Goal: Transaction & Acquisition: Book appointment/travel/reservation

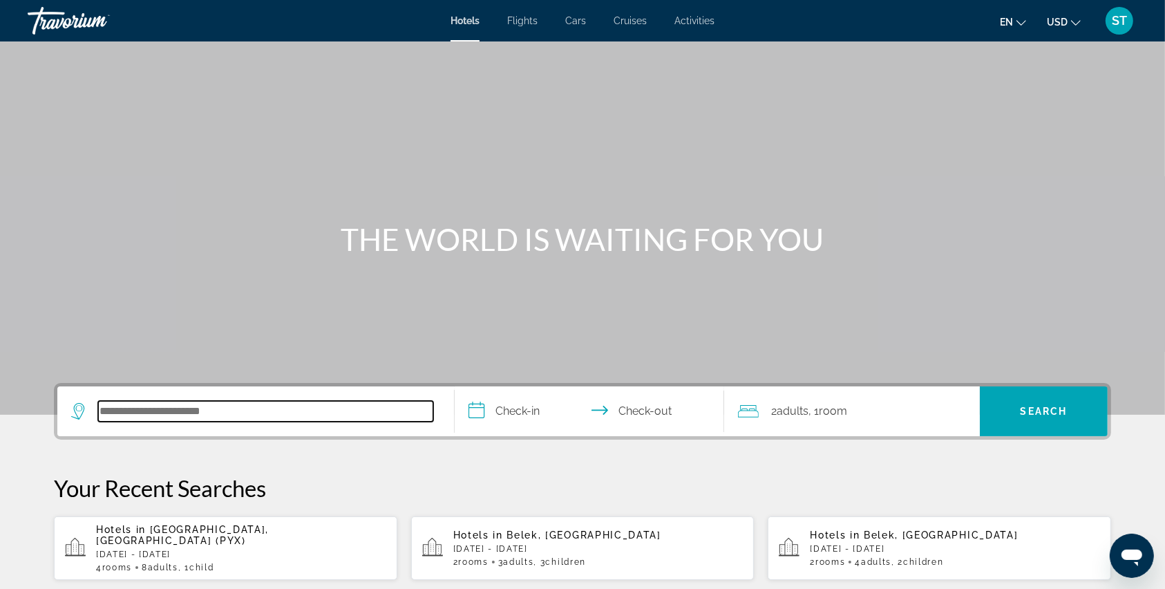
click at [143, 409] on input "Search hotel destination" at bounding box center [265, 411] width 335 height 21
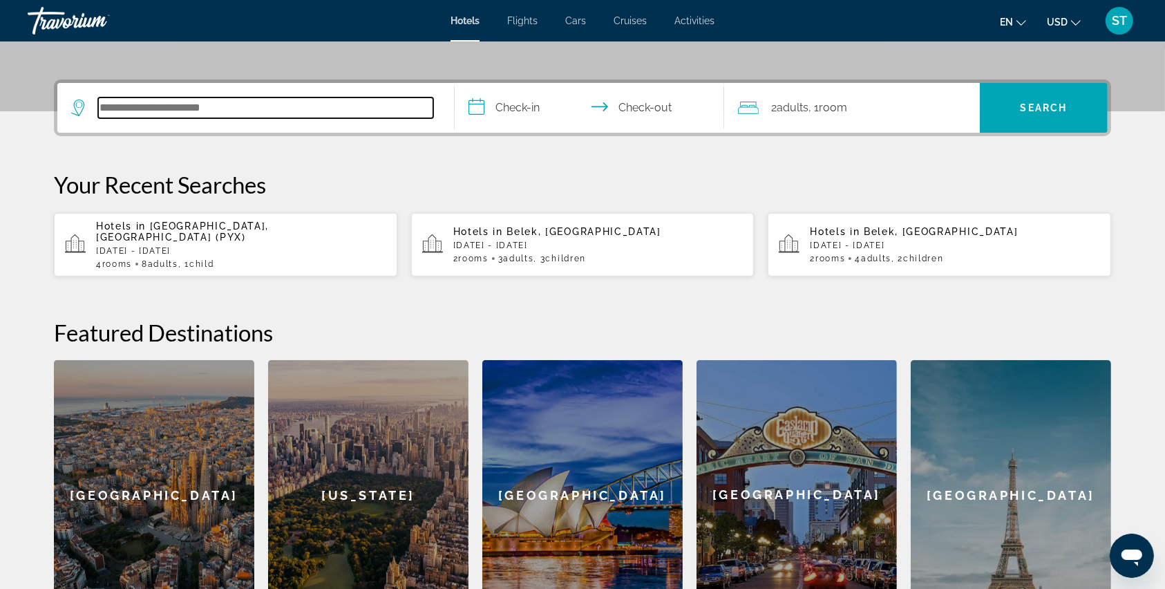
scroll to position [337, 0]
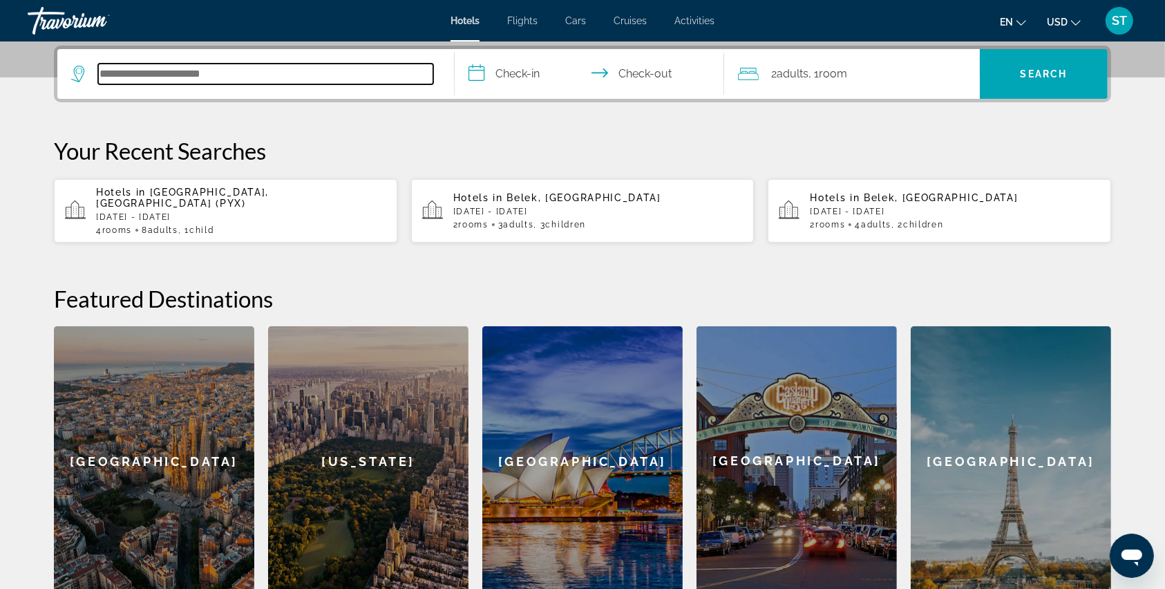
paste input "**********"
click at [272, 78] on input "**********" at bounding box center [265, 74] width 335 height 21
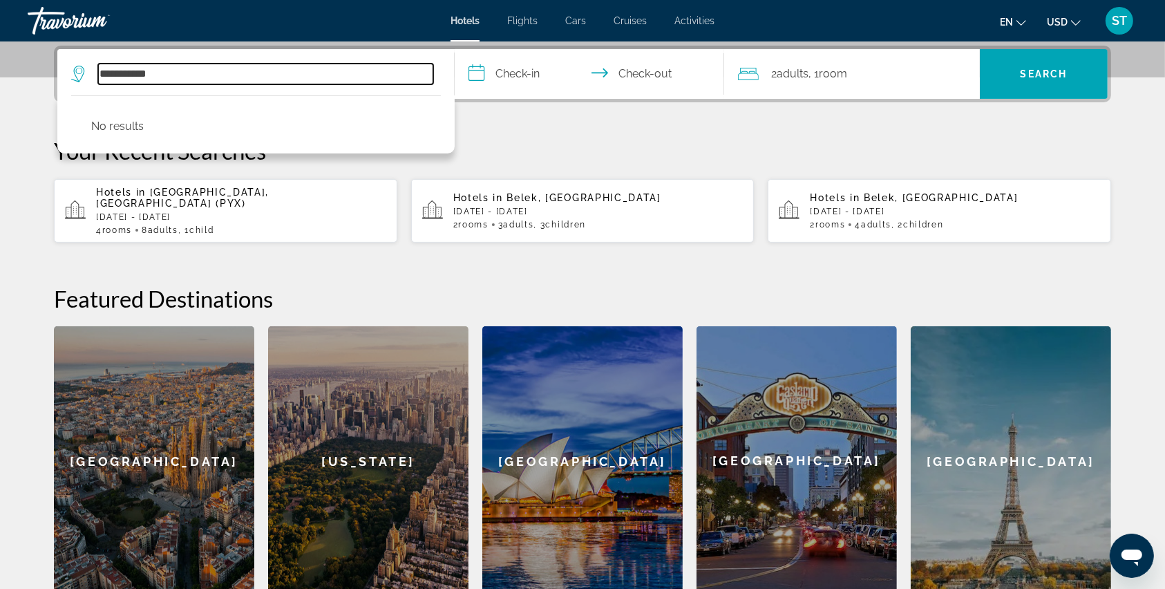
type input "**********"
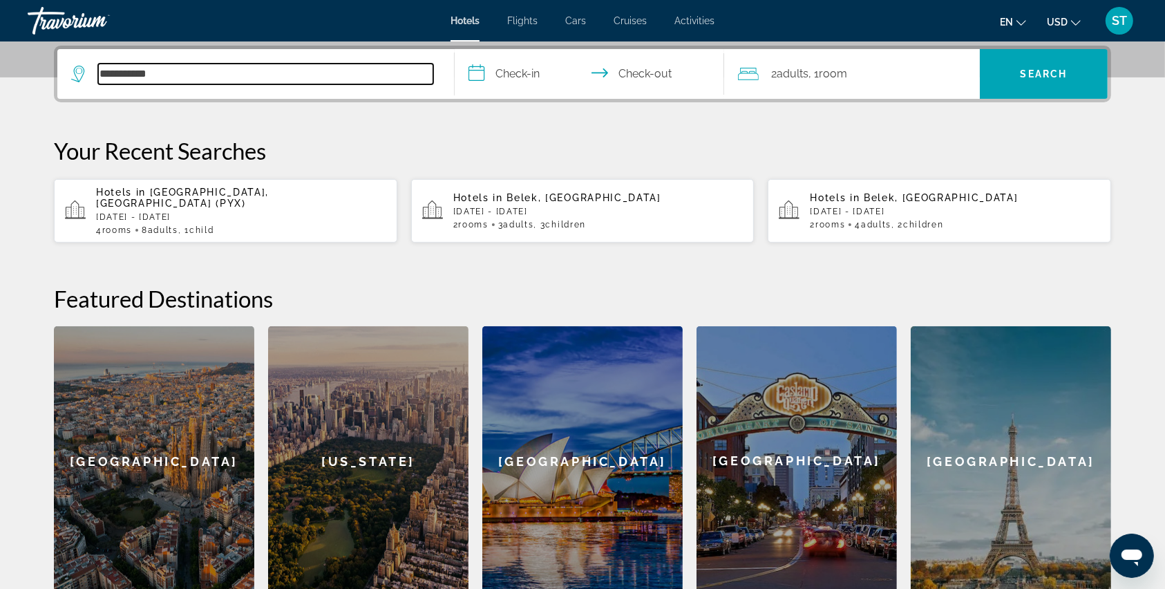
drag, startPoint x: 185, startPoint y: 73, endPoint x: 100, endPoint y: 74, distance: 85.7
click at [100, 74] on input "**********" at bounding box center [265, 74] width 335 height 21
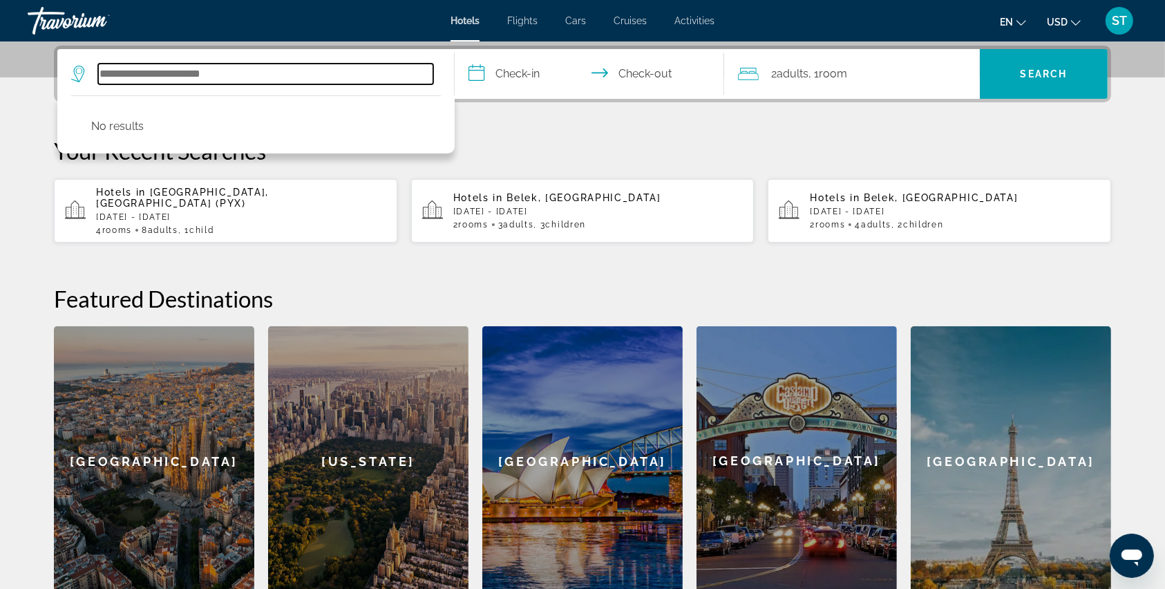
paste input "**********"
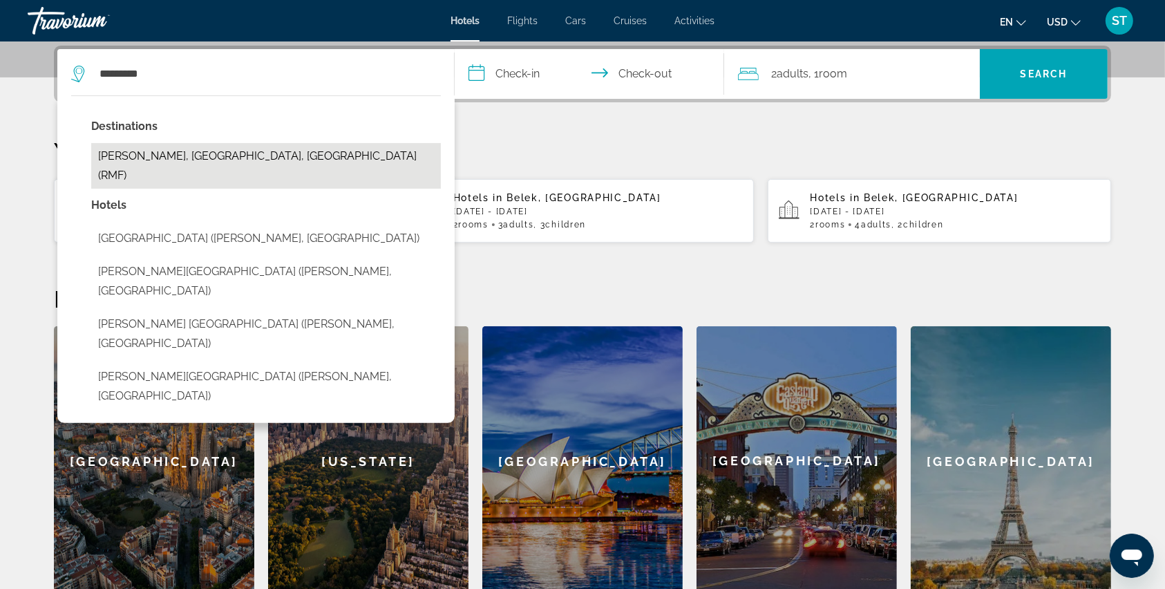
click at [188, 151] on button "Marsa Alam, Red Sea Coast, Egypt (RMF)" at bounding box center [266, 166] width 350 height 46
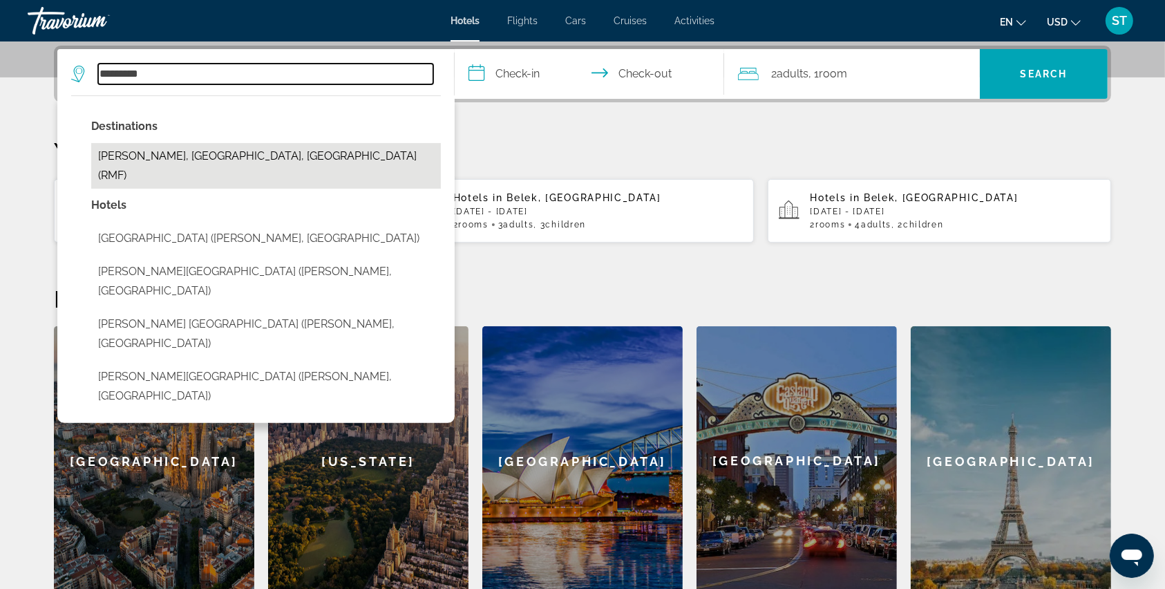
type input "**********"
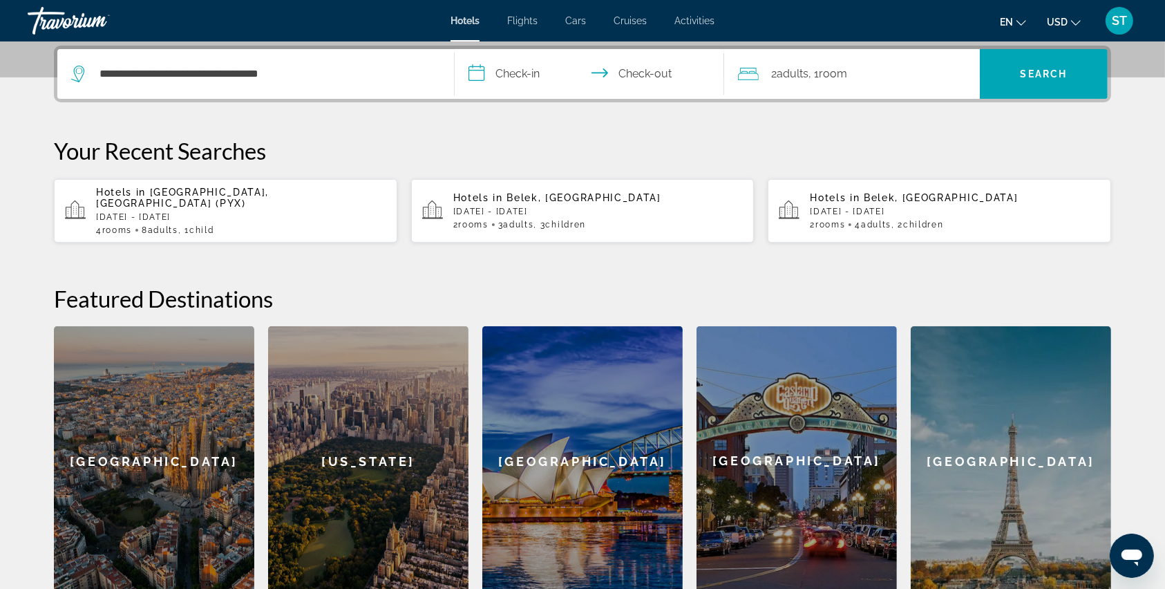
click at [475, 65] on input "**********" at bounding box center [592, 76] width 275 height 54
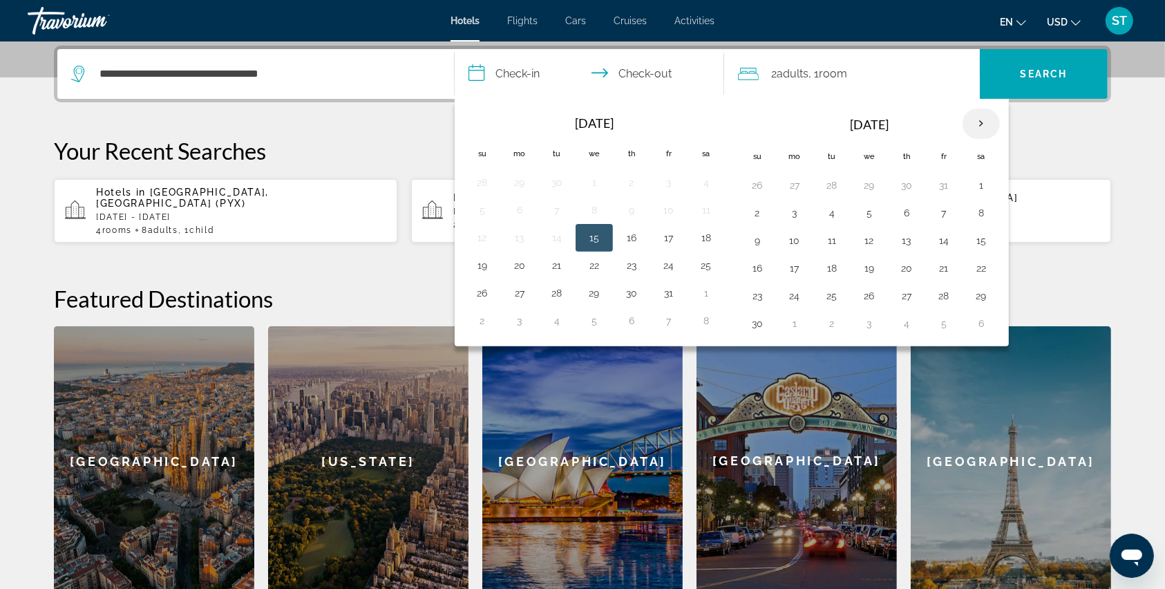
click at [975, 117] on th "Next month" at bounding box center [981, 123] width 37 height 30
click at [947, 179] on button "2" at bounding box center [944, 185] width 22 height 19
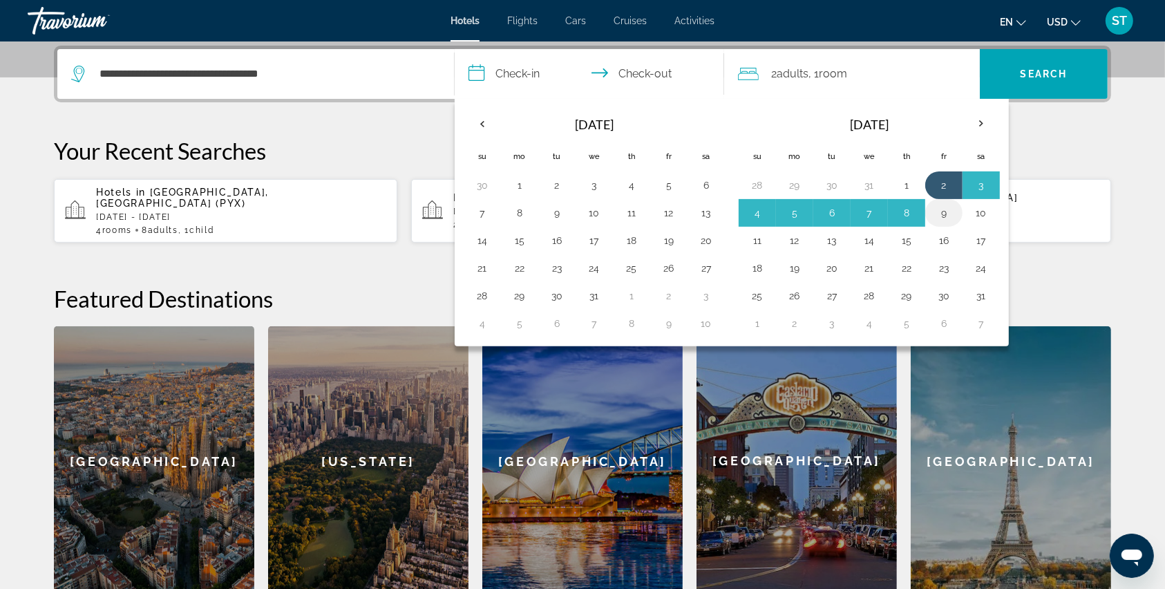
click at [934, 210] on button "9" at bounding box center [944, 212] width 22 height 19
type input "**********"
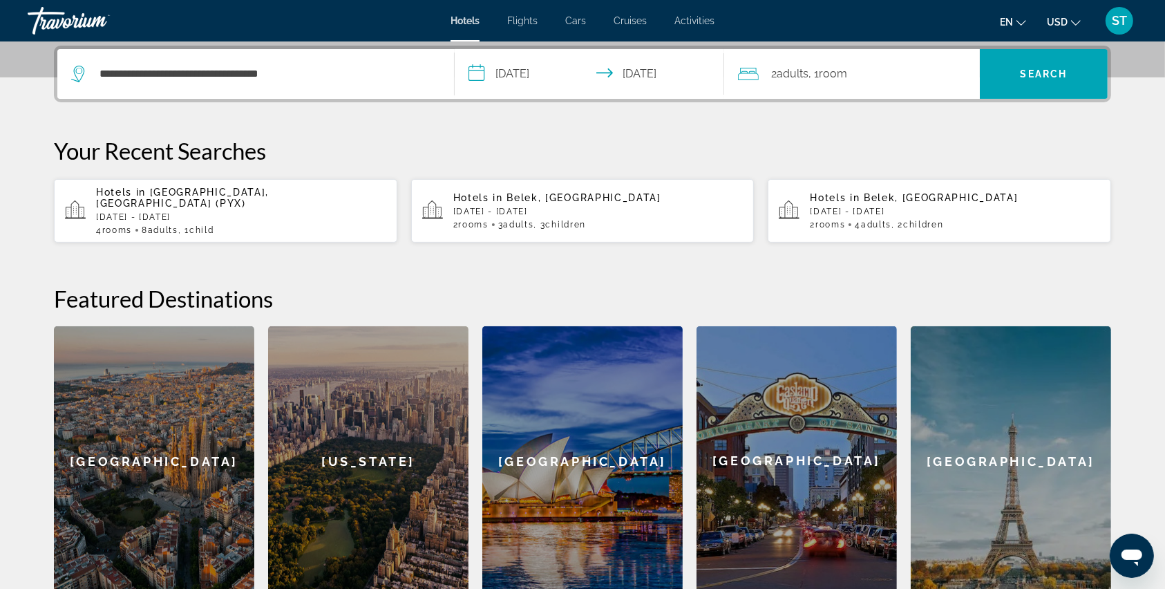
click at [750, 73] on icon "Travelers: 2 adults, 0 children" at bounding box center [748, 74] width 21 height 17
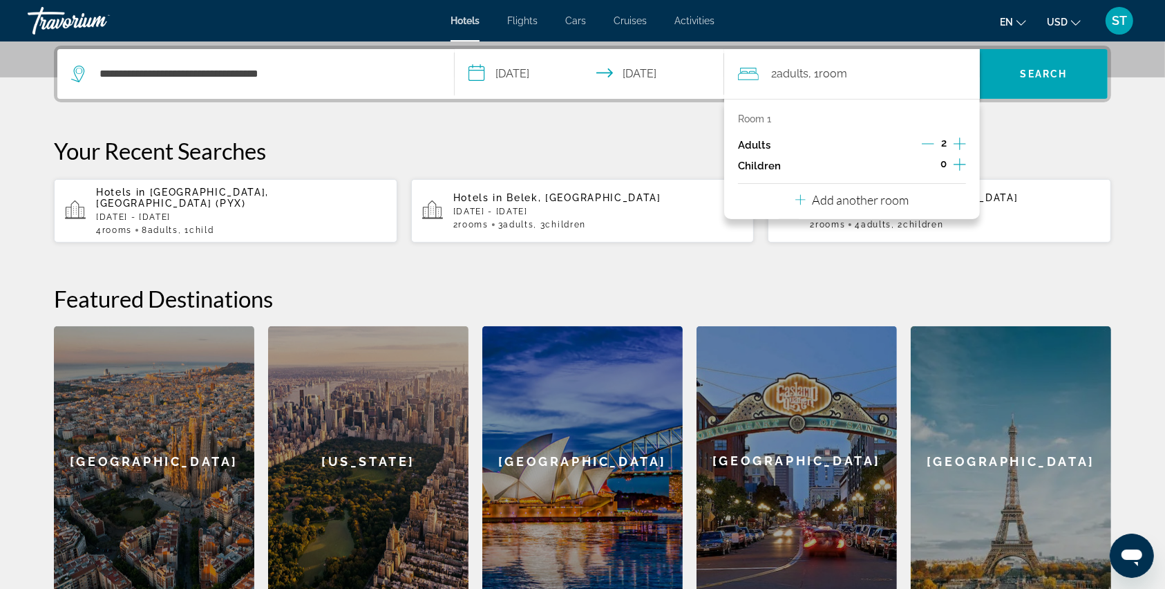
click at [882, 198] on p "Add another room" at bounding box center [861, 199] width 97 height 15
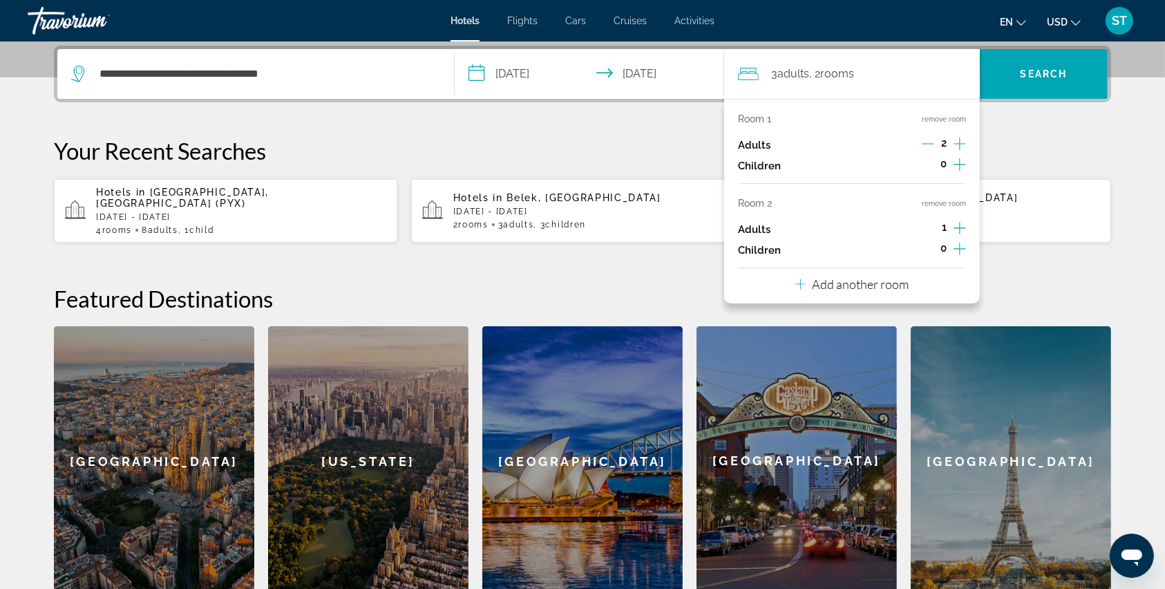
click at [956, 248] on icon "Increment children" at bounding box center [960, 248] width 12 height 17
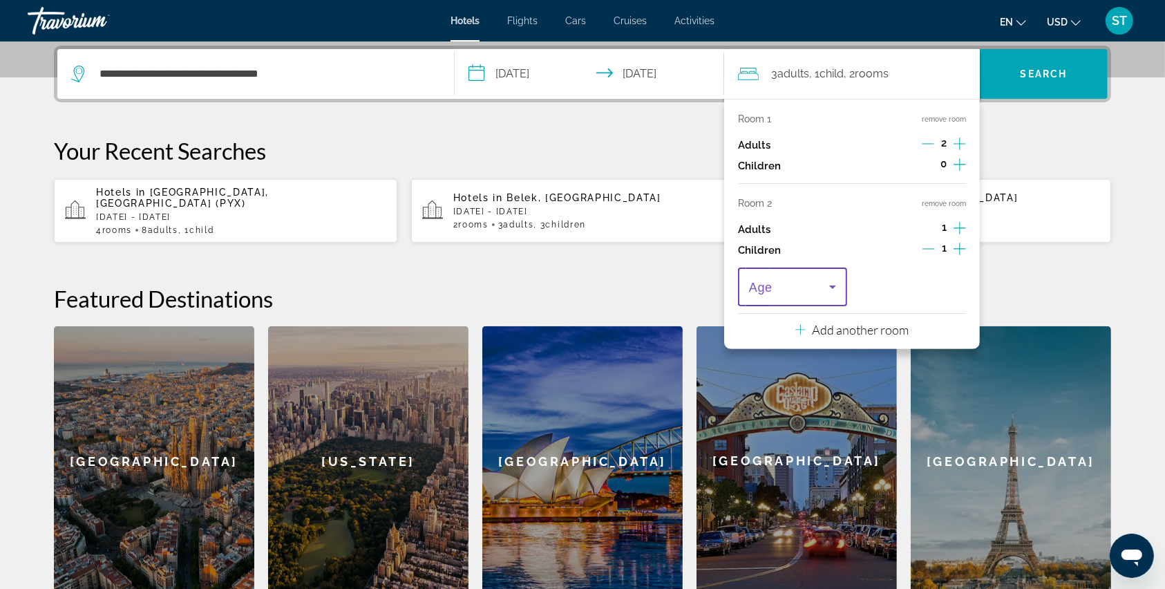
click at [835, 284] on icon "Travelers: 3 adults, 1 child" at bounding box center [832, 286] width 17 height 17
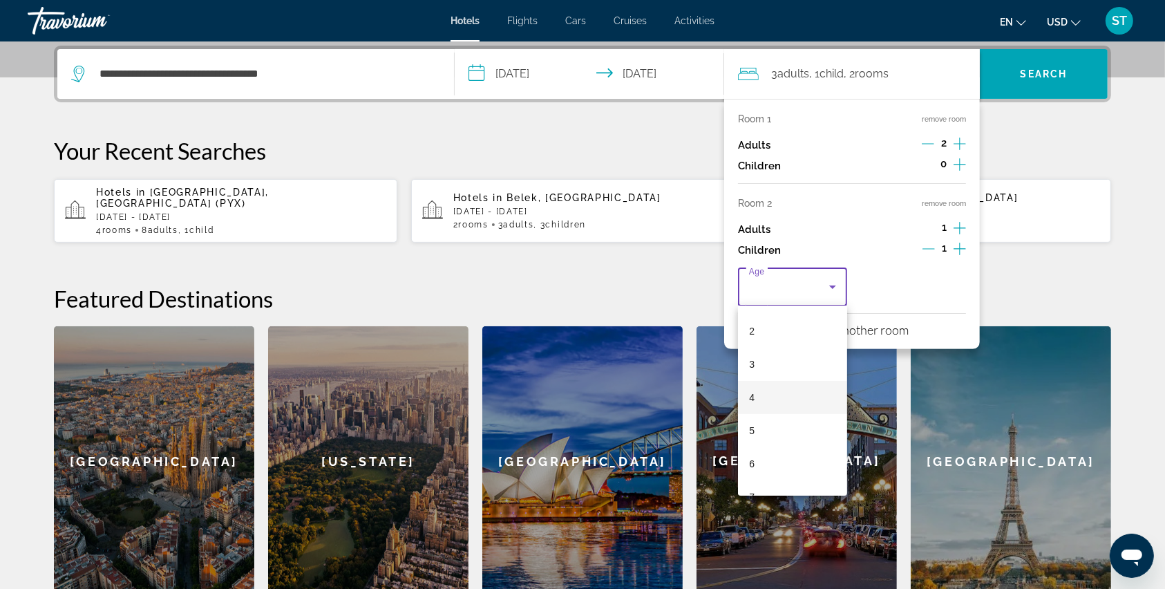
scroll to position [92, 0]
click at [757, 461] on mat-option "7" at bounding box center [792, 467] width 109 height 33
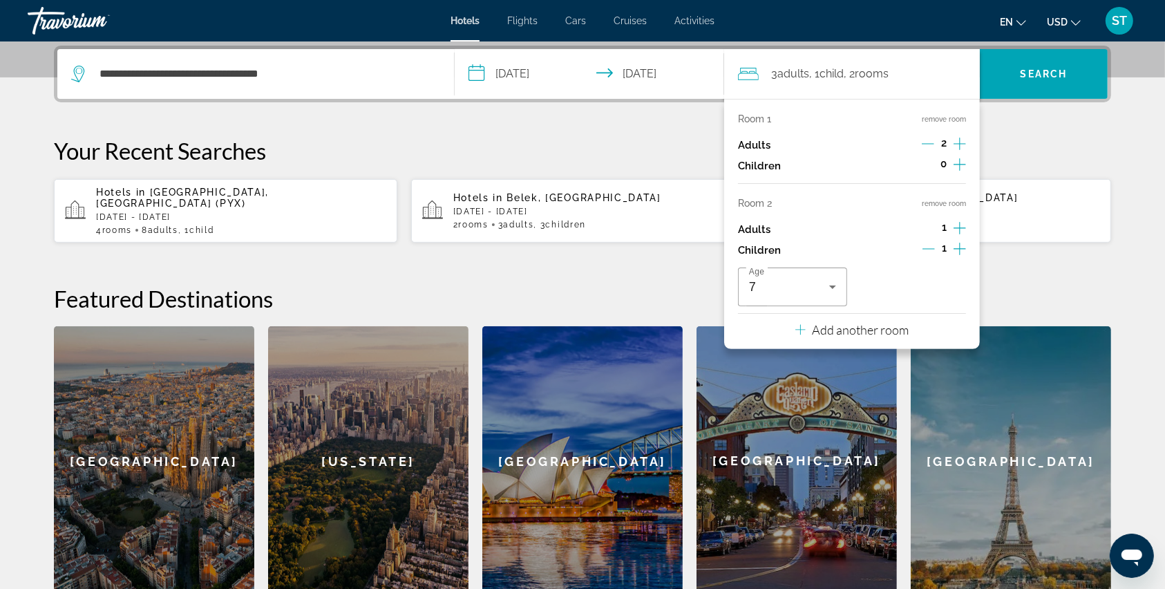
click at [866, 327] on p "Add another room" at bounding box center [861, 329] width 97 height 15
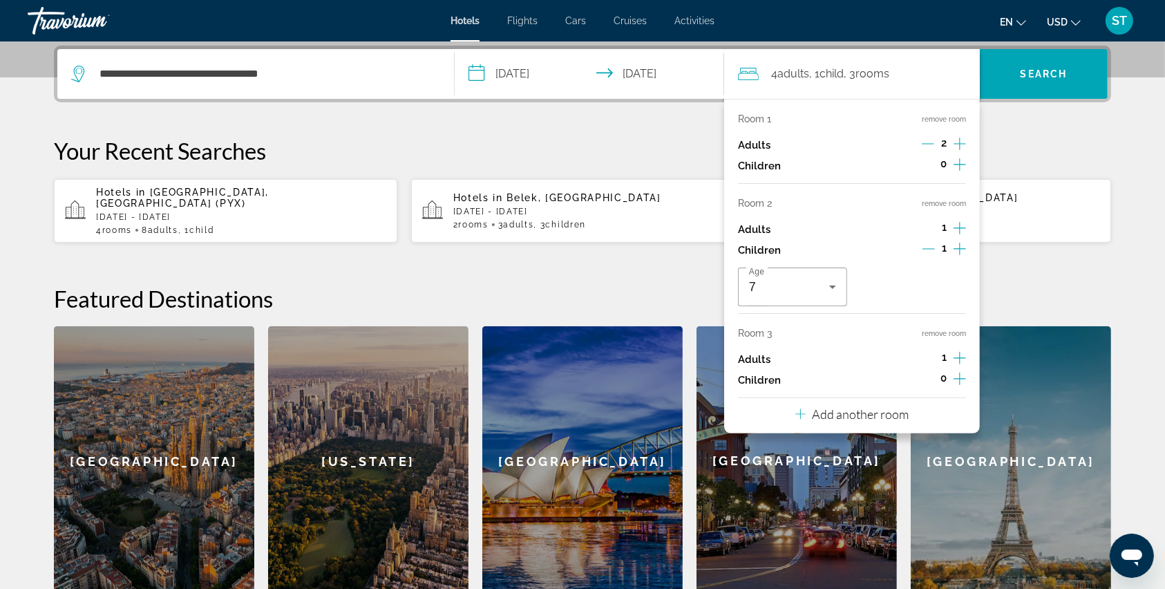
click at [956, 360] on icon "Increment adults" at bounding box center [960, 358] width 12 height 17
click at [962, 379] on icon "Increment children" at bounding box center [960, 378] width 12 height 17
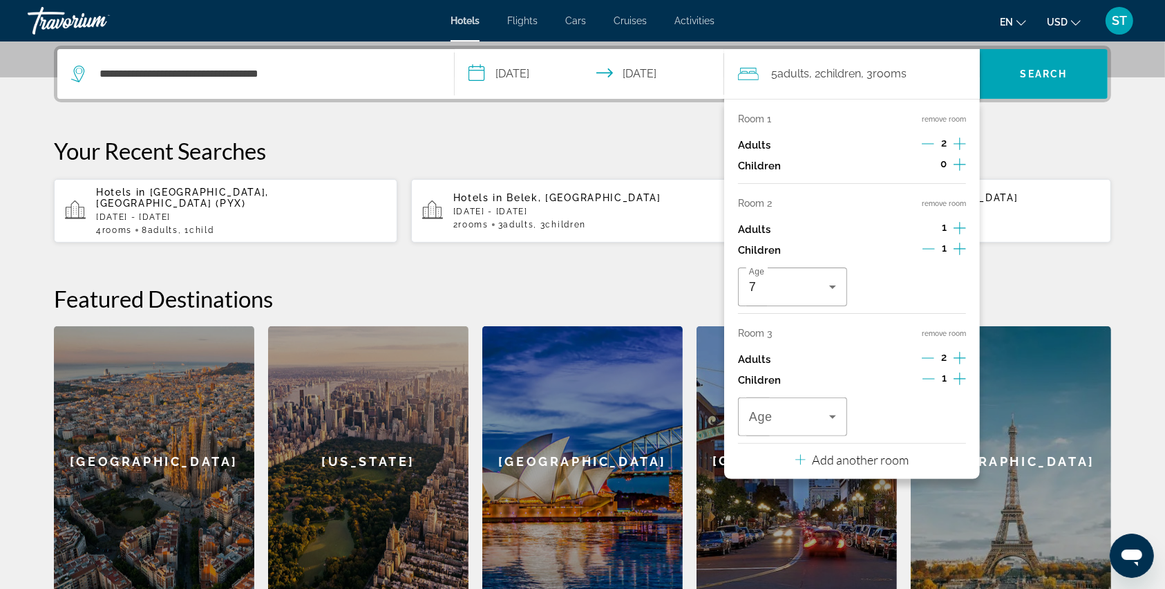
click at [958, 379] on icon "Increment children" at bounding box center [960, 378] width 12 height 17
click at [813, 419] on span "Travelers: 5 adults, 3 children" at bounding box center [789, 416] width 80 height 17
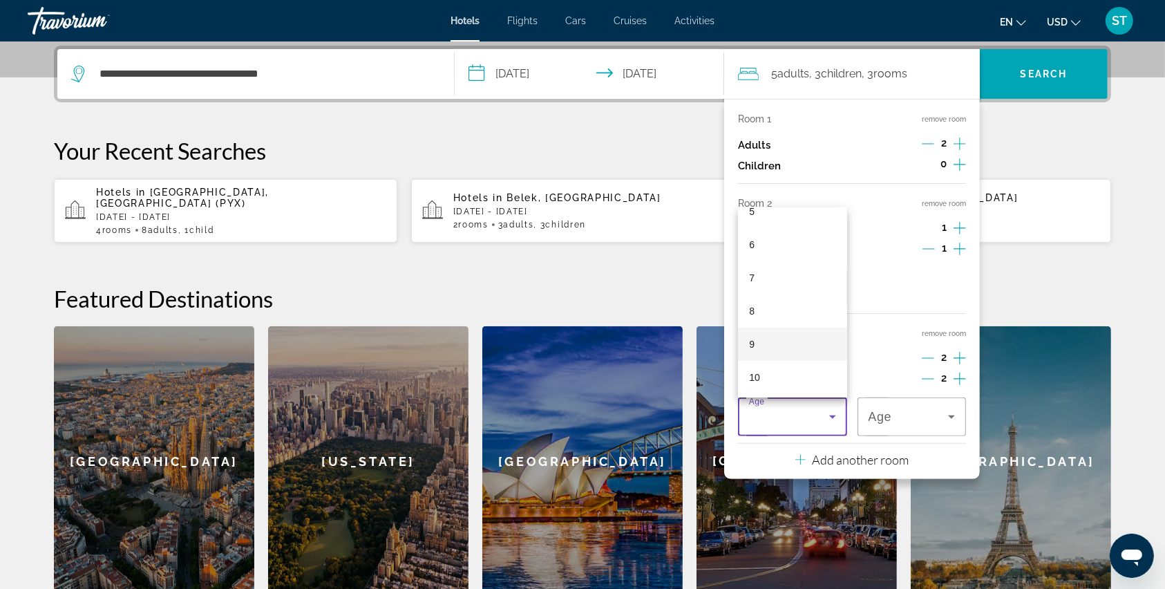
click at [757, 336] on mat-option "9" at bounding box center [792, 344] width 109 height 33
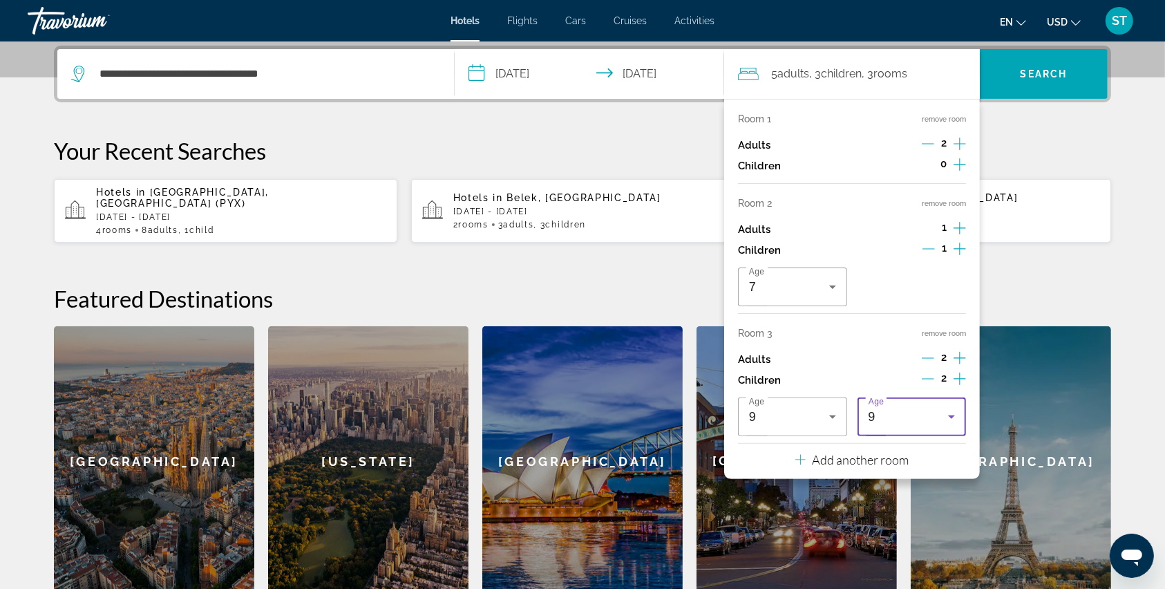
click at [950, 415] on icon "Travelers: 5 adults, 3 children" at bounding box center [951, 416] width 17 height 17
click at [880, 344] on mat-option "8" at bounding box center [911, 347] width 109 height 33
click at [1035, 82] on span "Search" at bounding box center [1044, 73] width 128 height 33
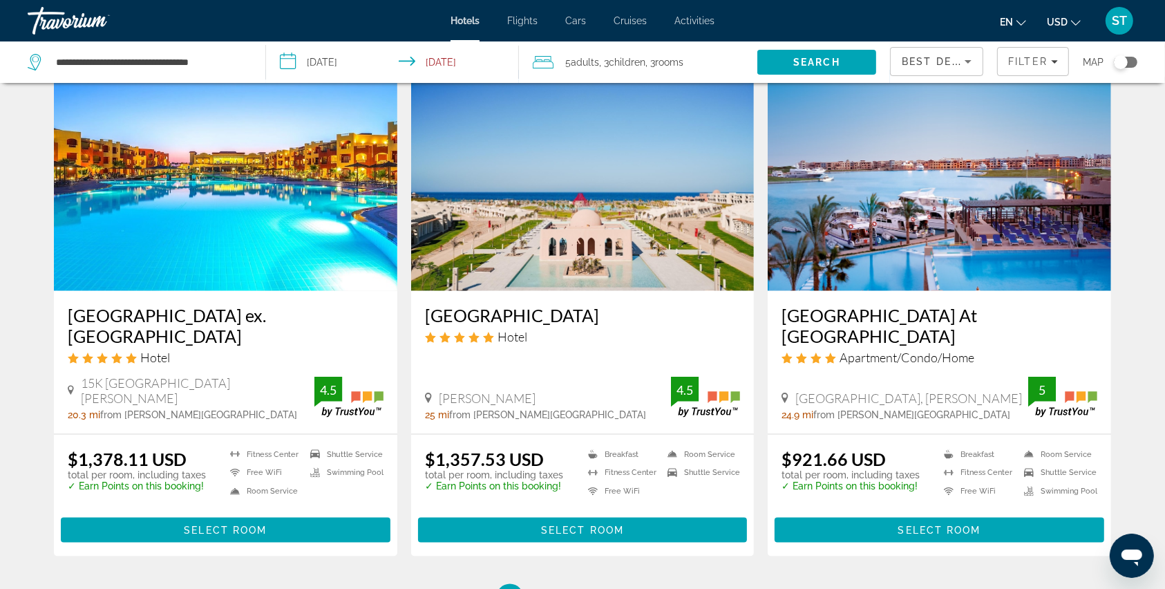
scroll to position [1658, 0]
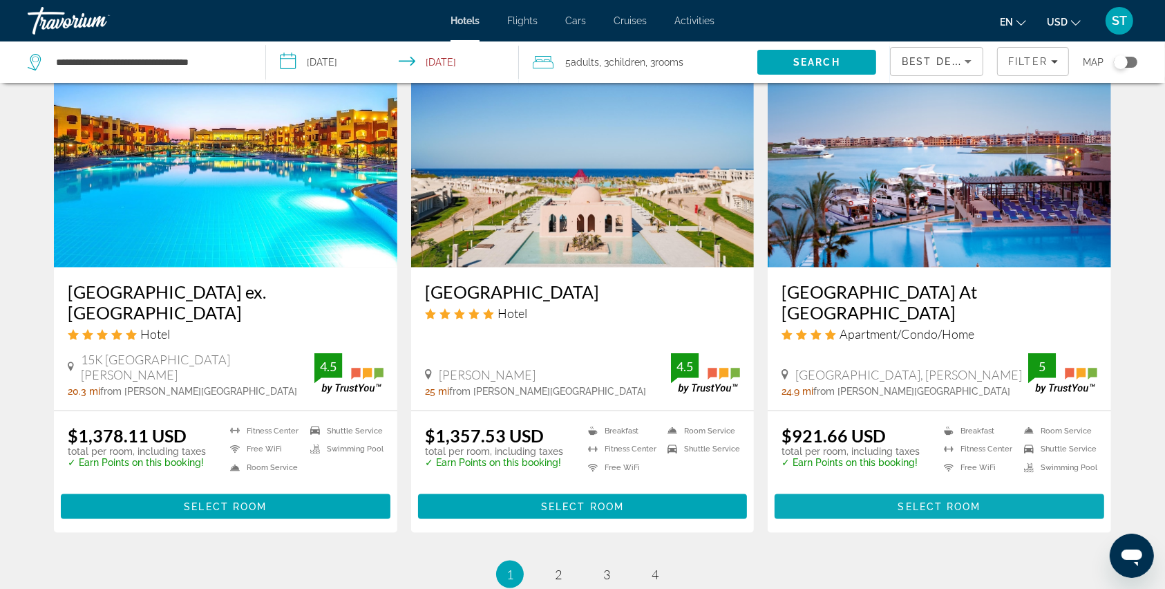
click at [923, 490] on span "Main content" at bounding box center [940, 506] width 330 height 33
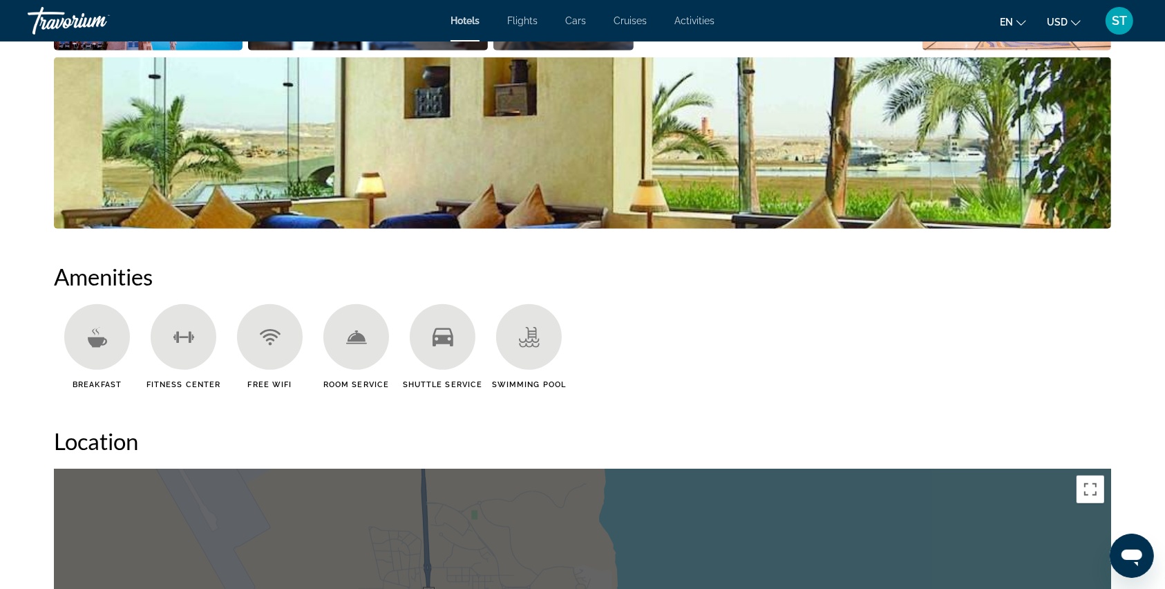
scroll to position [553, 0]
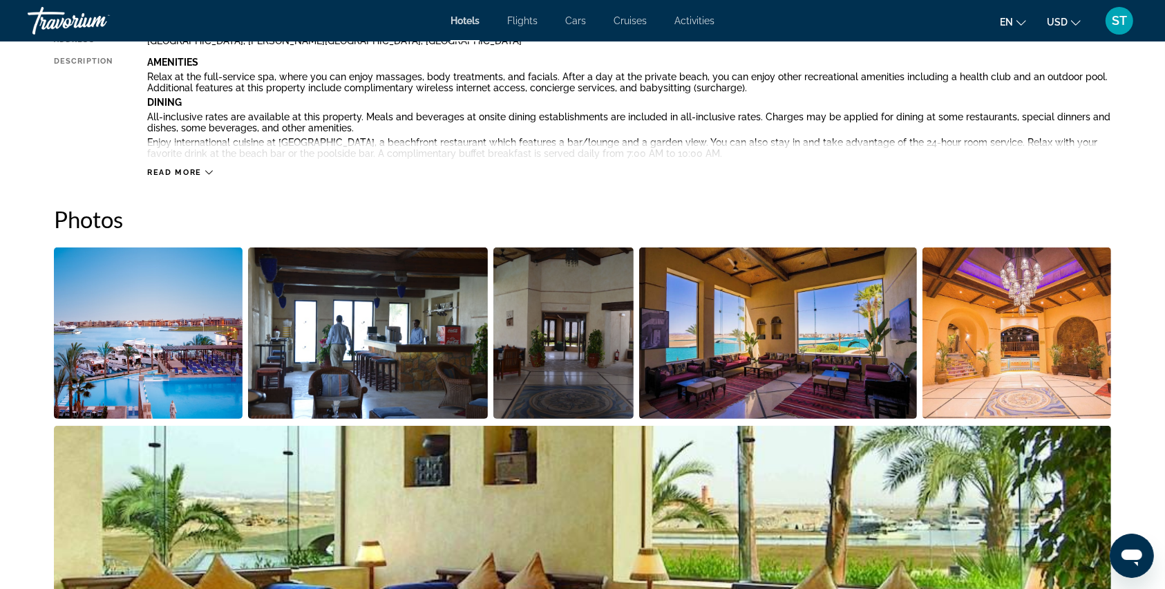
click at [155, 326] on img "Open full-screen image slider" at bounding box center [148, 332] width 189 height 171
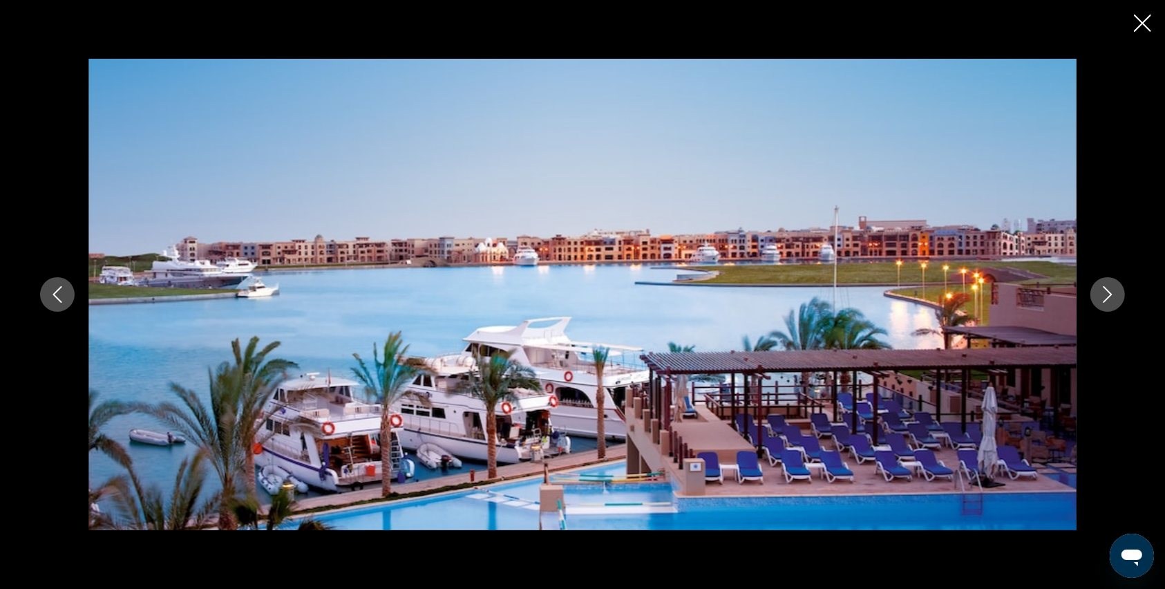
click at [1106, 301] on icon "Next image" at bounding box center [1107, 294] width 17 height 17
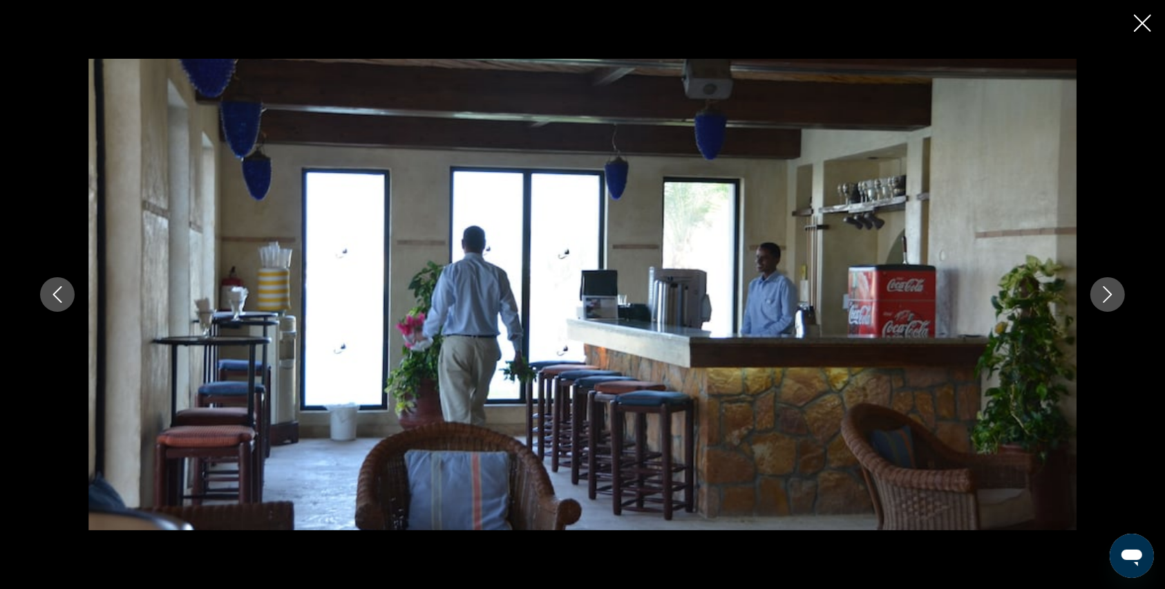
click at [1106, 301] on icon "Next image" at bounding box center [1107, 294] width 17 height 17
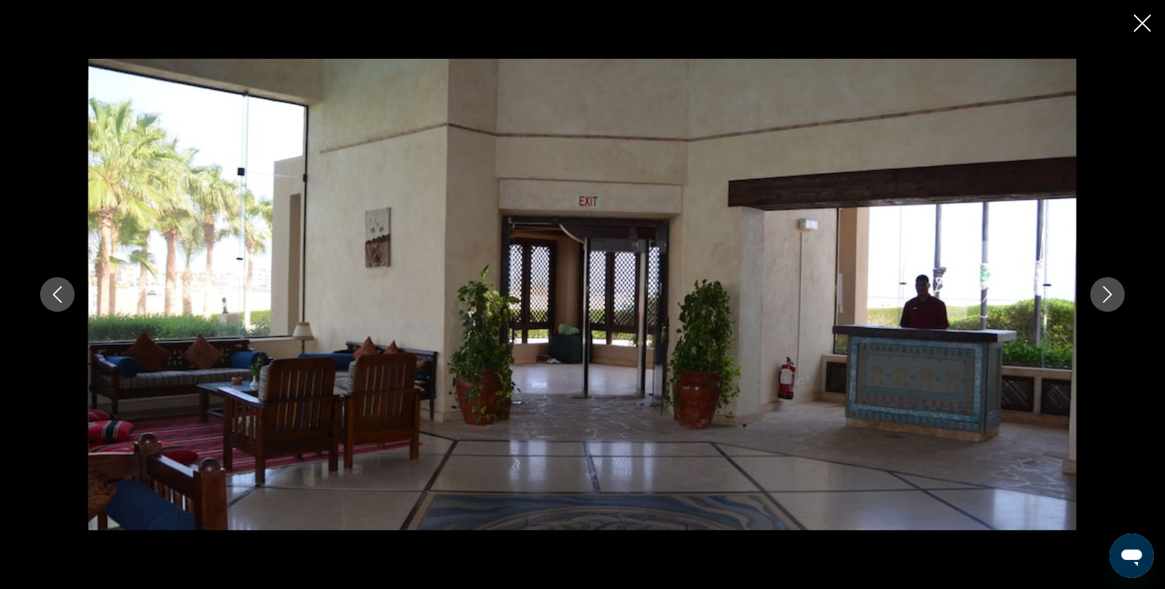
click at [1106, 301] on icon "Next image" at bounding box center [1107, 294] width 17 height 17
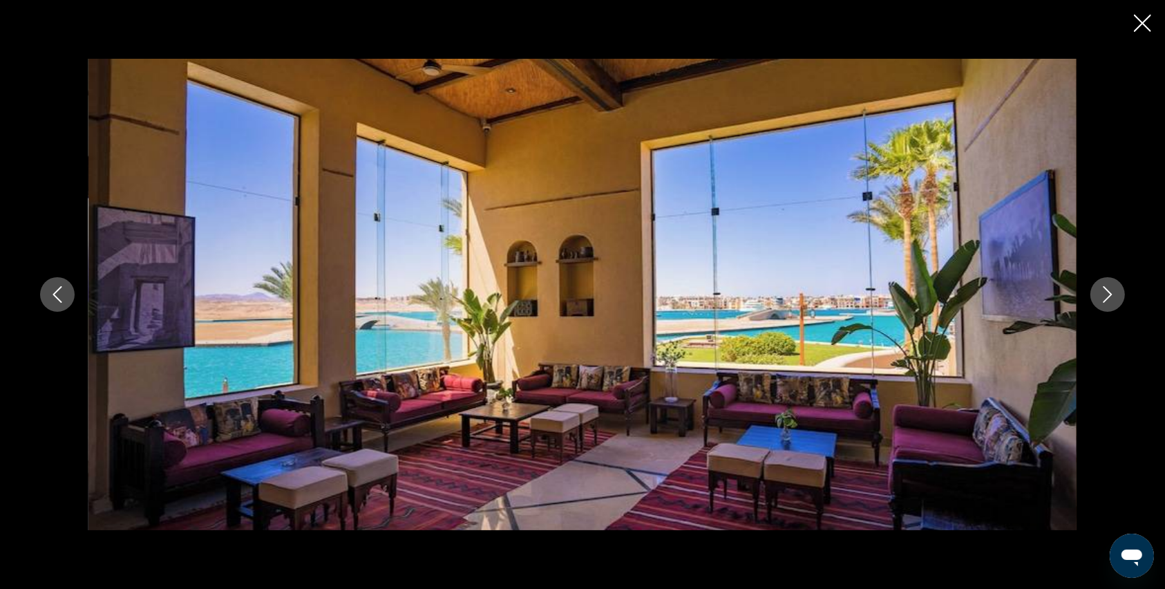
click at [1106, 301] on icon "Next image" at bounding box center [1107, 294] width 17 height 17
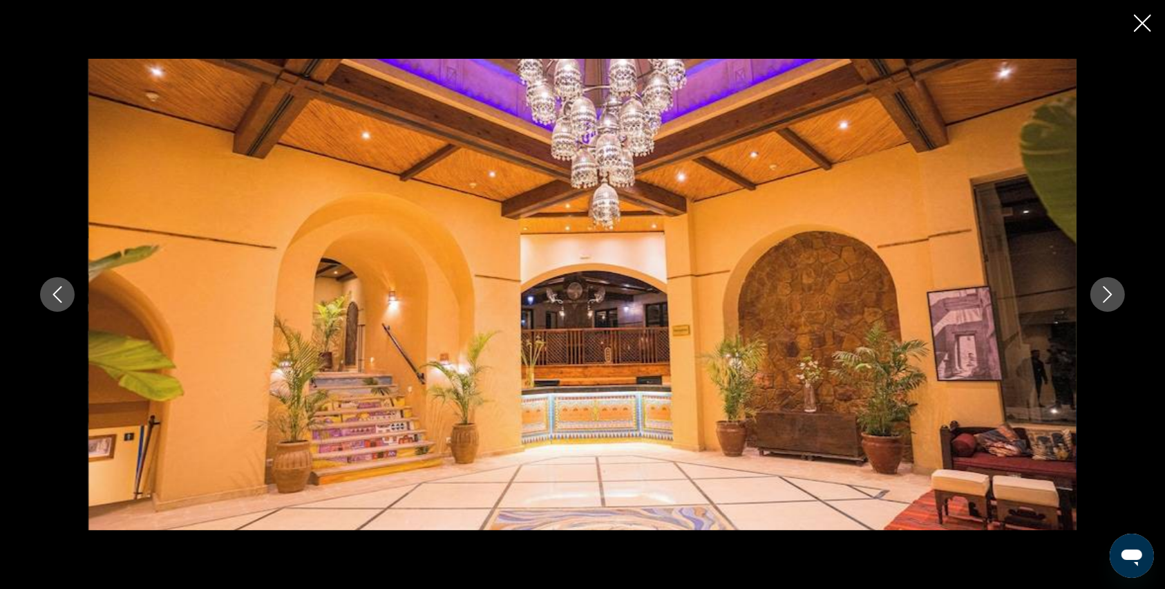
click at [1106, 301] on icon "Next image" at bounding box center [1107, 294] width 17 height 17
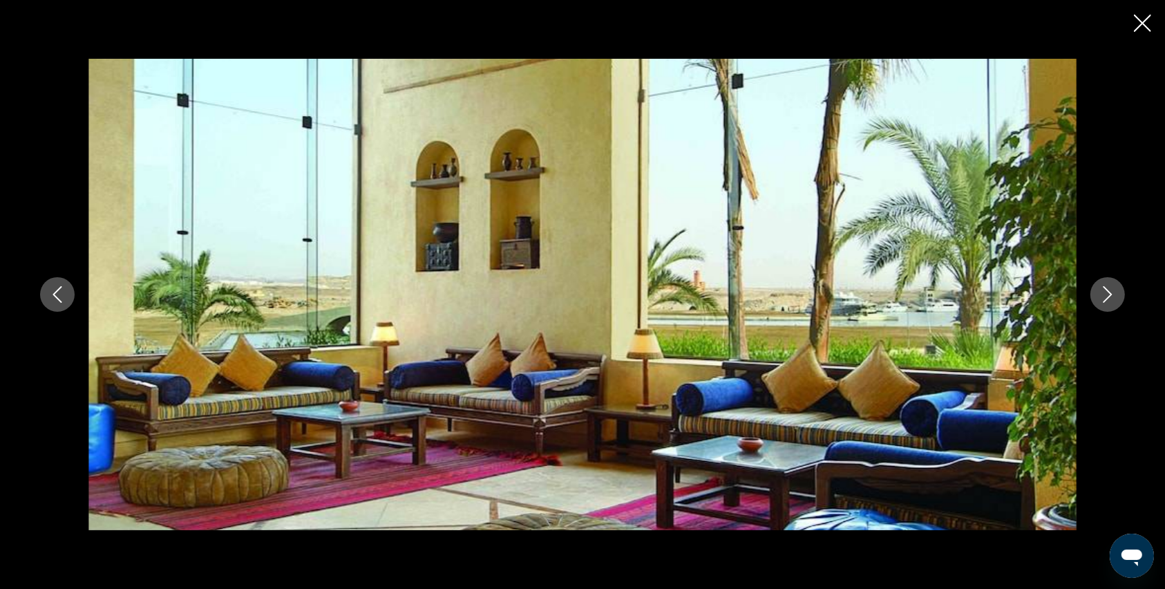
click at [1106, 301] on icon "Next image" at bounding box center [1107, 294] width 17 height 17
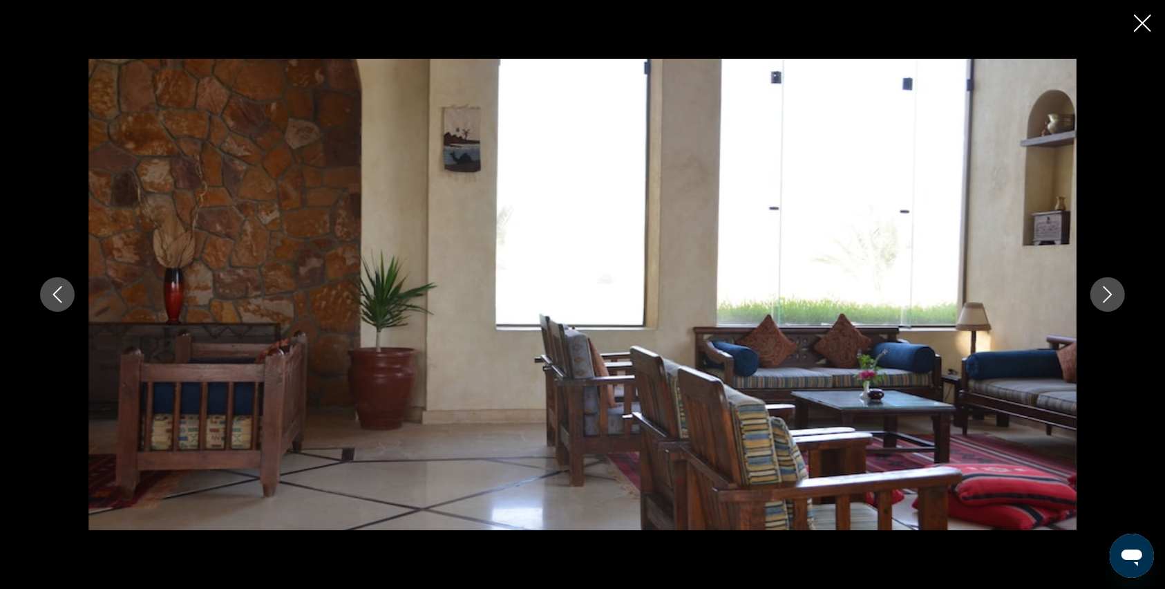
click at [1106, 301] on icon "Next image" at bounding box center [1107, 294] width 17 height 17
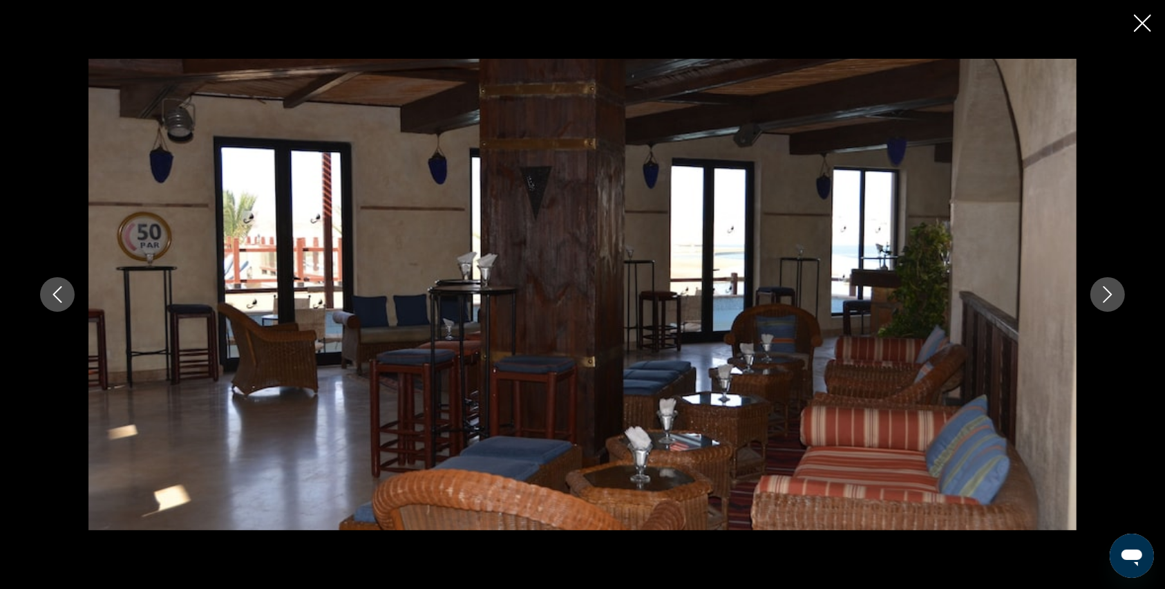
click at [1106, 301] on icon "Next image" at bounding box center [1107, 294] width 17 height 17
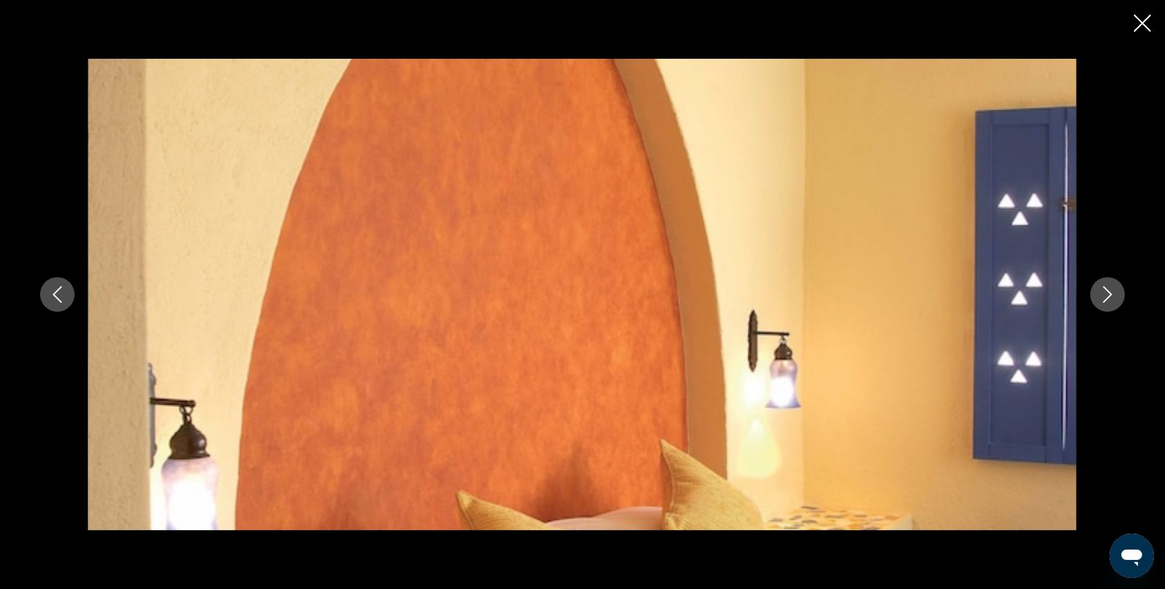
click at [1127, 19] on div "prev next" at bounding box center [582, 294] width 1165 height 589
click at [1144, 17] on icon "Close slideshow" at bounding box center [1142, 23] width 17 height 17
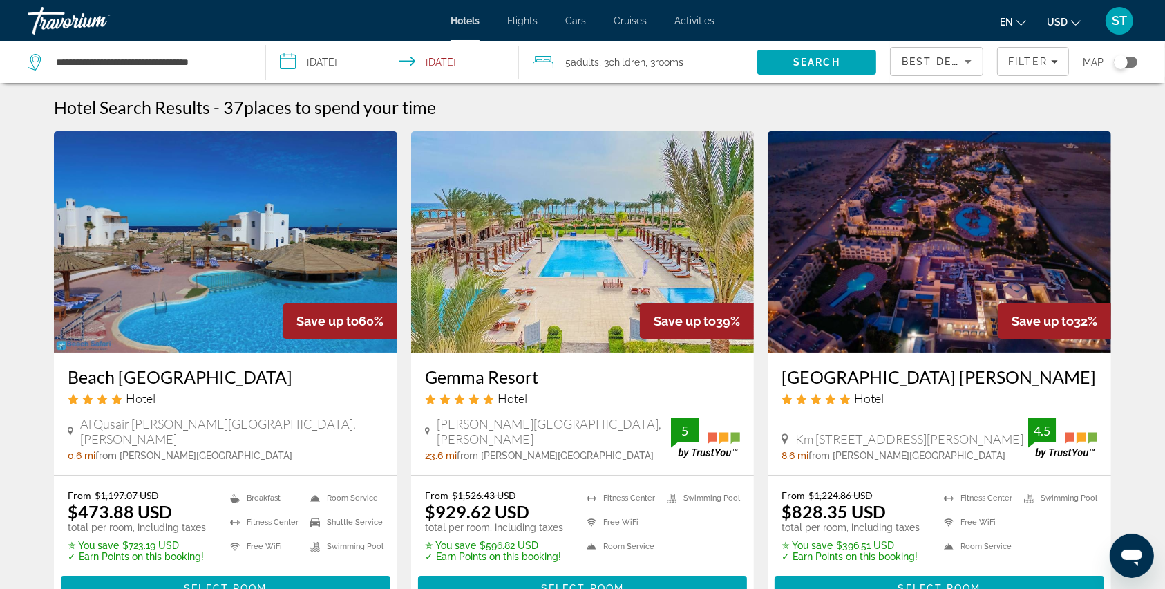
scroll to position [92, 0]
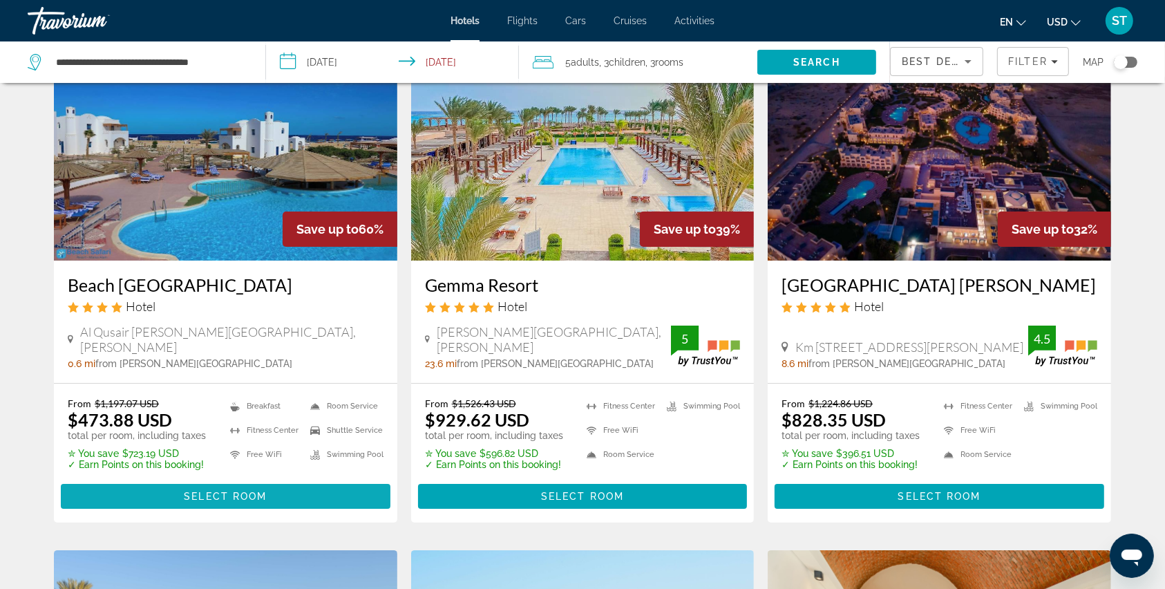
click at [242, 487] on span "Main content" at bounding box center [226, 496] width 330 height 33
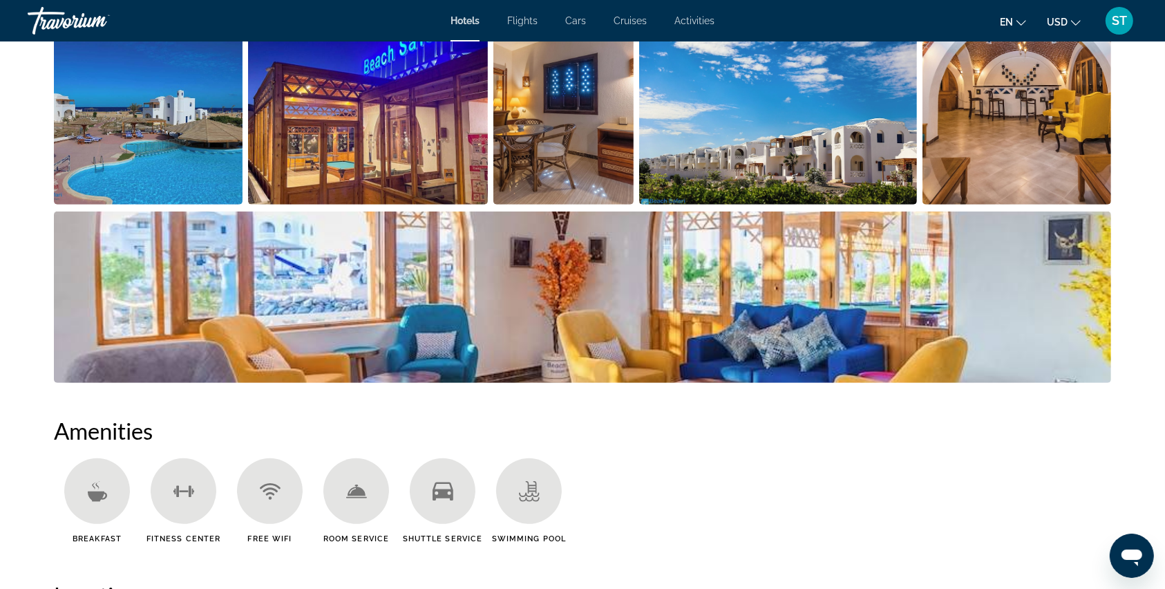
scroll to position [553, 0]
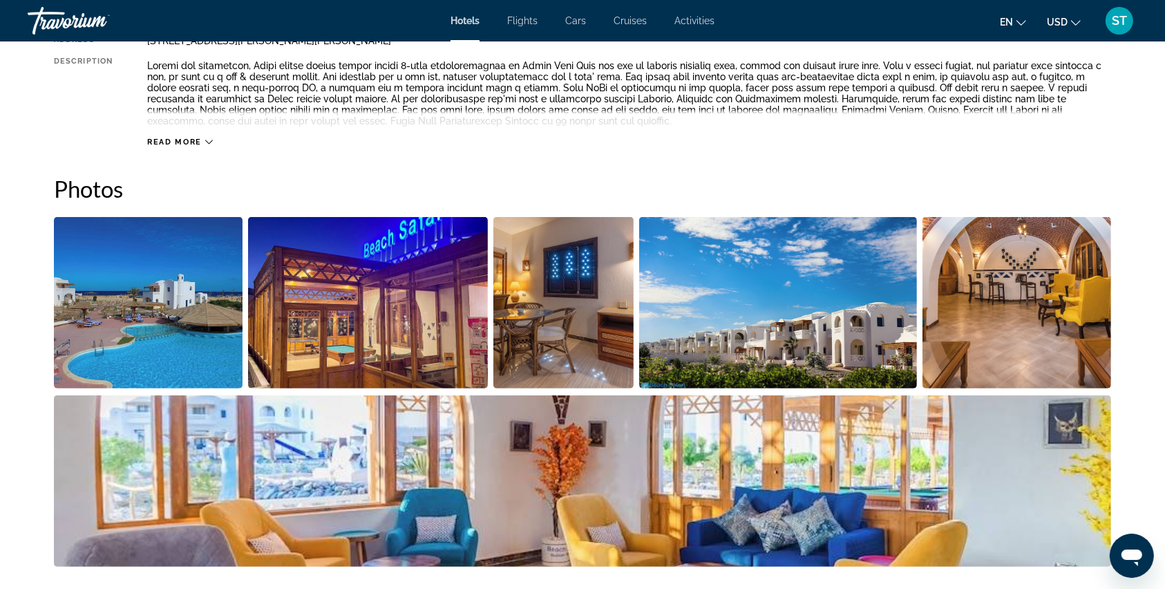
click at [173, 357] on img "Open full-screen image slider" at bounding box center [148, 302] width 189 height 171
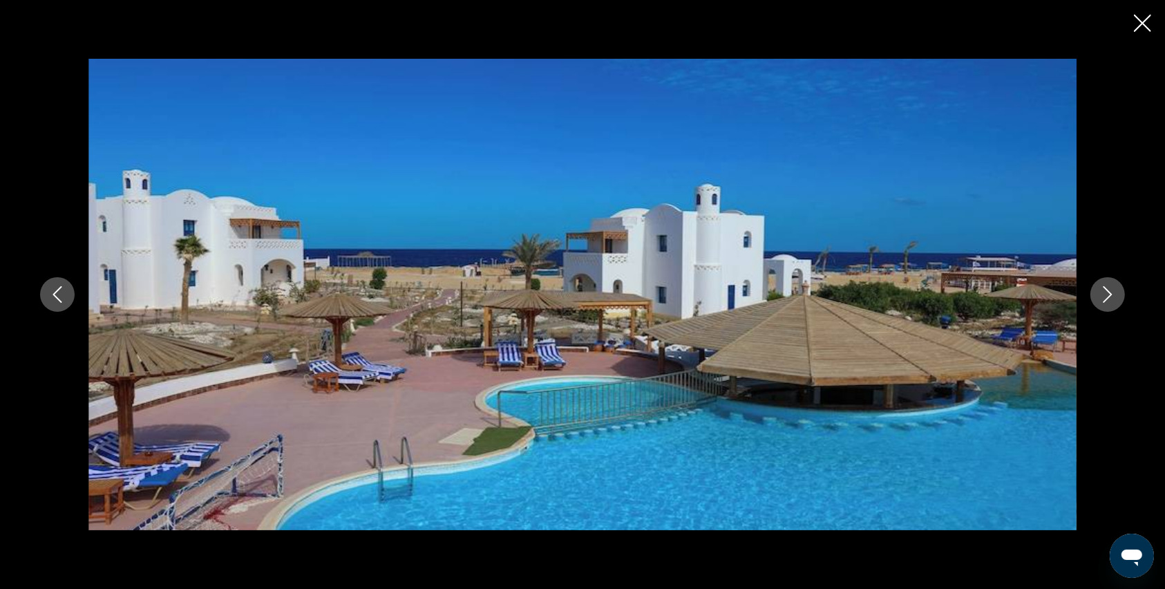
click at [1104, 295] on icon "Next image" at bounding box center [1107, 294] width 17 height 17
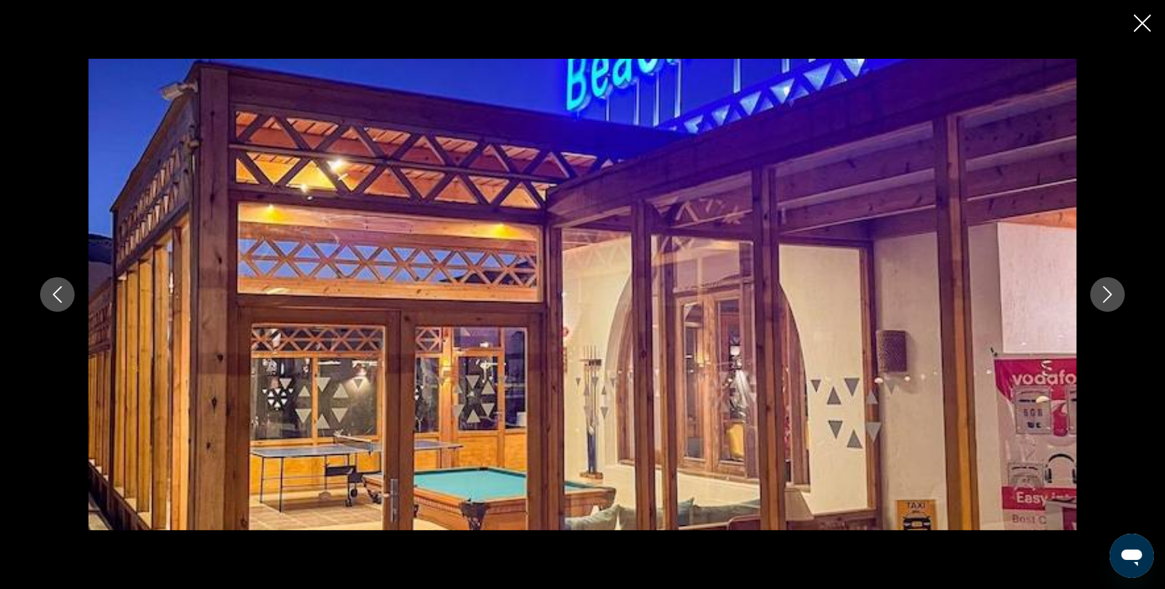
click at [1104, 295] on icon "Next image" at bounding box center [1107, 294] width 17 height 17
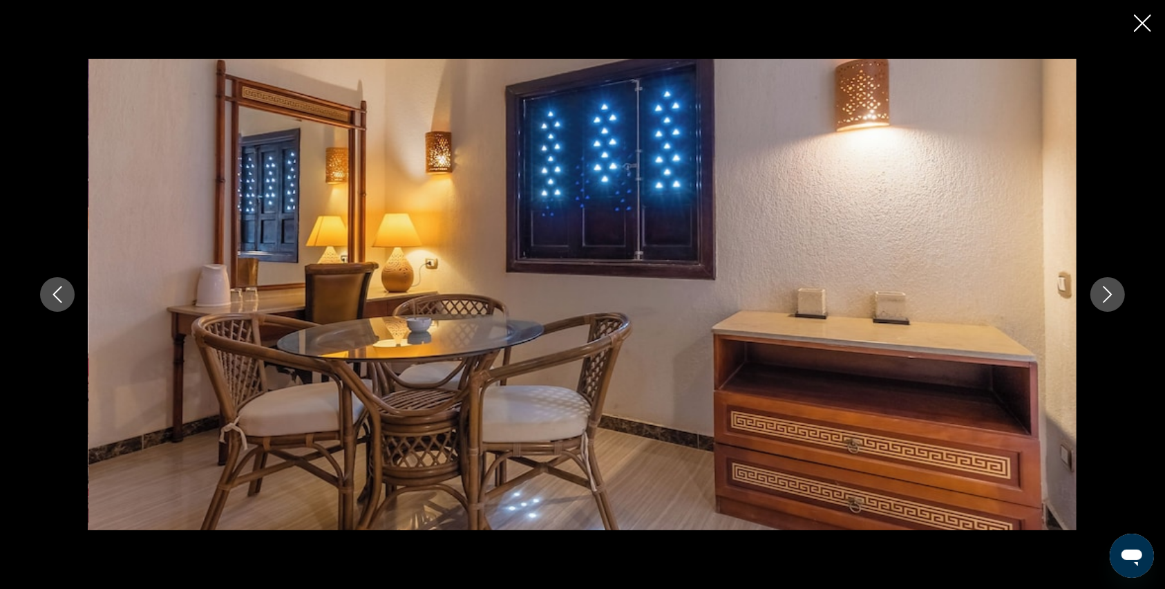
click at [1104, 295] on icon "Next image" at bounding box center [1107, 294] width 17 height 17
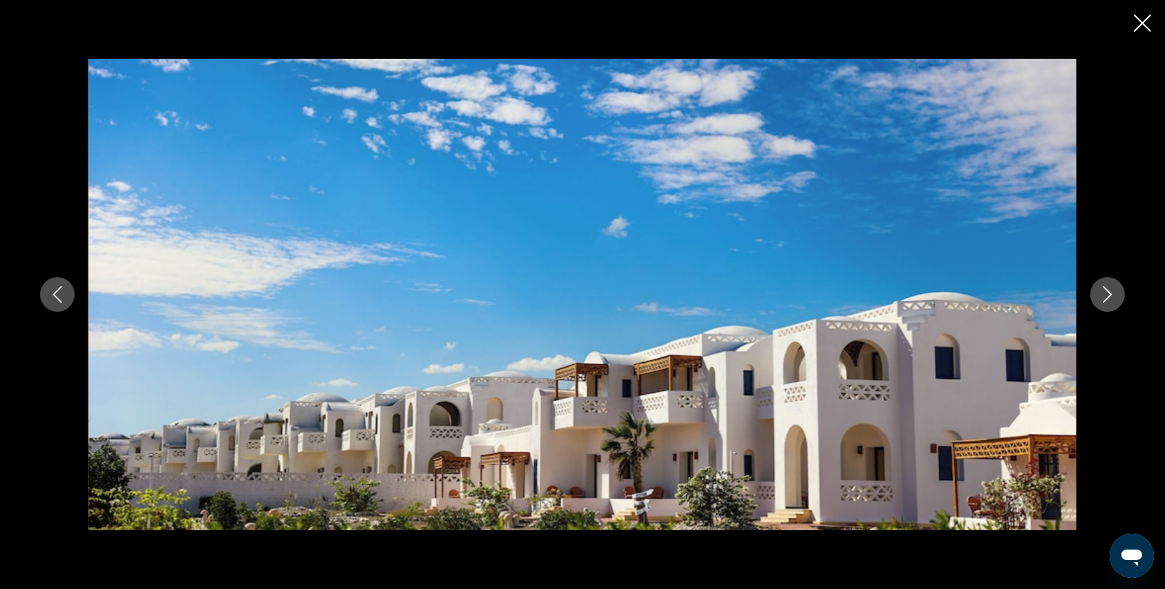
click at [1104, 295] on icon "Next image" at bounding box center [1107, 294] width 17 height 17
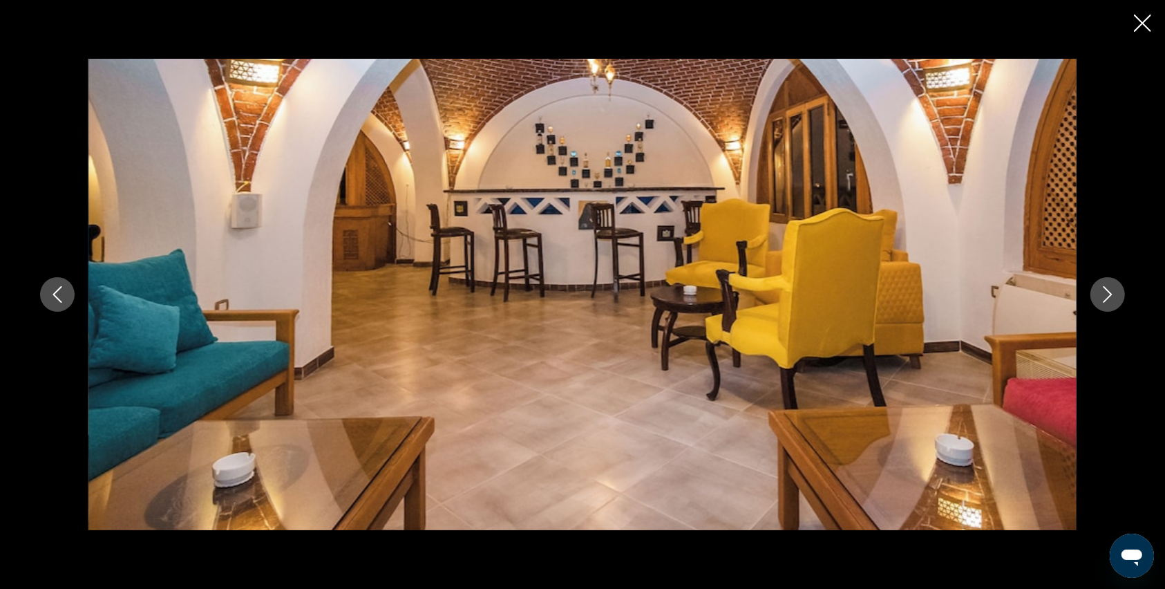
click at [1104, 295] on icon "Next image" at bounding box center [1107, 294] width 17 height 17
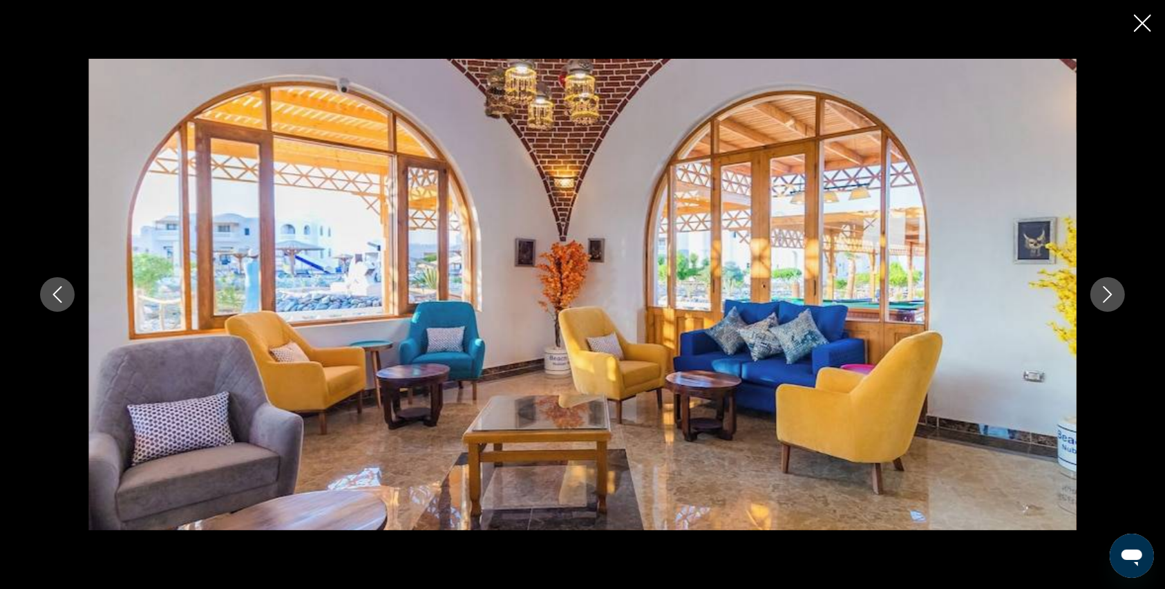
click at [1137, 23] on icon "Close slideshow" at bounding box center [1142, 23] width 17 height 17
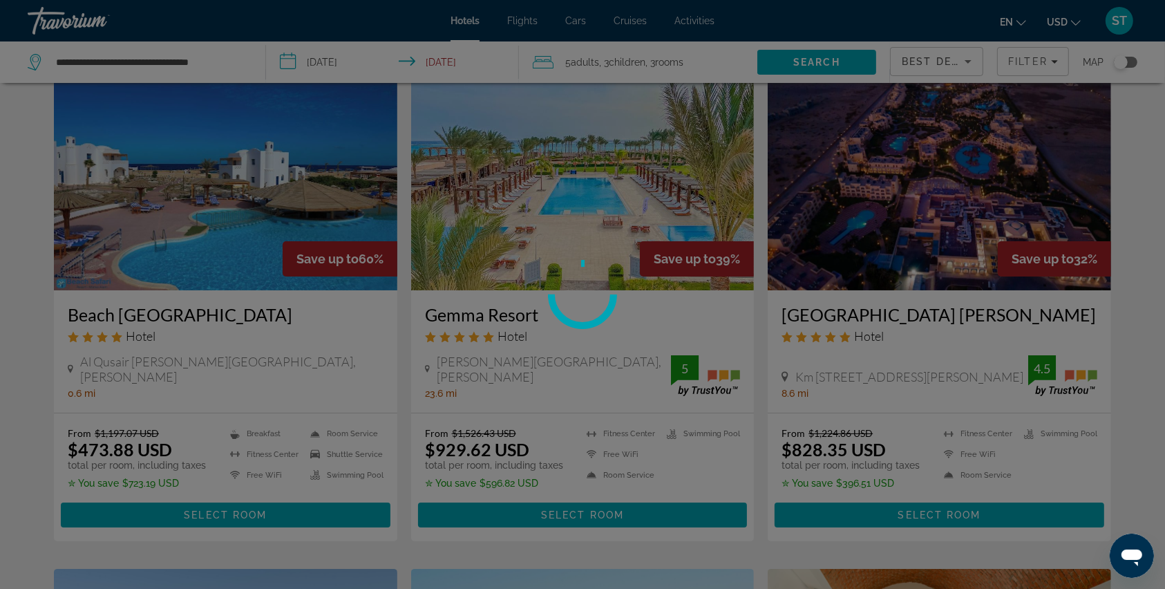
scroll to position [92, 0]
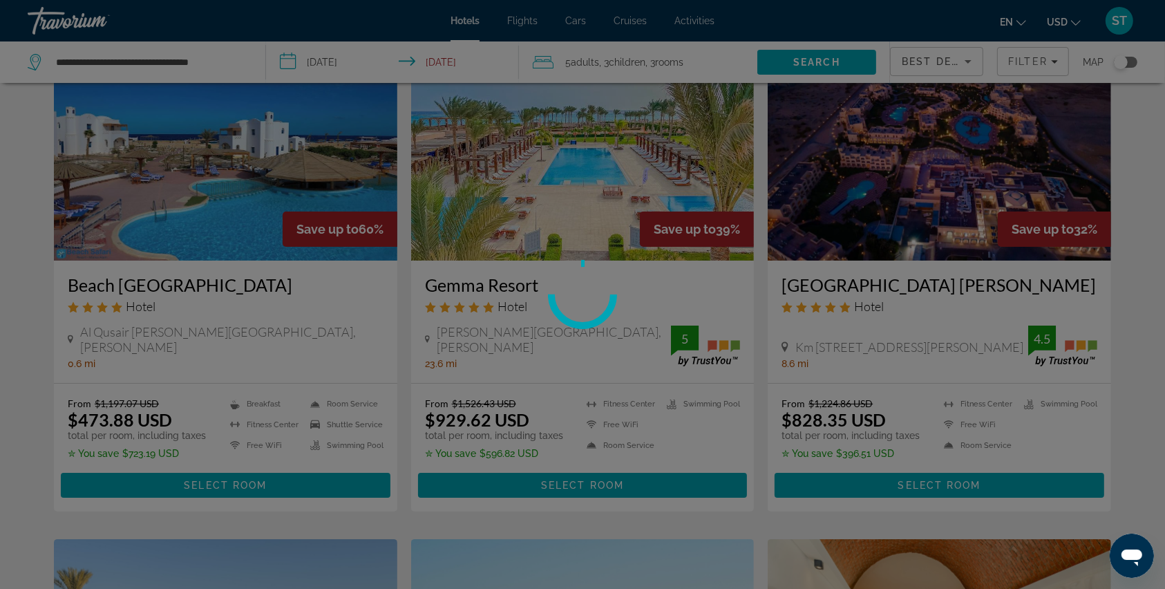
click at [556, 482] on div at bounding box center [582, 294] width 1165 height 589
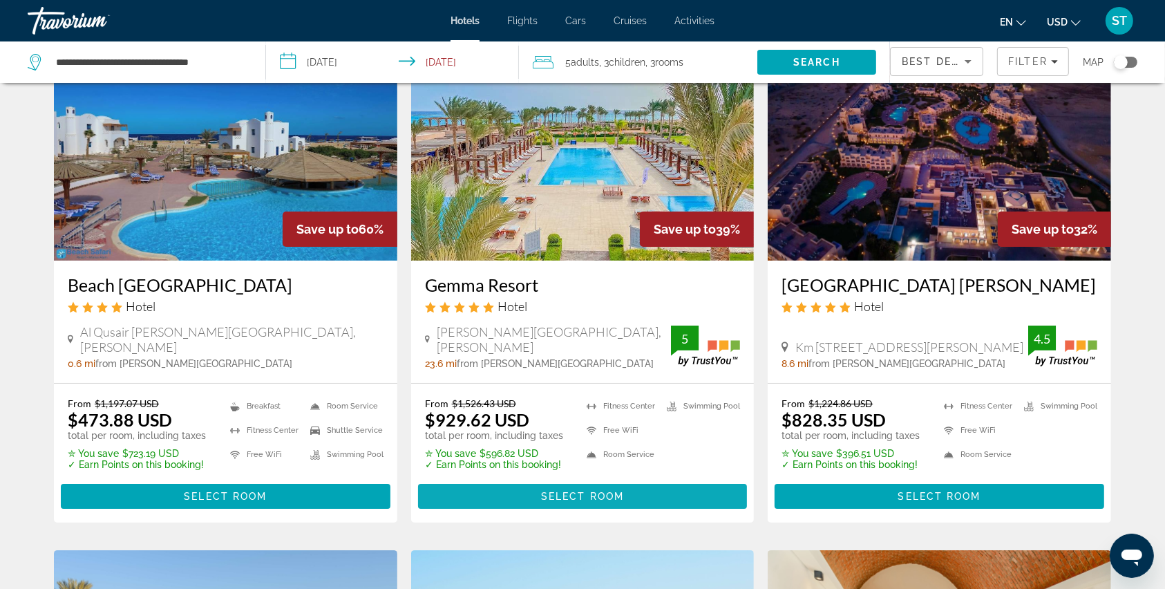
click at [547, 495] on span "Select Room" at bounding box center [582, 496] width 83 height 11
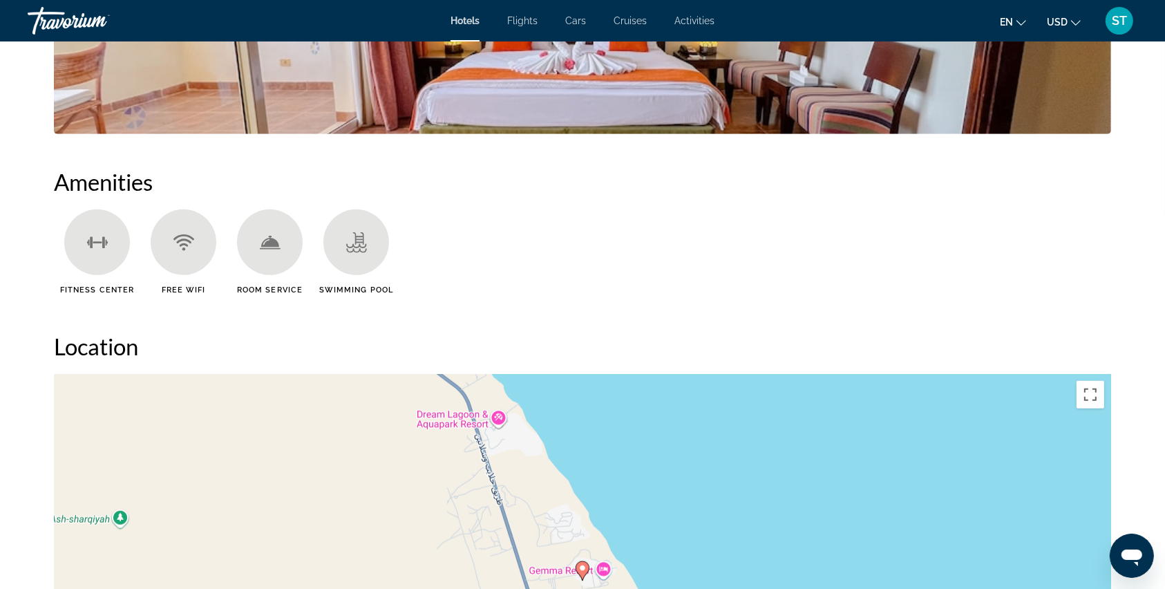
scroll to position [1013, 0]
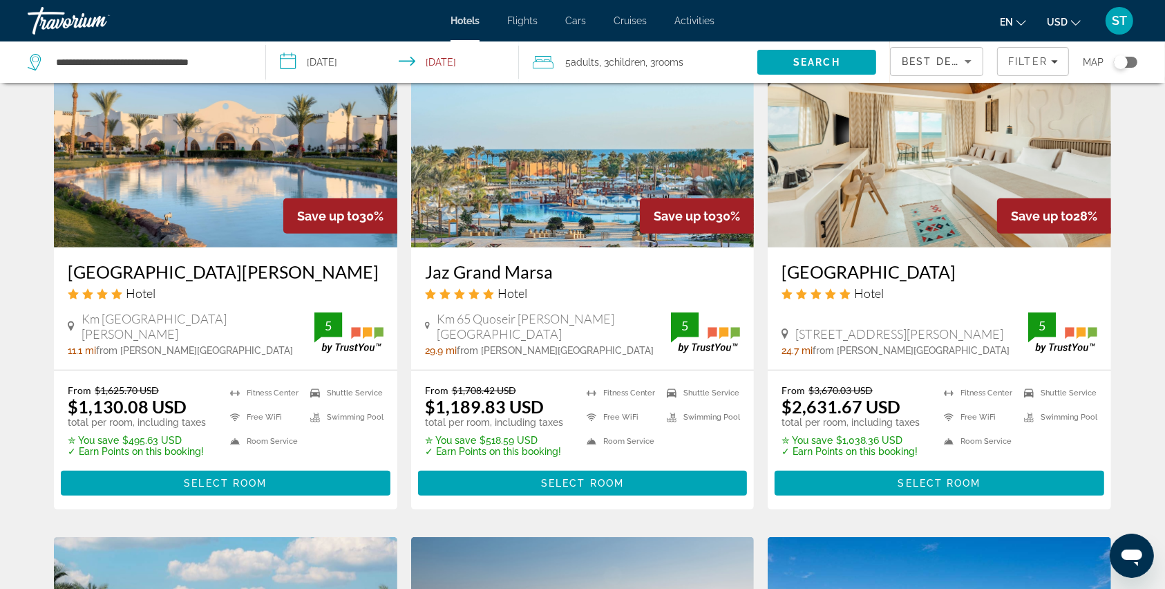
scroll to position [645, 0]
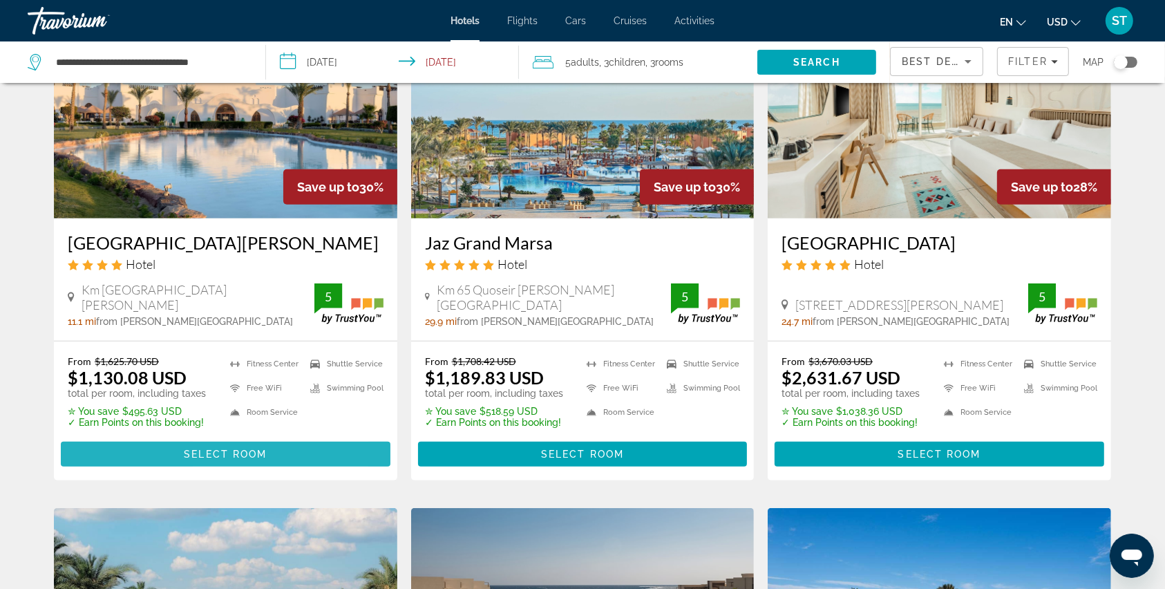
click at [204, 448] on span "Select Room" at bounding box center [225, 453] width 83 height 11
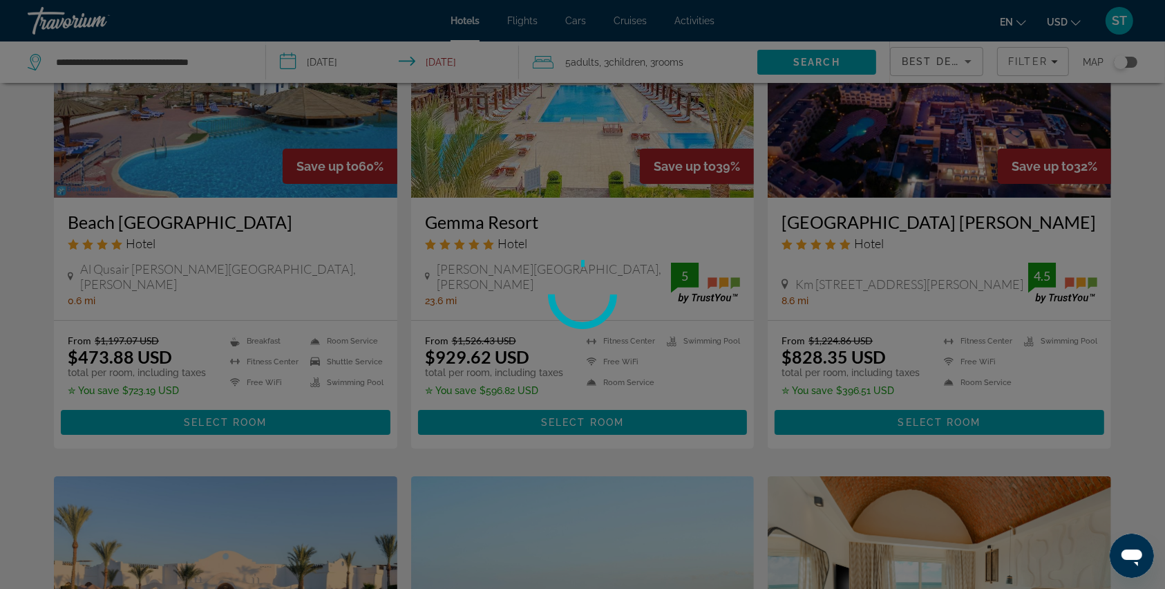
scroll to position [184, 0]
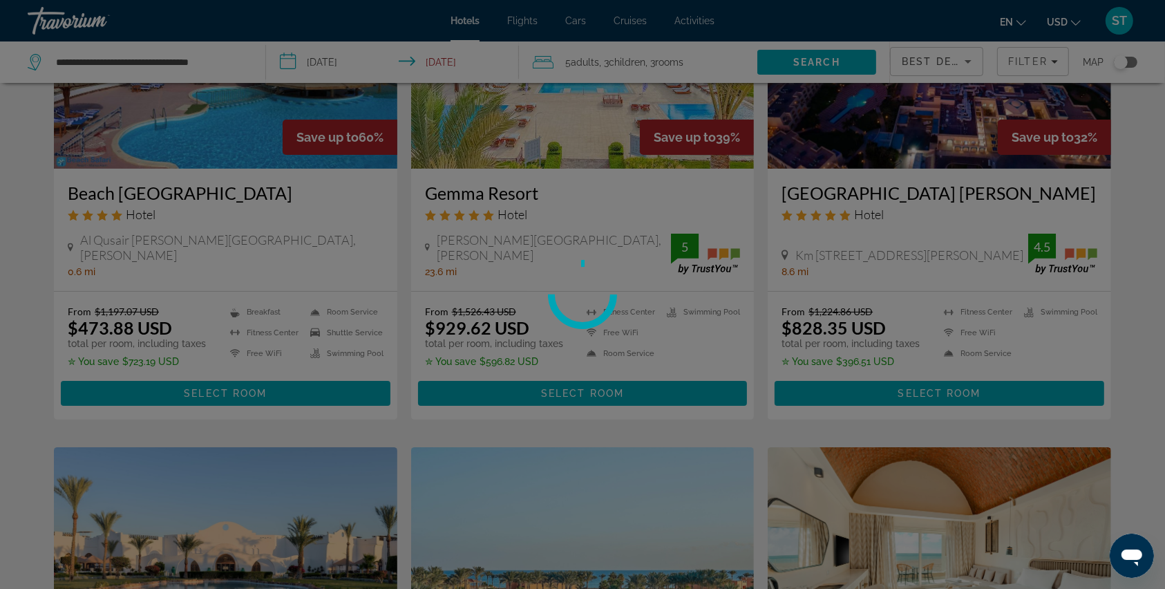
click at [930, 390] on div at bounding box center [582, 294] width 1165 height 589
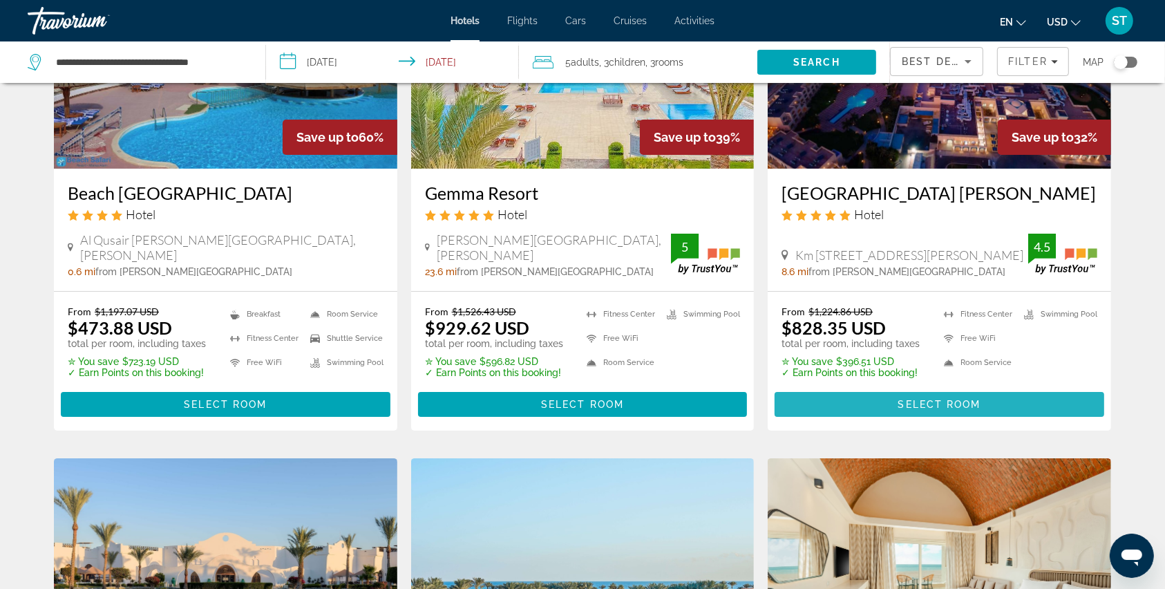
click at [930, 389] on span "Main content" at bounding box center [940, 404] width 330 height 33
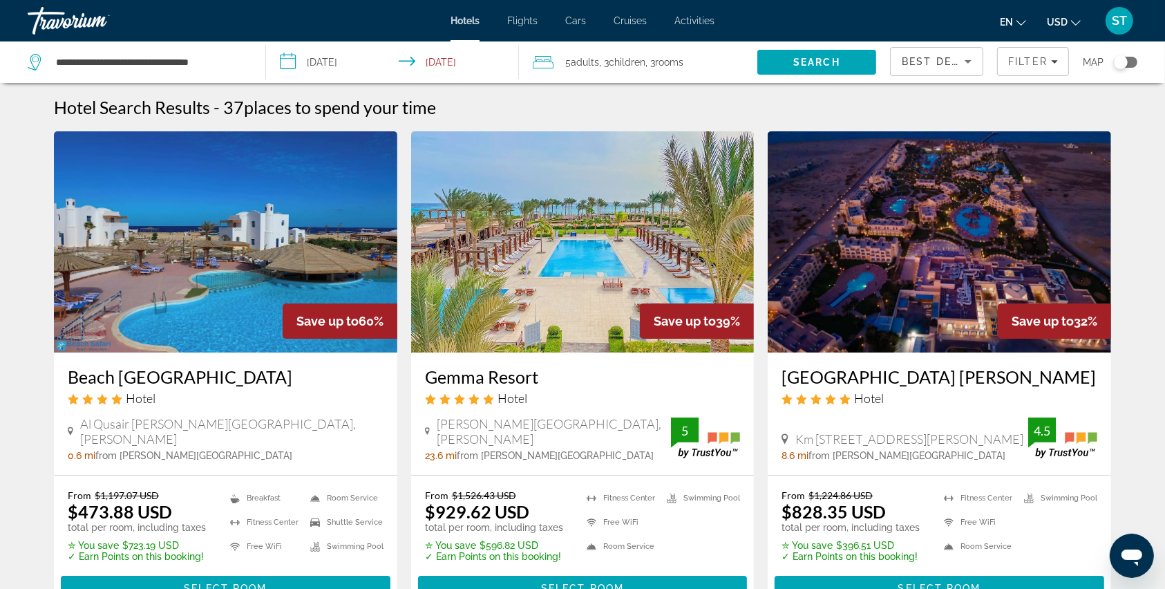
click at [249, 71] on div "**********" at bounding box center [140, 61] width 224 height 41
drag, startPoint x: 241, startPoint y: 60, endPoint x: 44, endPoint y: 57, distance: 197.0
click at [44, 57] on div "**********" at bounding box center [136, 62] width 217 height 21
paste input "**********"
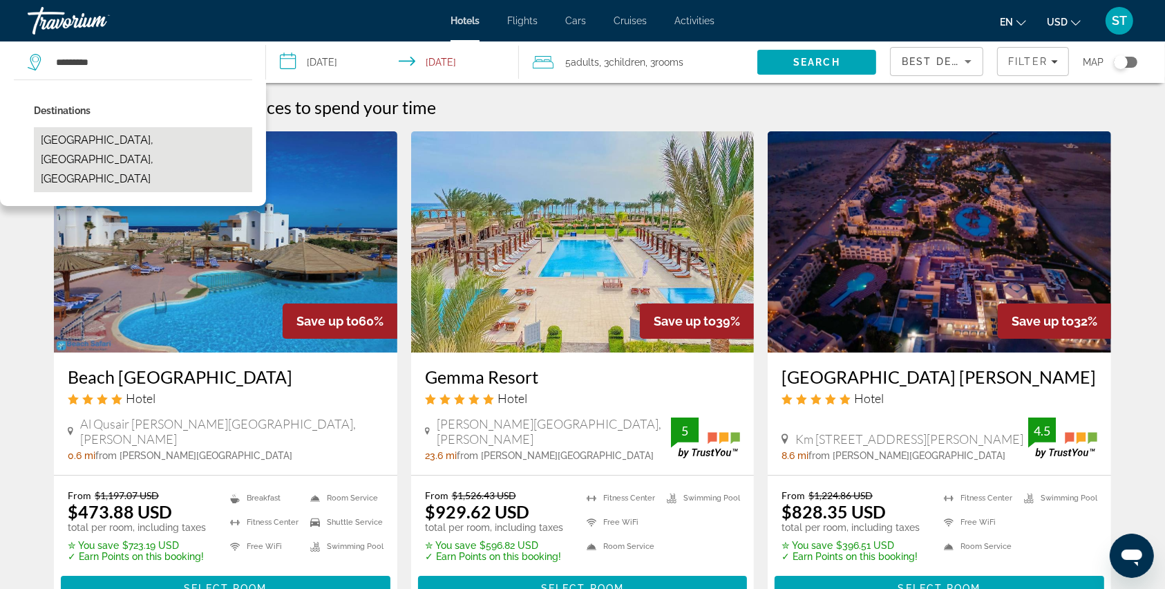
click at [73, 146] on button "Makadi Bay, Hurghada, Egypt" at bounding box center [143, 159] width 218 height 65
type input "**********"
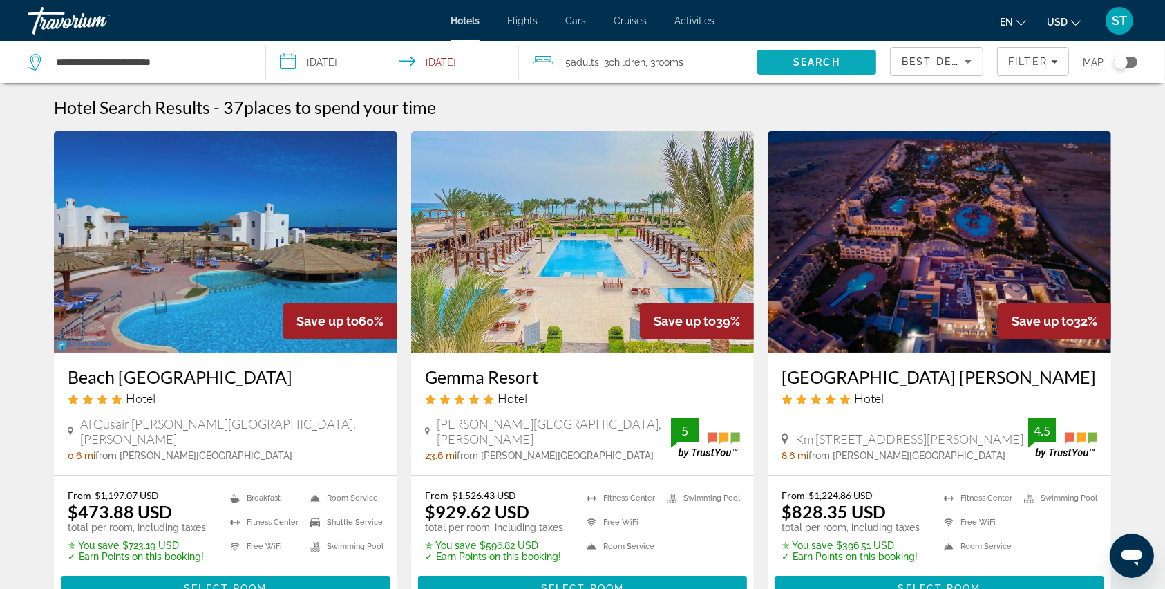
click at [827, 61] on span "Search" at bounding box center [816, 62] width 47 height 11
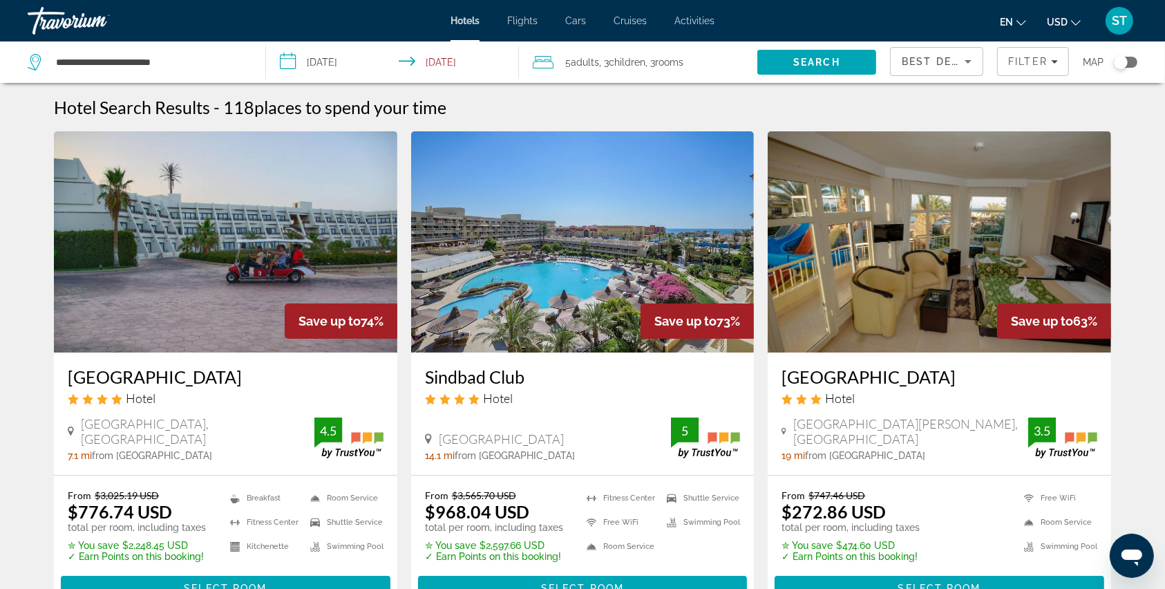
scroll to position [92, 0]
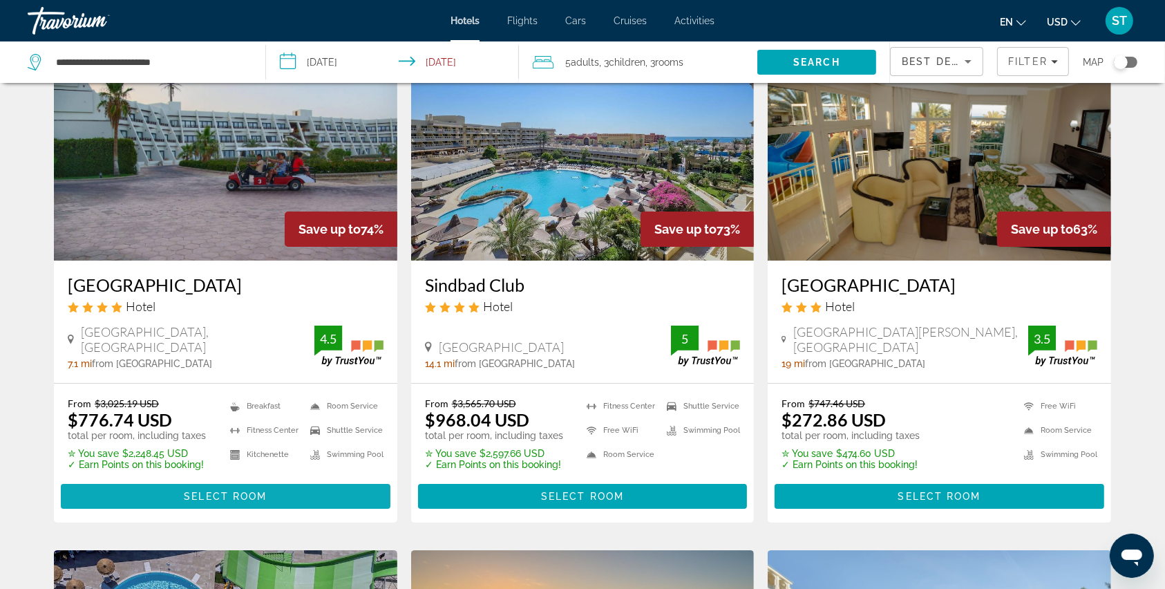
click at [210, 495] on span "Select Room" at bounding box center [225, 496] width 83 height 11
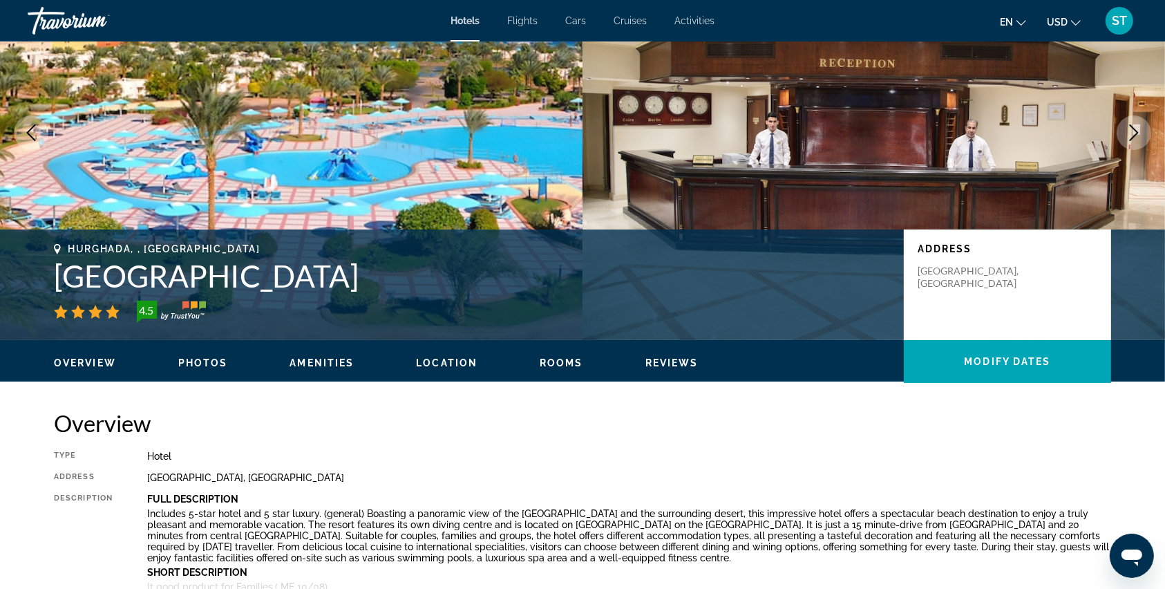
scroll to position [92, 0]
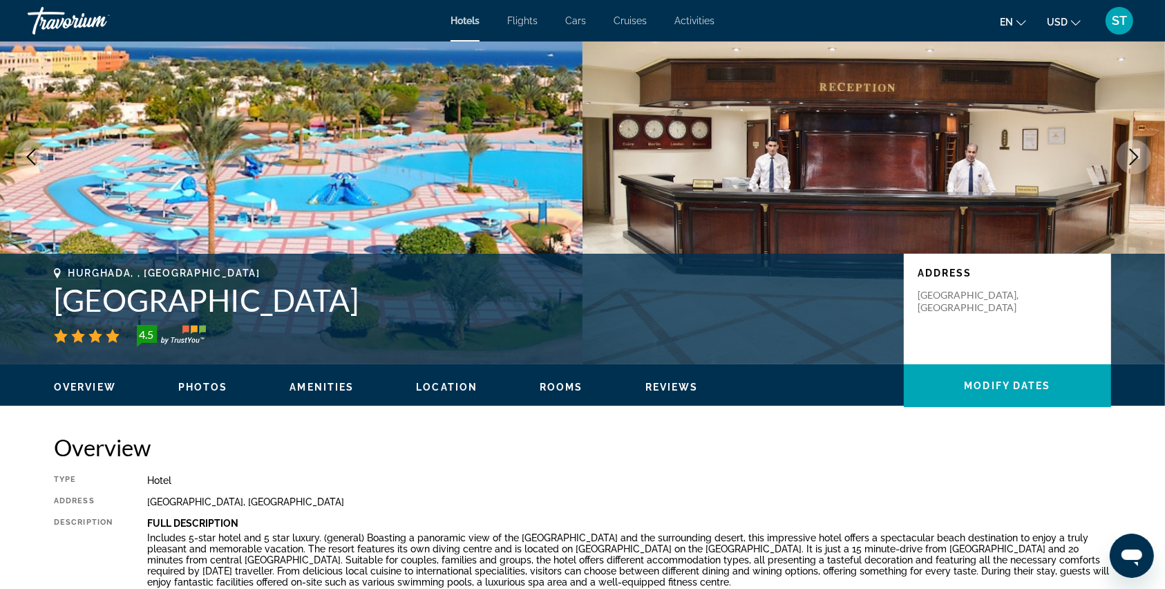
click at [1133, 150] on icon "Next image" at bounding box center [1134, 157] width 17 height 17
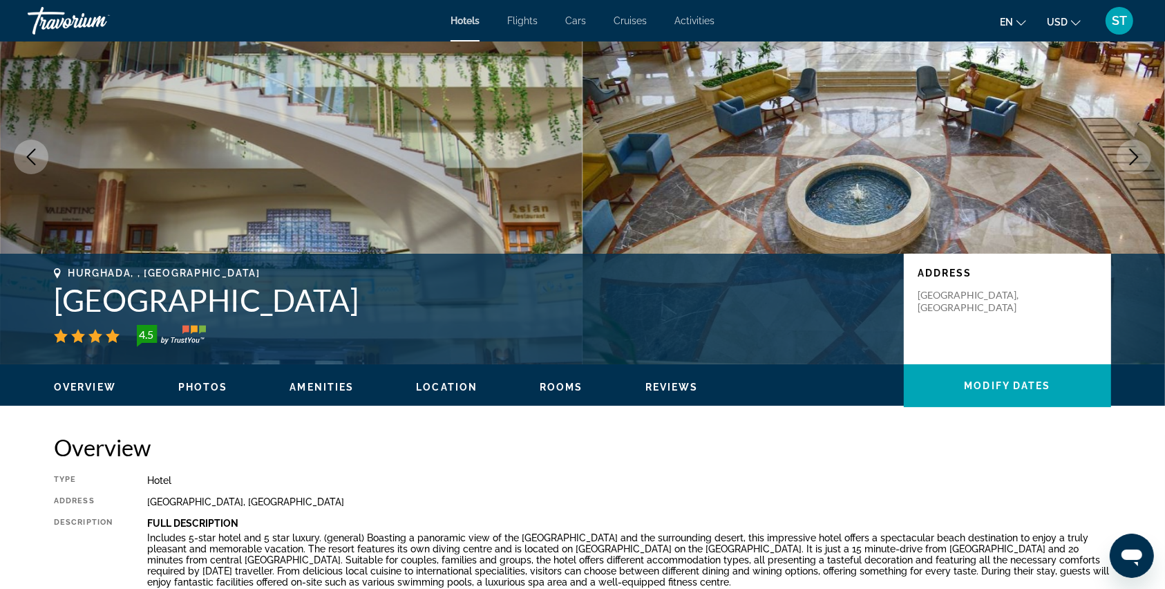
click at [1133, 150] on icon "Next image" at bounding box center [1134, 157] width 17 height 17
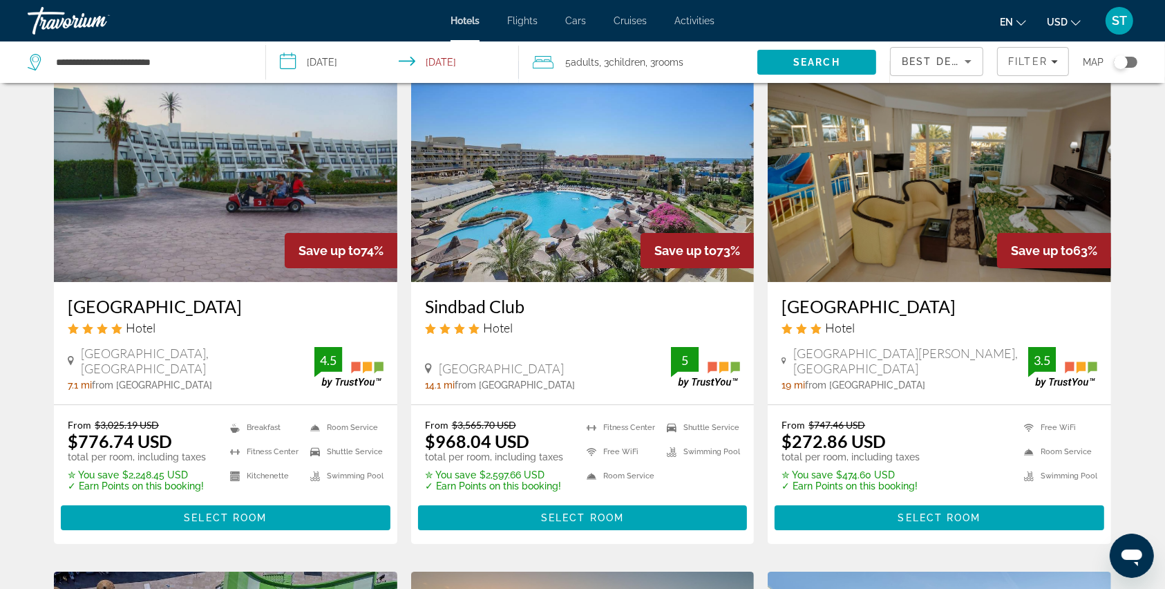
scroll to position [92, 0]
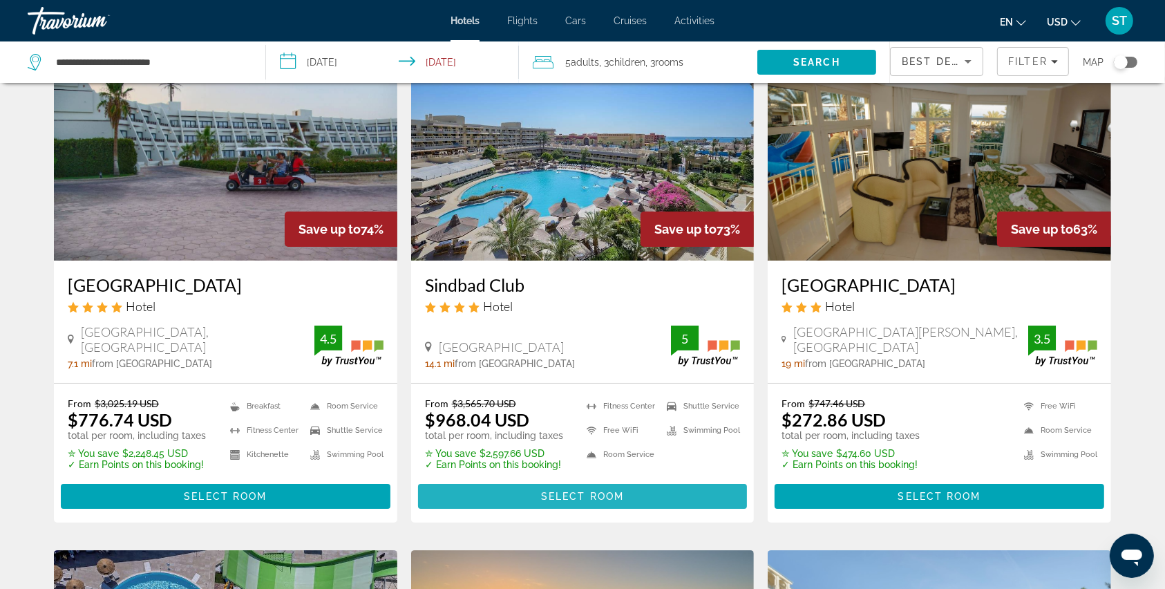
click at [532, 495] on span "Main content" at bounding box center [583, 496] width 330 height 33
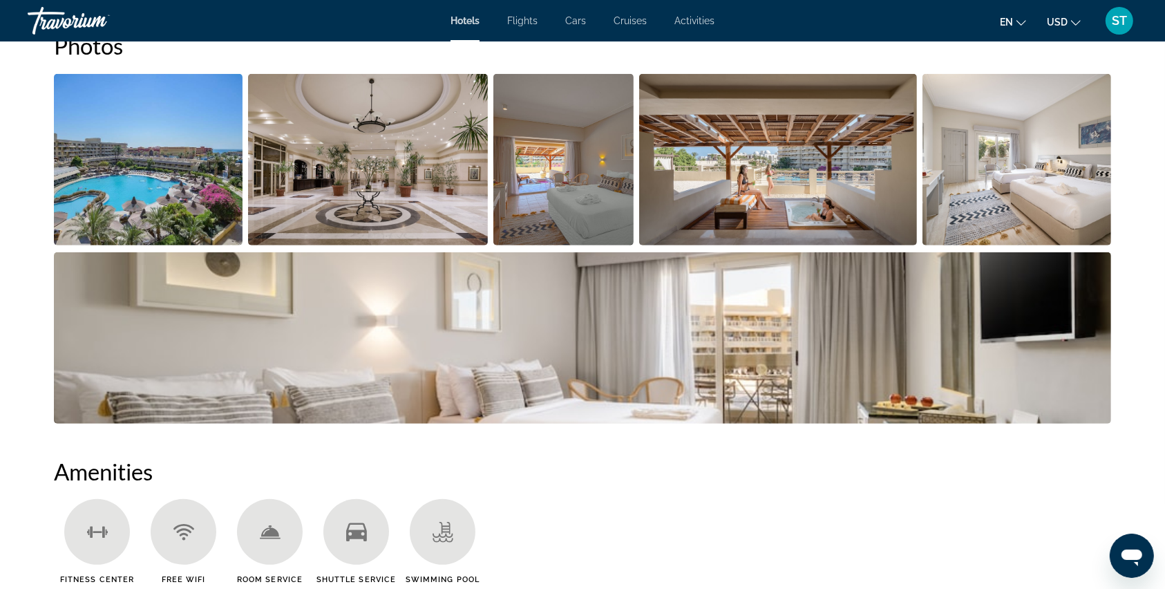
scroll to position [645, 0]
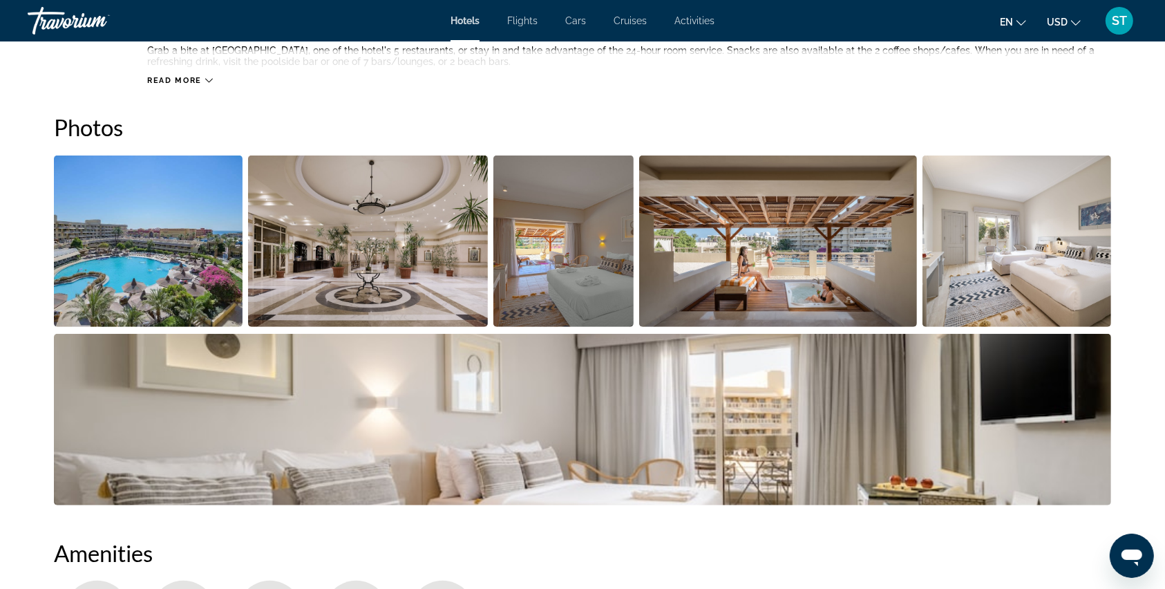
click at [109, 287] on img "Open full-screen image slider" at bounding box center [148, 240] width 189 height 171
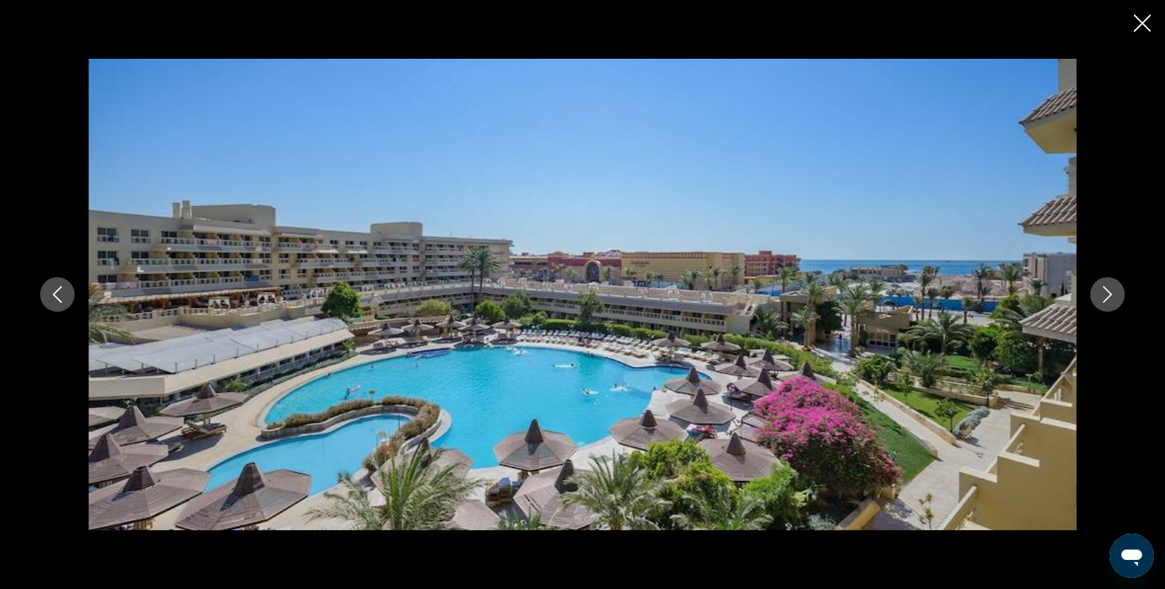
click at [1097, 297] on button "Next image" at bounding box center [1107, 294] width 35 height 35
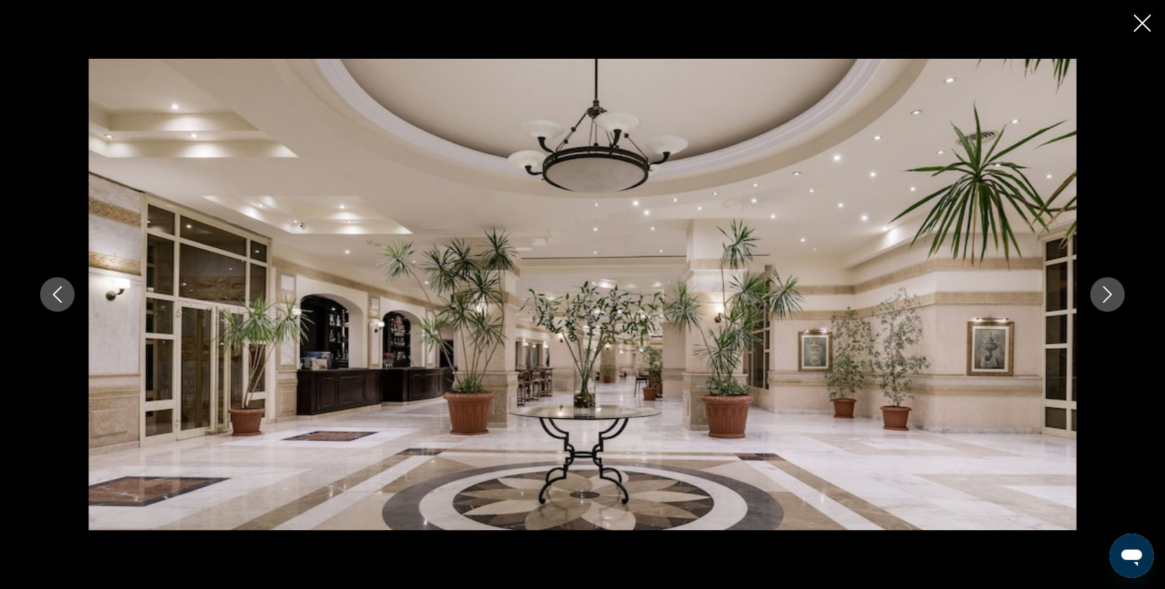
click at [1097, 297] on button "Next image" at bounding box center [1107, 294] width 35 height 35
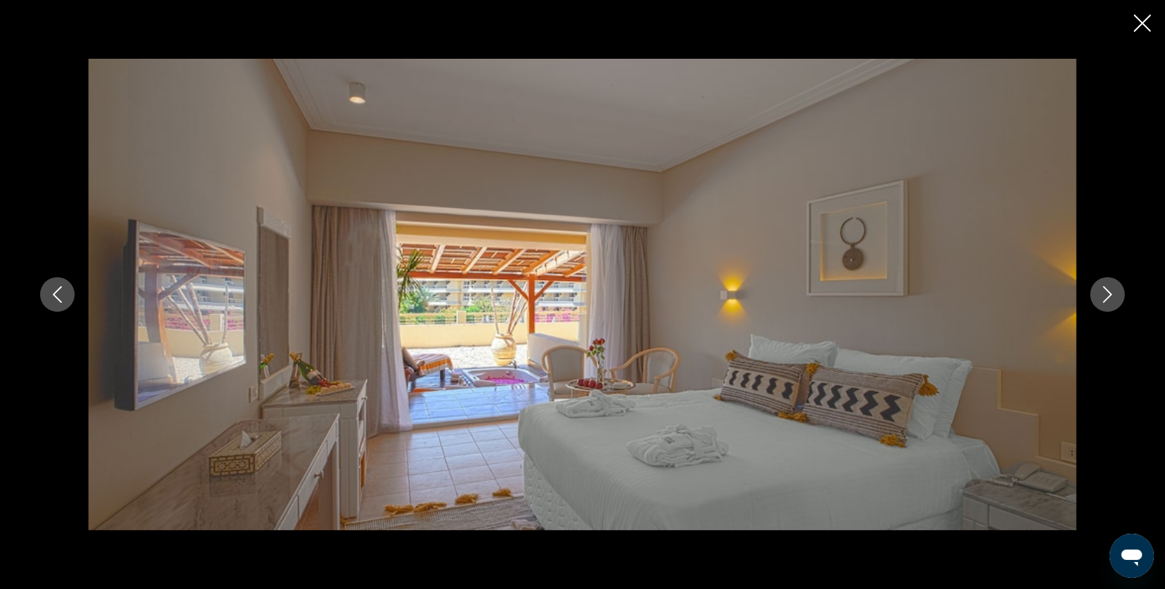
click at [1097, 297] on button "Next image" at bounding box center [1107, 294] width 35 height 35
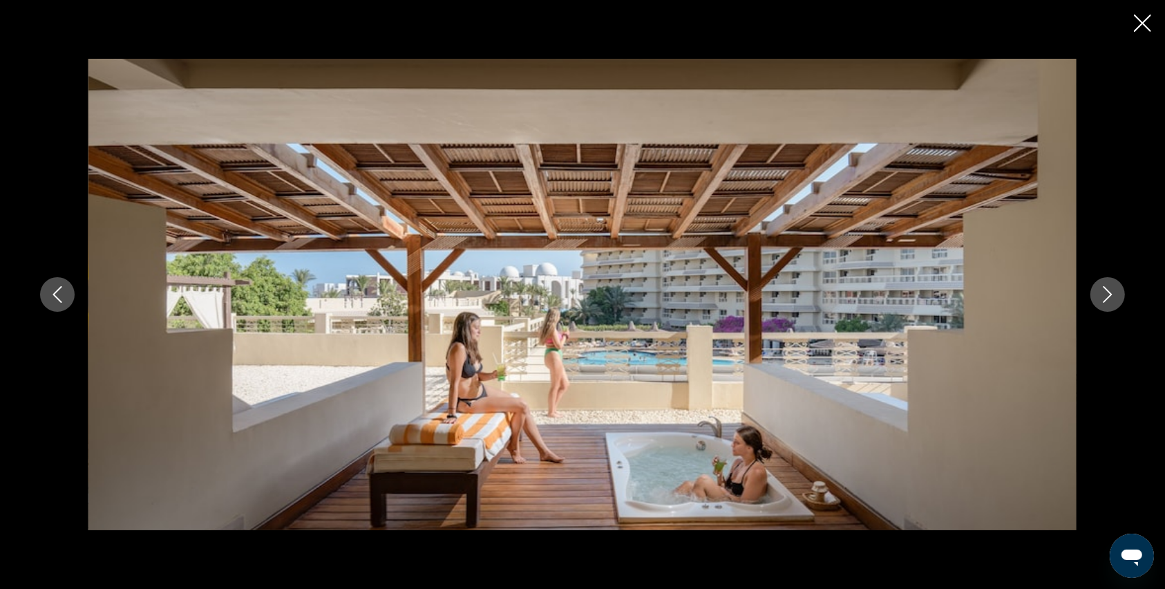
click at [1148, 25] on icon "Close slideshow" at bounding box center [1142, 23] width 17 height 17
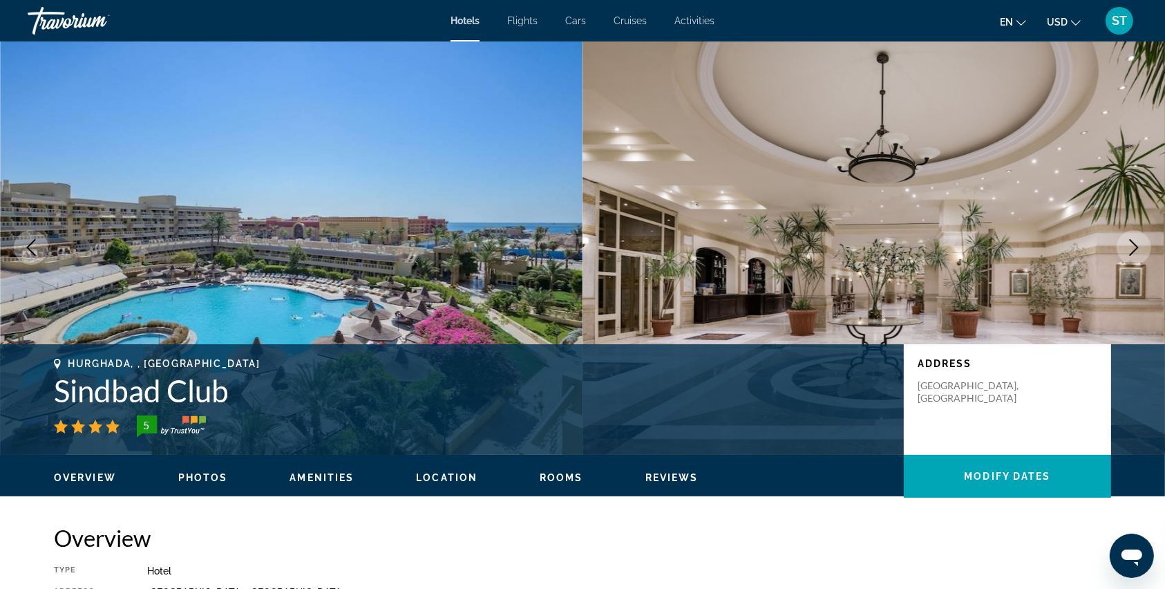
scroll to position [0, 0]
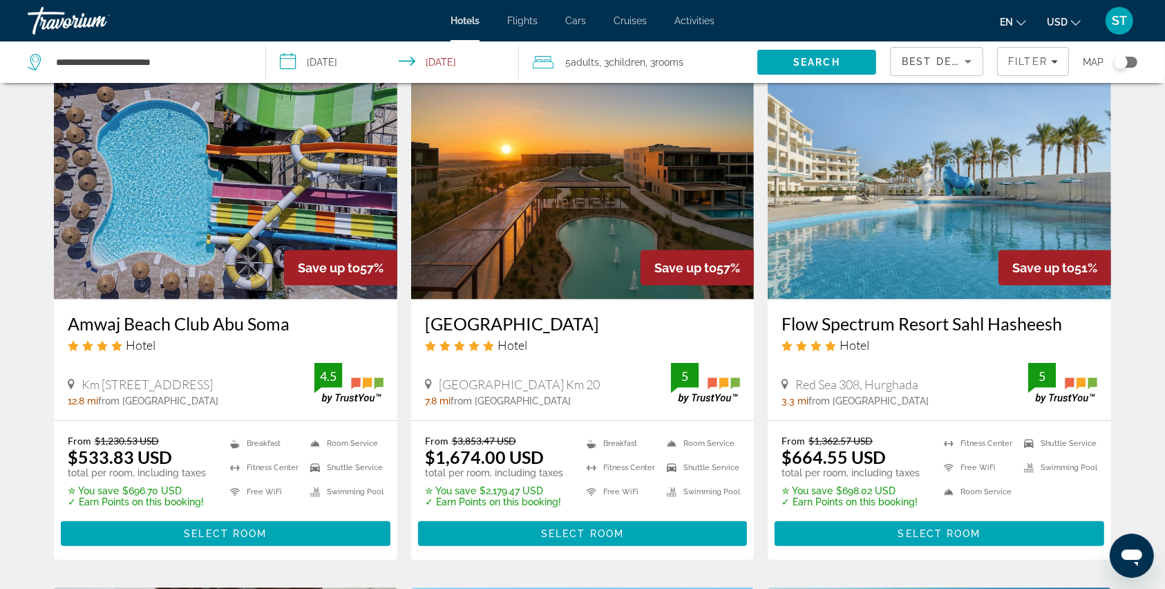
scroll to position [656, 0]
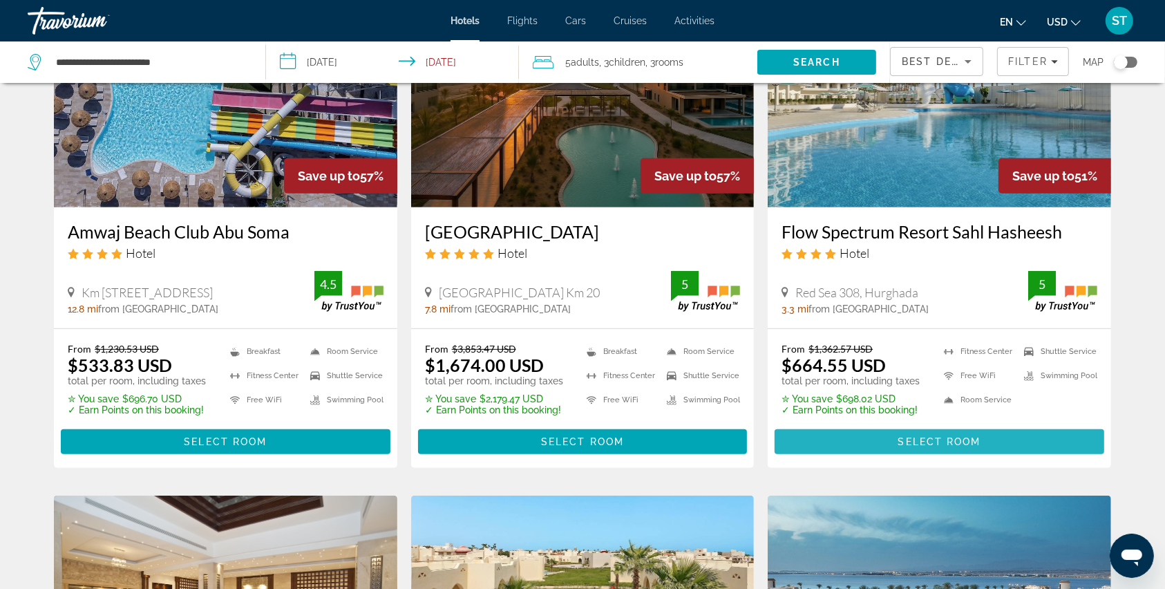
click at [930, 444] on span "Select Room" at bounding box center [939, 441] width 83 height 11
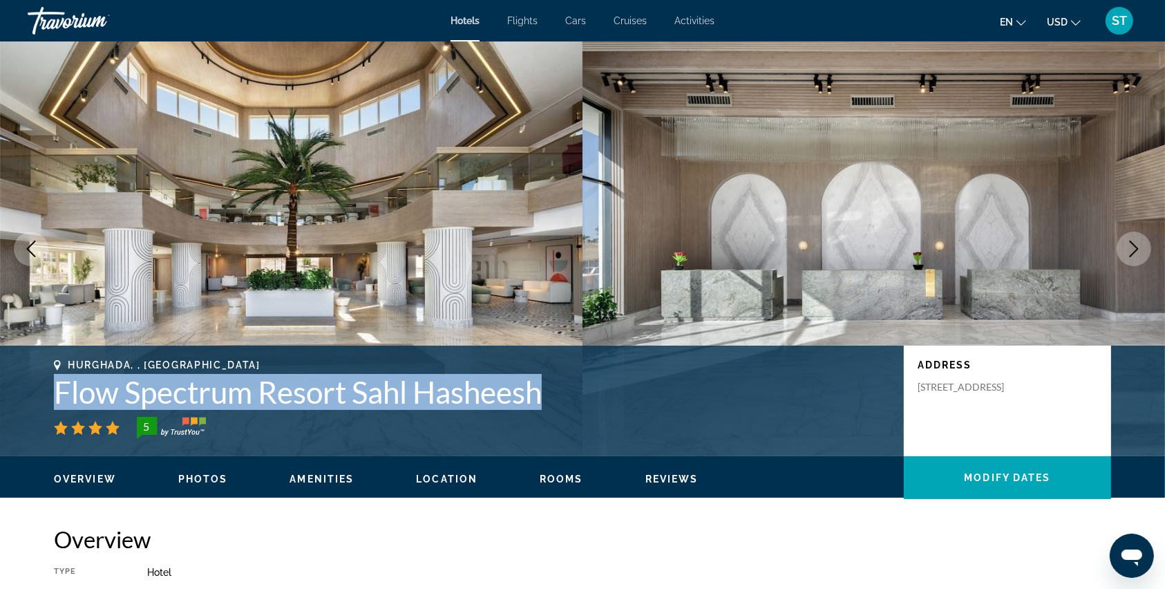
drag, startPoint x: 59, startPoint y: 393, endPoint x: 546, endPoint y: 396, distance: 487.1
click at [546, 396] on h1 "Flow Spectrum Resort Sahl Hasheesh" at bounding box center [472, 392] width 836 height 36
copy h1 "Flow Spectrum Resort Sahl Hasheesh"
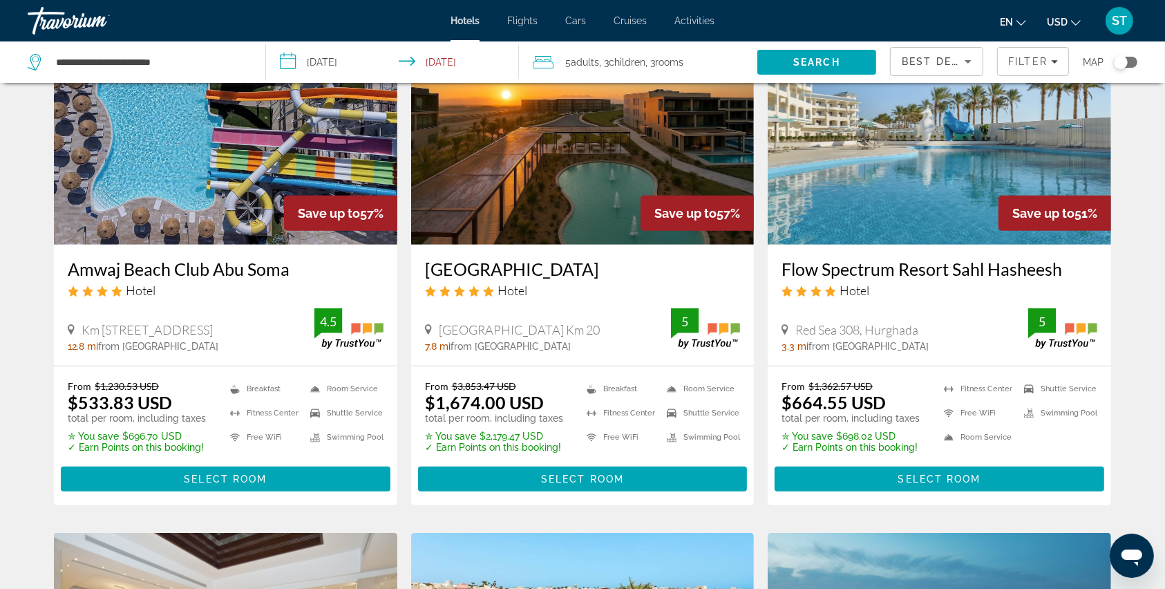
scroll to position [645, 0]
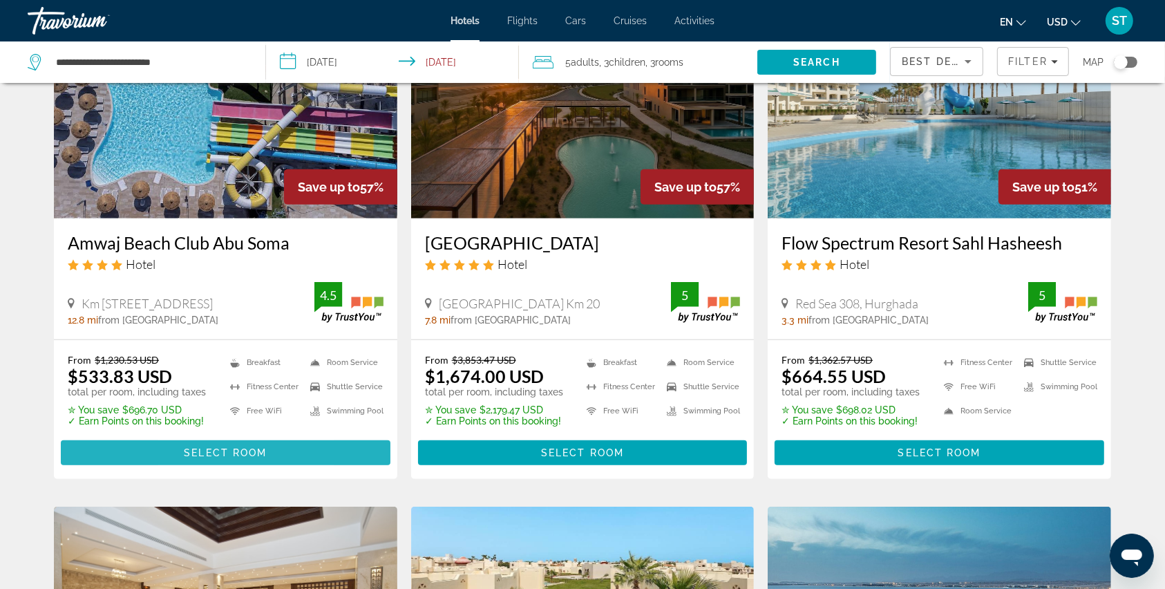
click at [187, 447] on span "Select Room" at bounding box center [225, 452] width 83 height 11
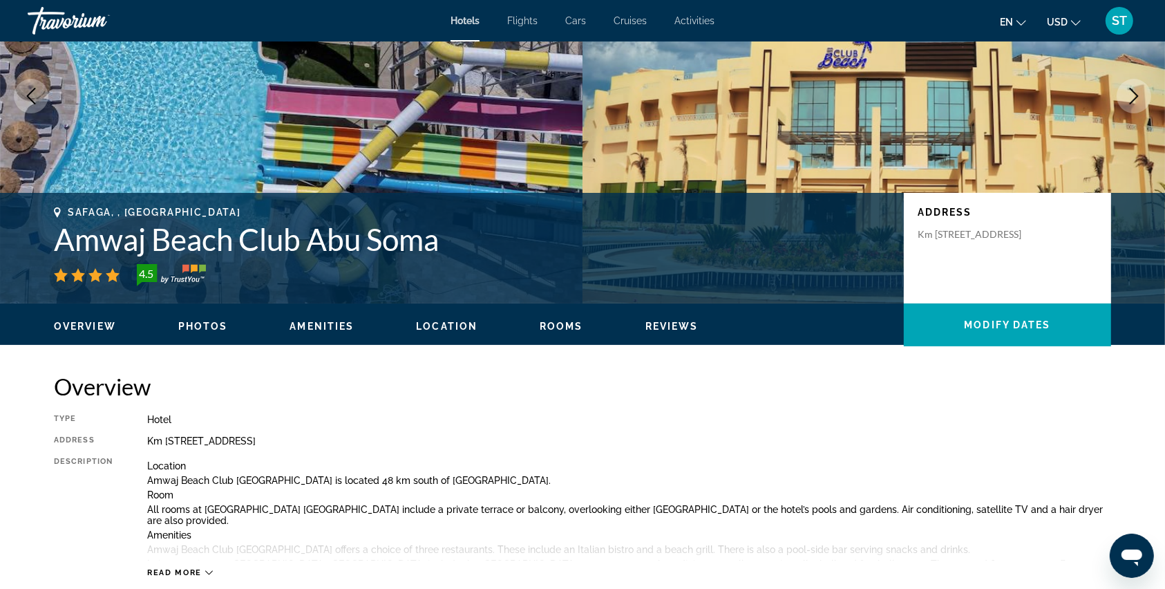
scroll to position [123, 0]
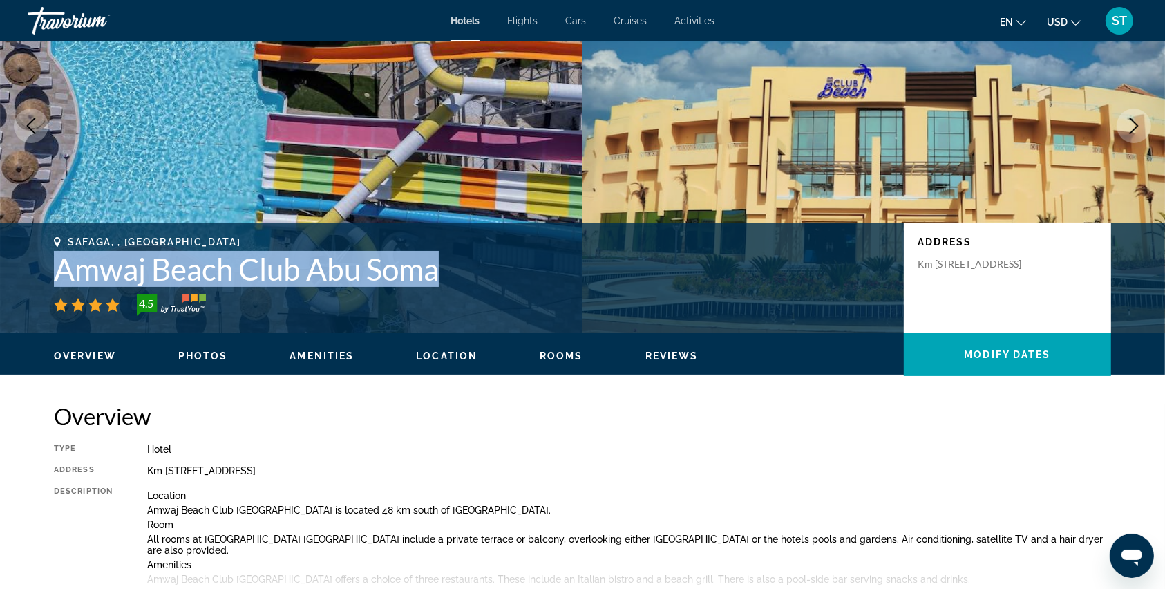
drag, startPoint x: 53, startPoint y: 262, endPoint x: 448, endPoint y: 282, distance: 395.1
click at [448, 282] on h1 "Amwaj Beach Club Abu Soma" at bounding box center [472, 269] width 836 height 36
copy h1 "Amwaj Beach Club Abu Soma"
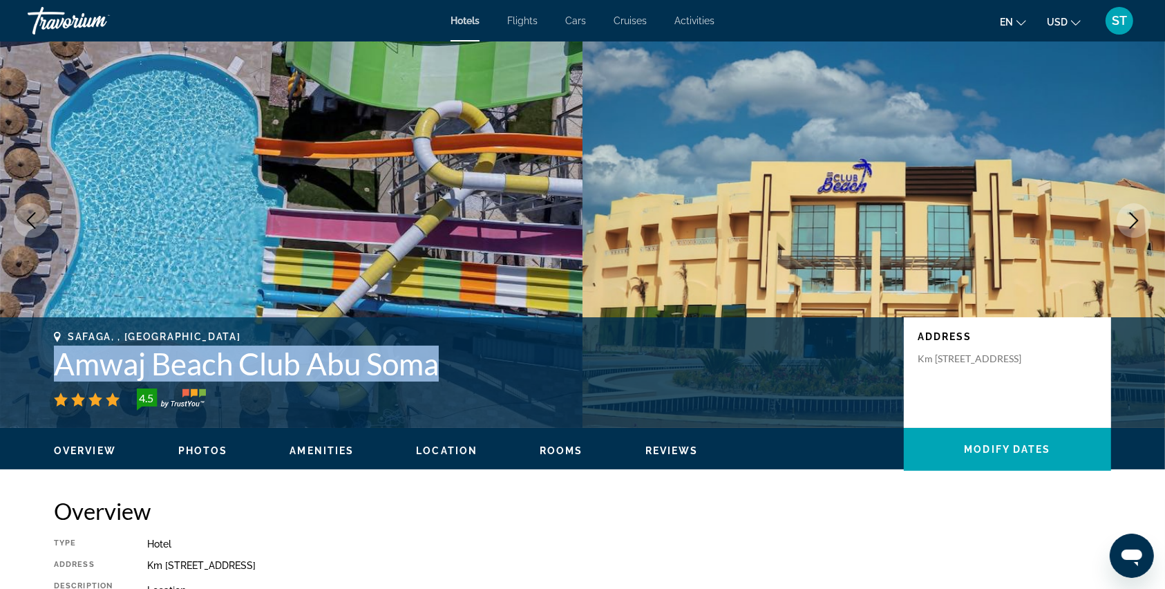
scroll to position [0, 0]
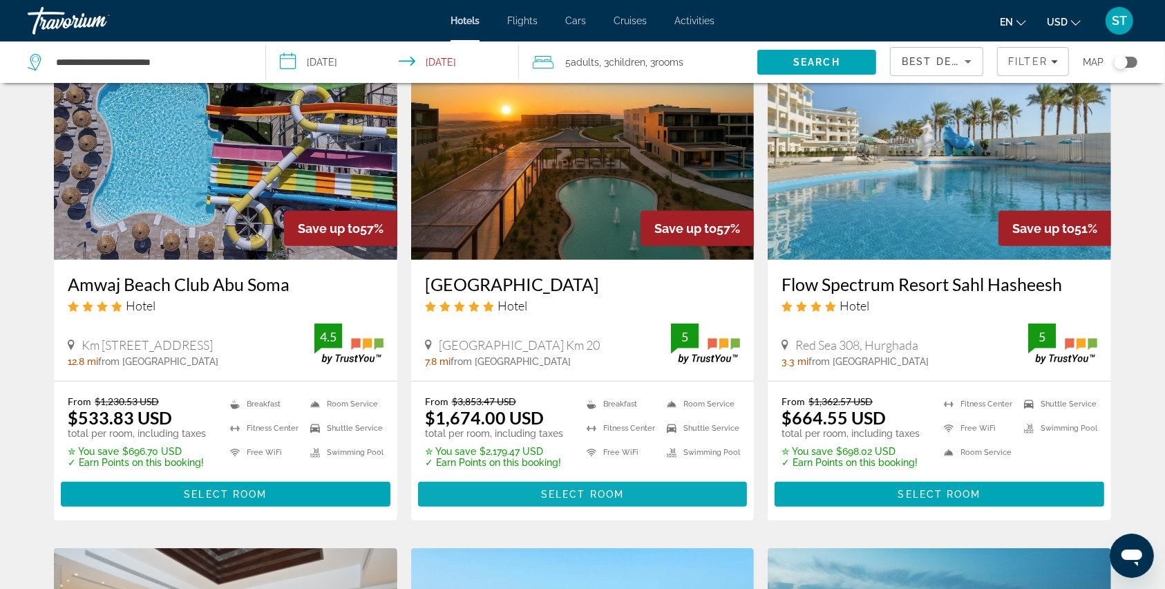
scroll to position [645, 0]
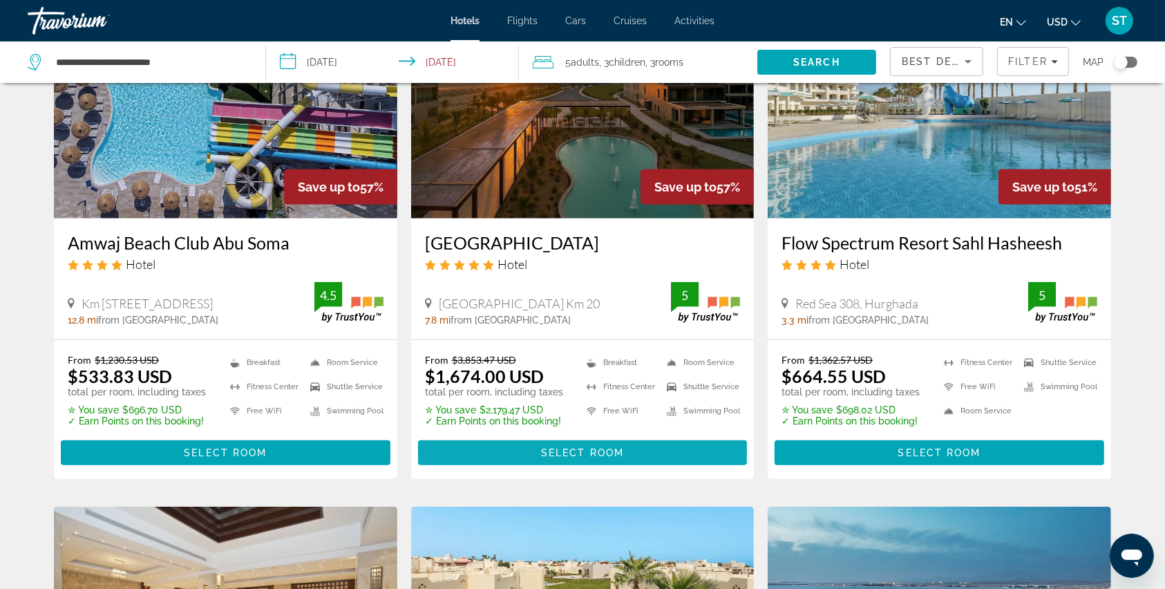
click at [554, 444] on span "Main content" at bounding box center [583, 452] width 330 height 33
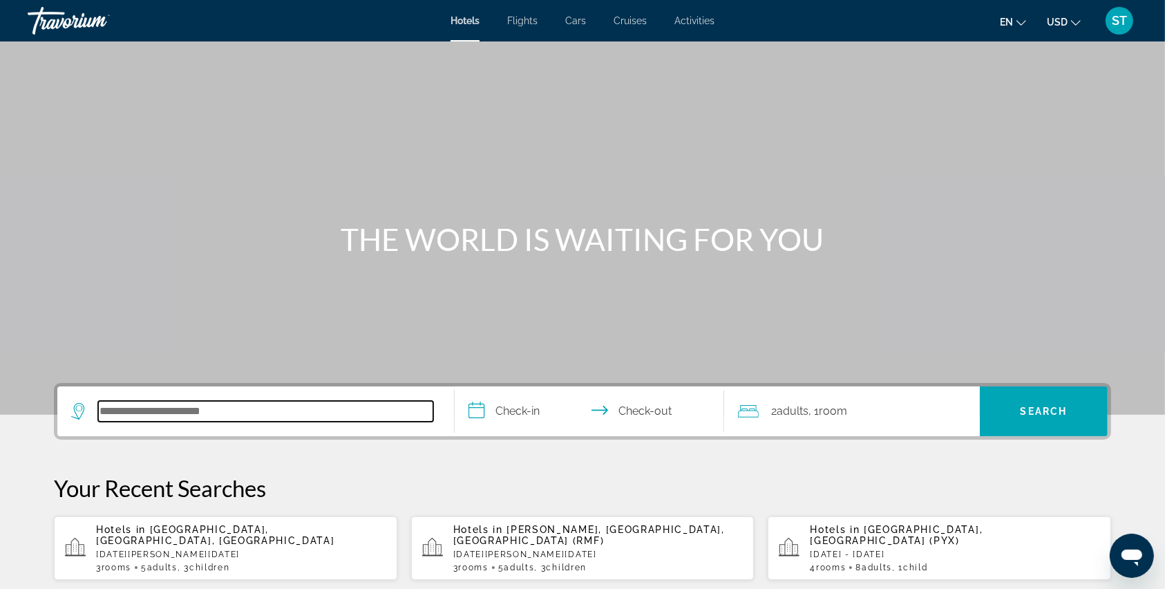
click at [201, 412] on input "Search hotel destination" at bounding box center [265, 411] width 335 height 21
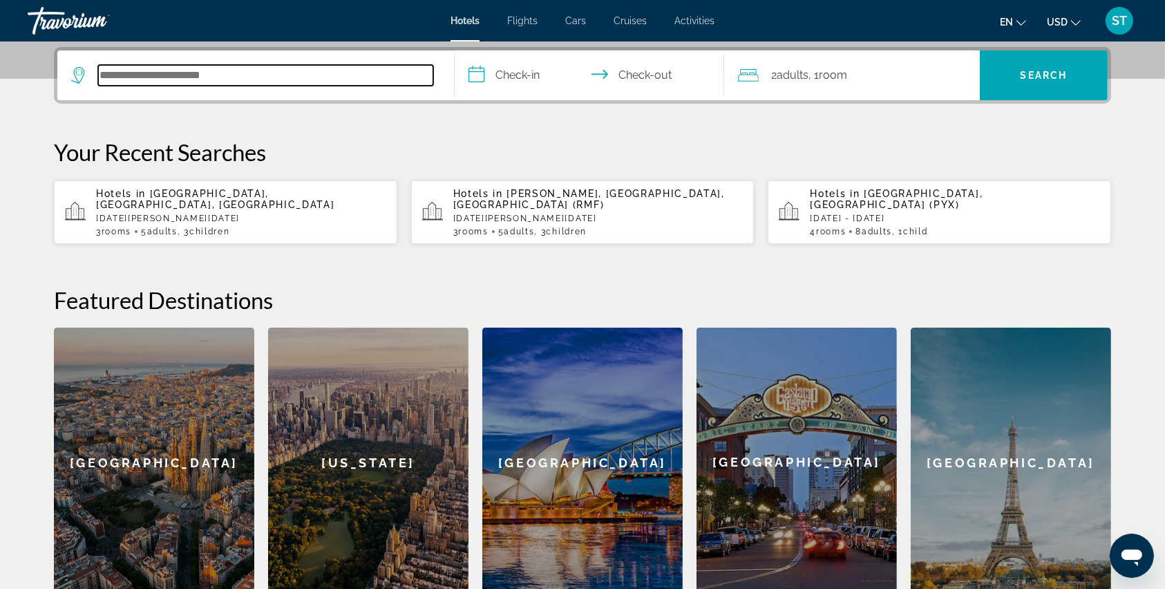
scroll to position [337, 0]
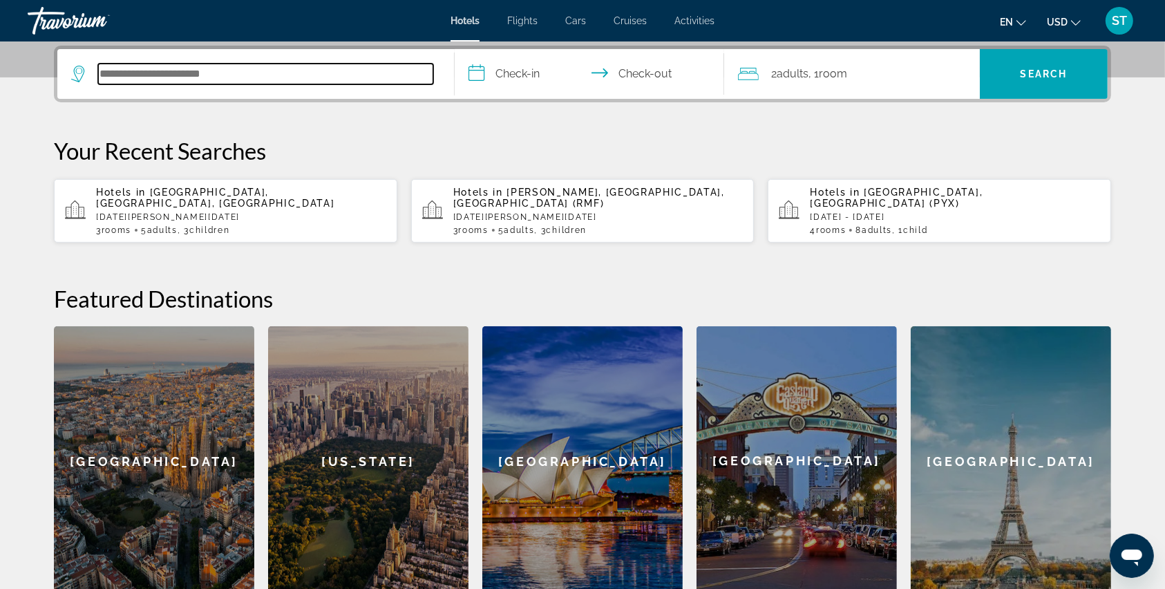
paste input "**********"
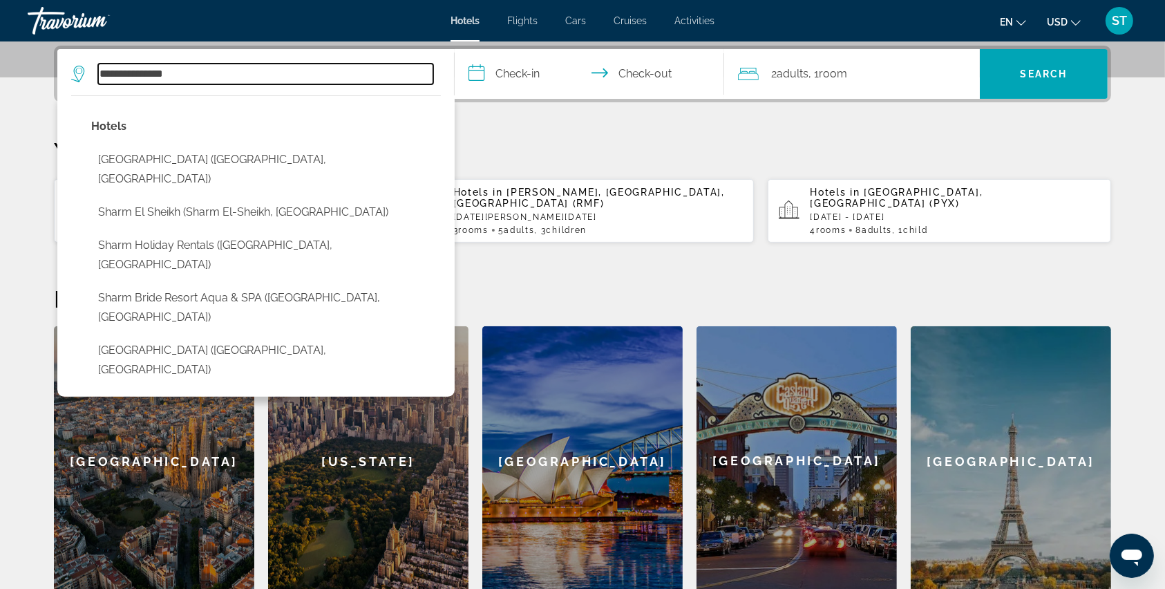
click at [205, 77] on input "**********" at bounding box center [265, 74] width 335 height 21
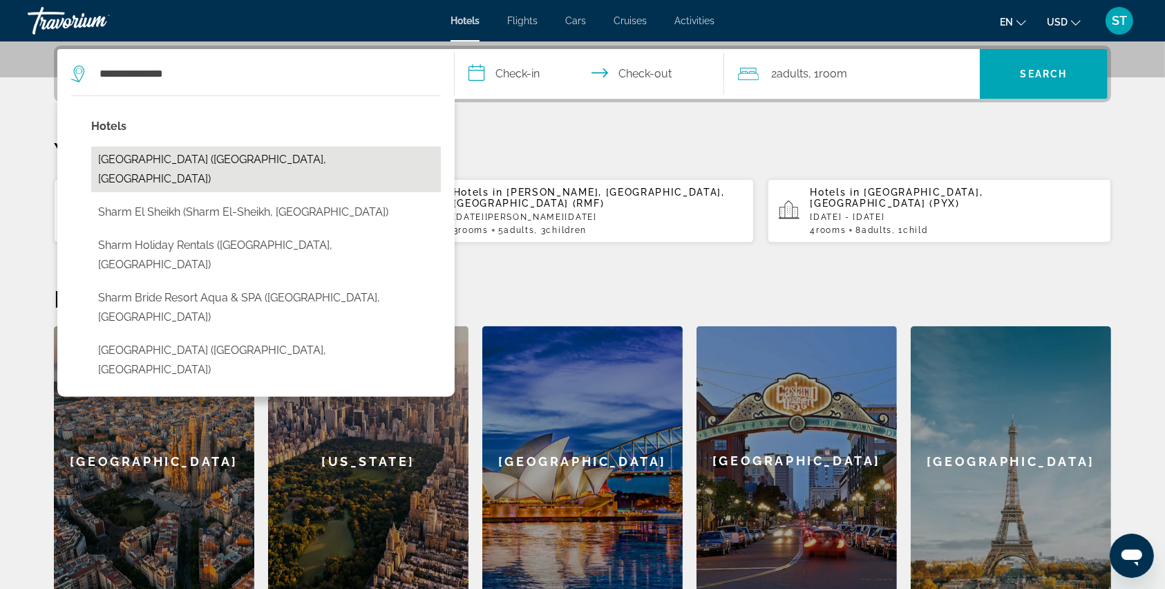
click at [201, 162] on button "Sharm Hills Resort (Sharm El-Sheikh, EG)" at bounding box center [266, 169] width 350 height 46
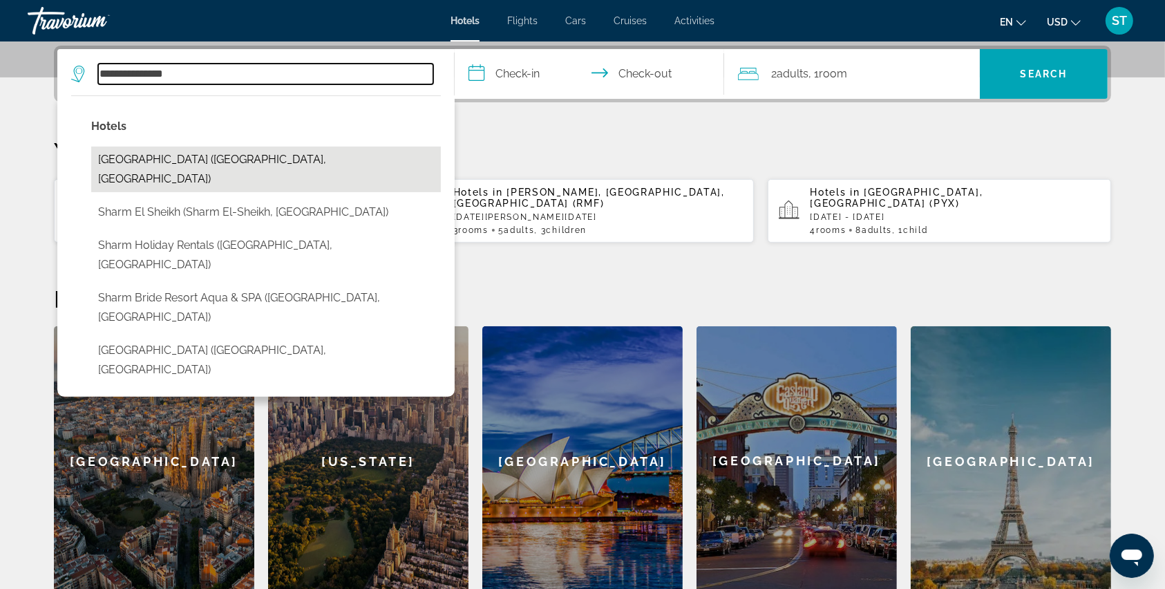
type input "**********"
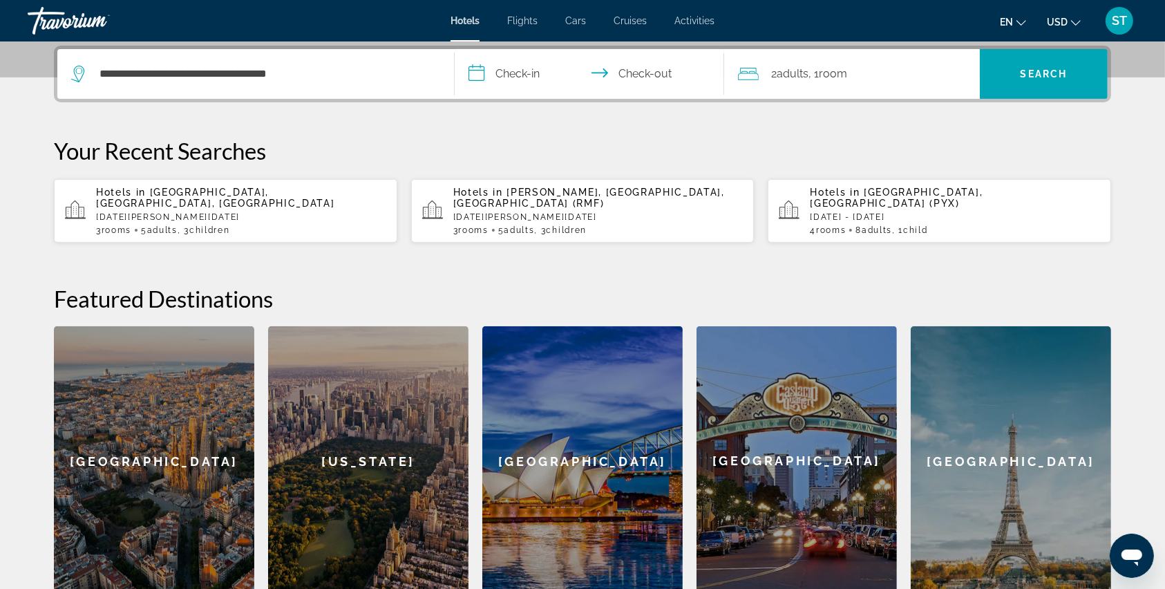
click at [475, 72] on input "**********" at bounding box center [592, 76] width 275 height 54
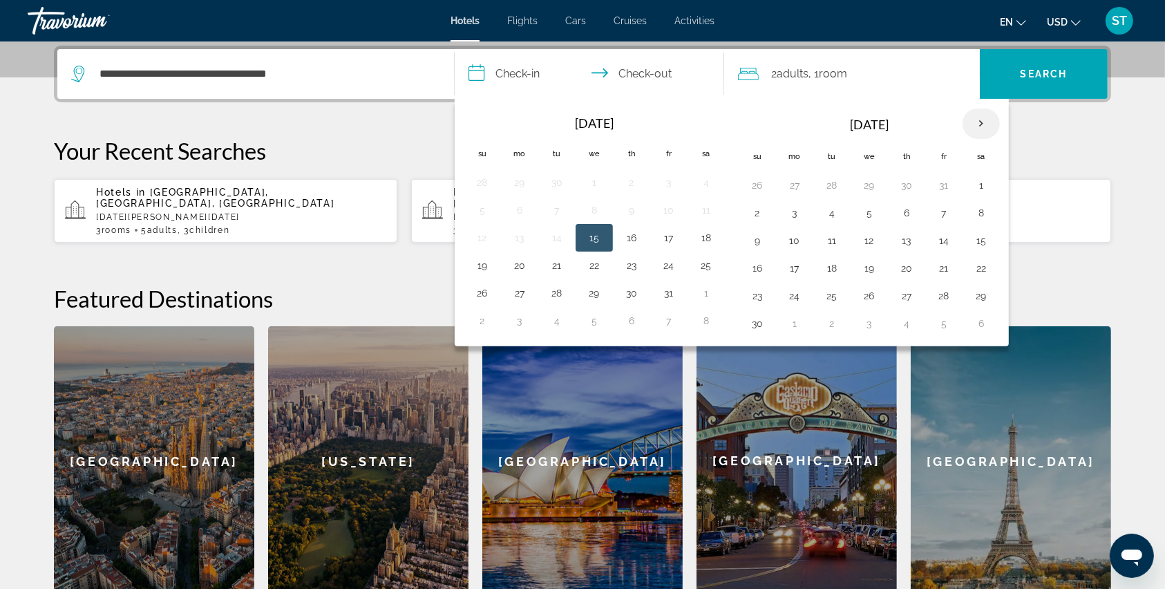
click at [981, 116] on th "Next month" at bounding box center [981, 123] width 37 height 30
click at [940, 179] on button "2" at bounding box center [944, 185] width 22 height 19
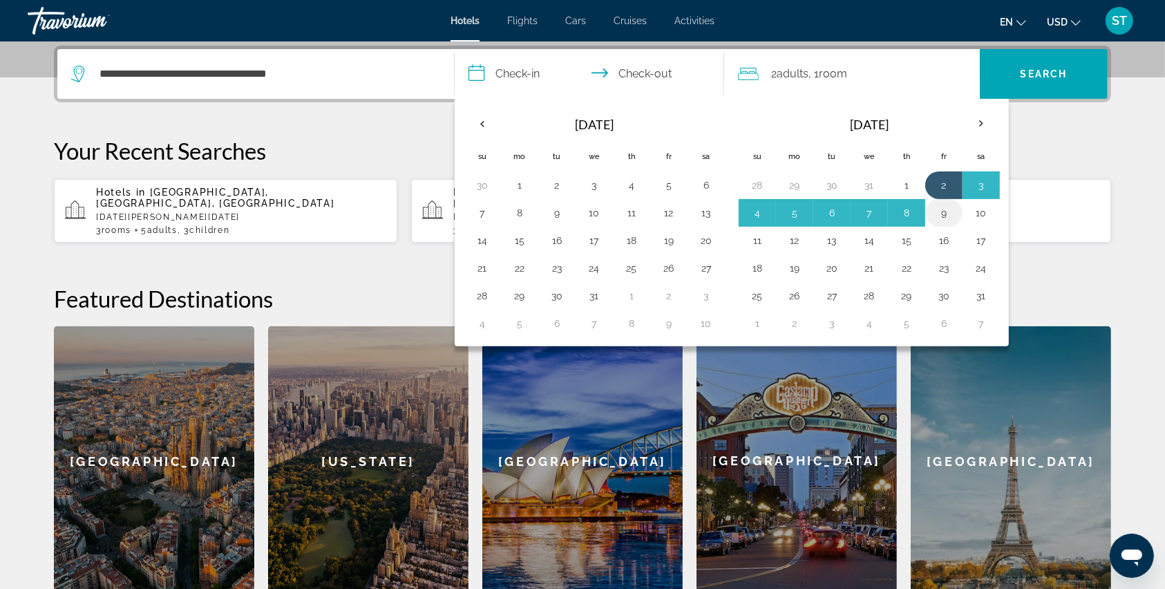
click at [945, 214] on button "9" at bounding box center [944, 212] width 22 height 19
type input "**********"
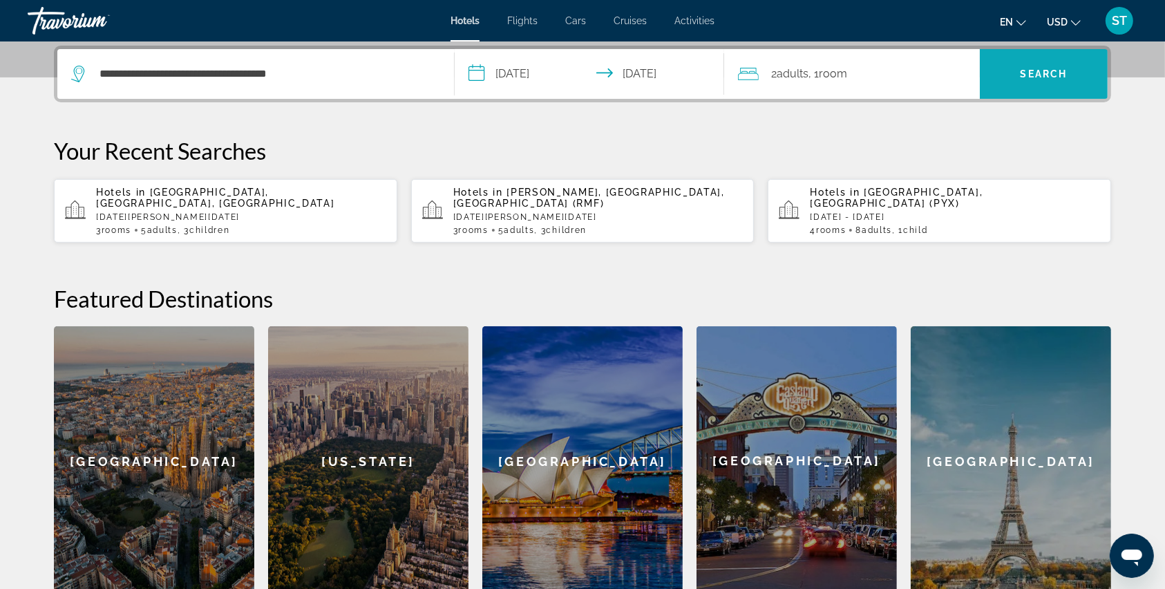
click at [1069, 72] on span "Search" at bounding box center [1044, 73] width 128 height 33
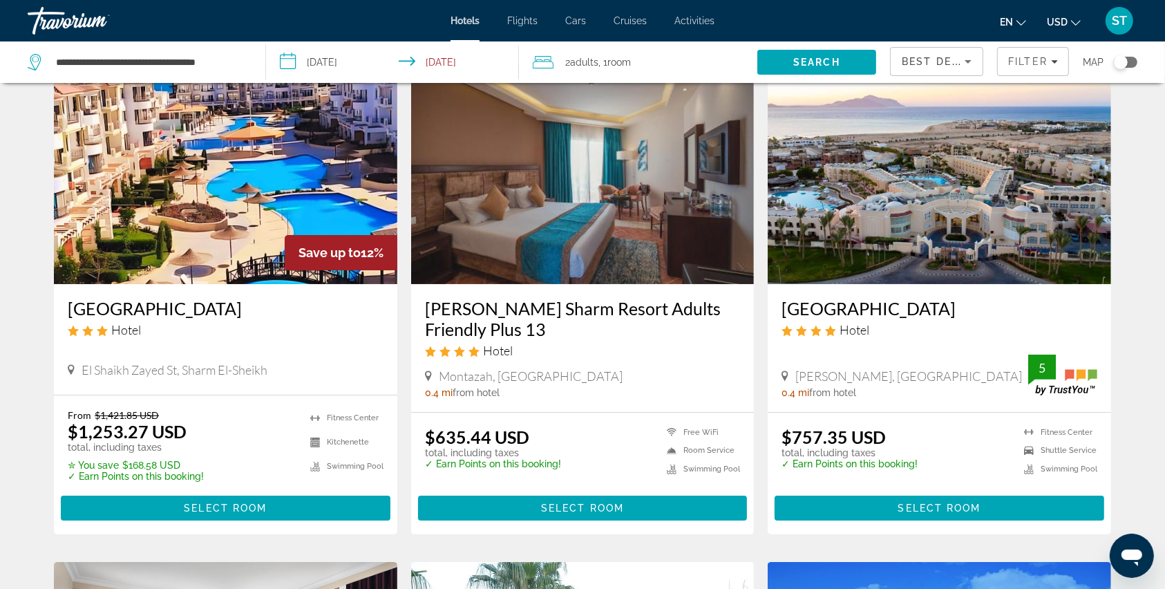
scroll to position [92, 0]
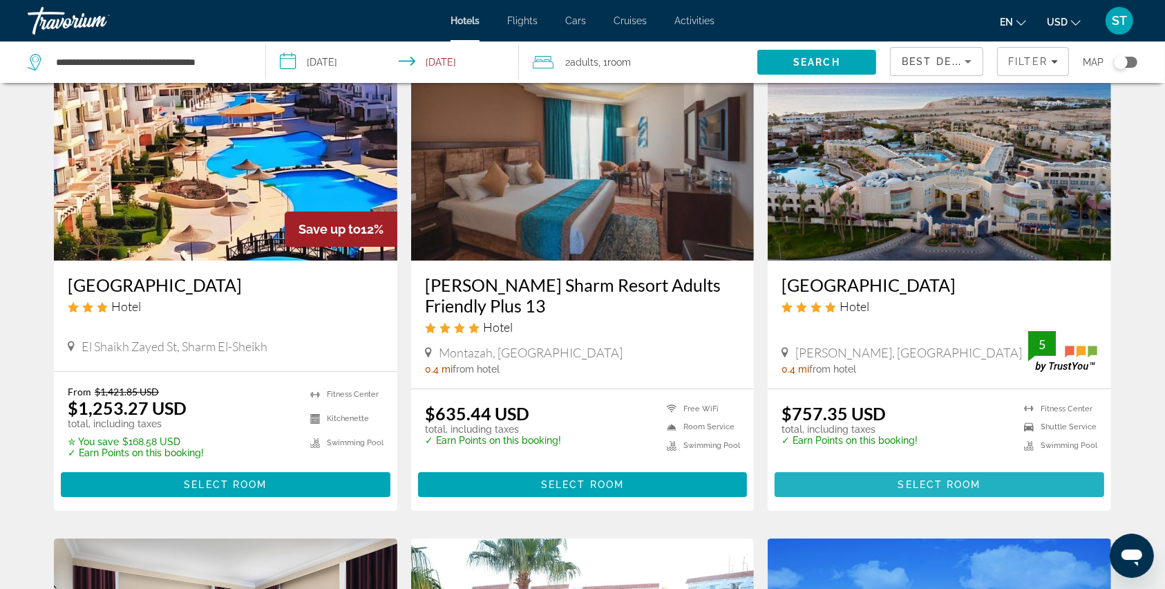
click at [909, 486] on span "Select Room" at bounding box center [939, 484] width 83 height 11
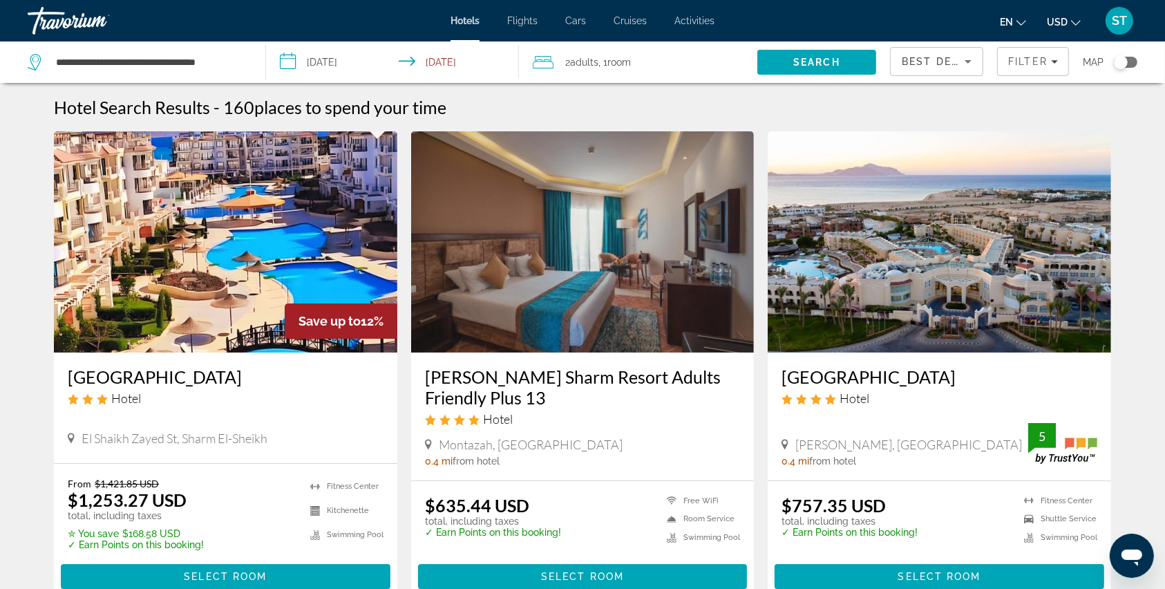
click at [605, 56] on span ", 1 Room rooms" at bounding box center [615, 62] width 32 height 19
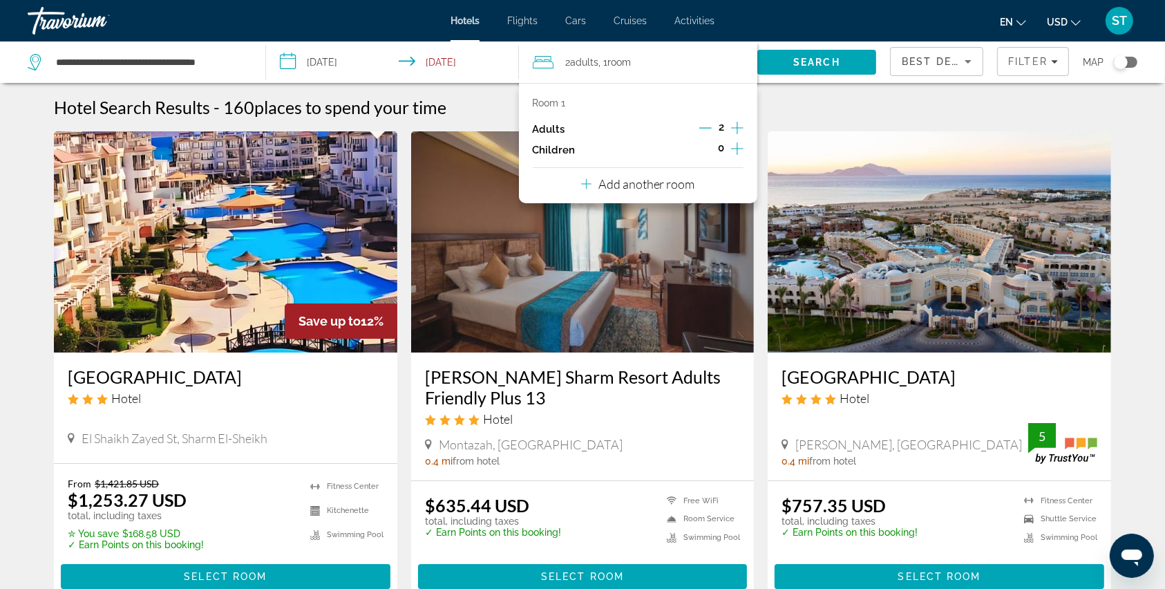
click at [708, 176] on div "Room 1 Adults 2 Children 0 Add another room" at bounding box center [638, 143] width 238 height 120
click at [663, 184] on p "Add another room" at bounding box center [646, 183] width 97 height 15
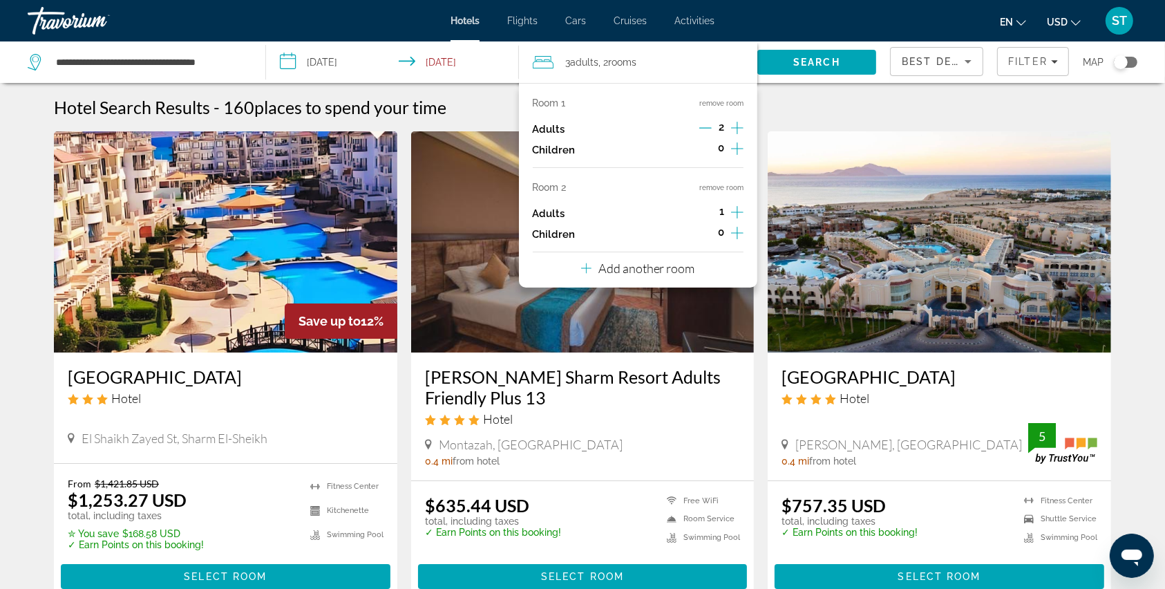
click at [727, 231] on div "0" at bounding box center [721, 234] width 45 height 21
click at [733, 234] on icon "Increment children" at bounding box center [737, 233] width 12 height 17
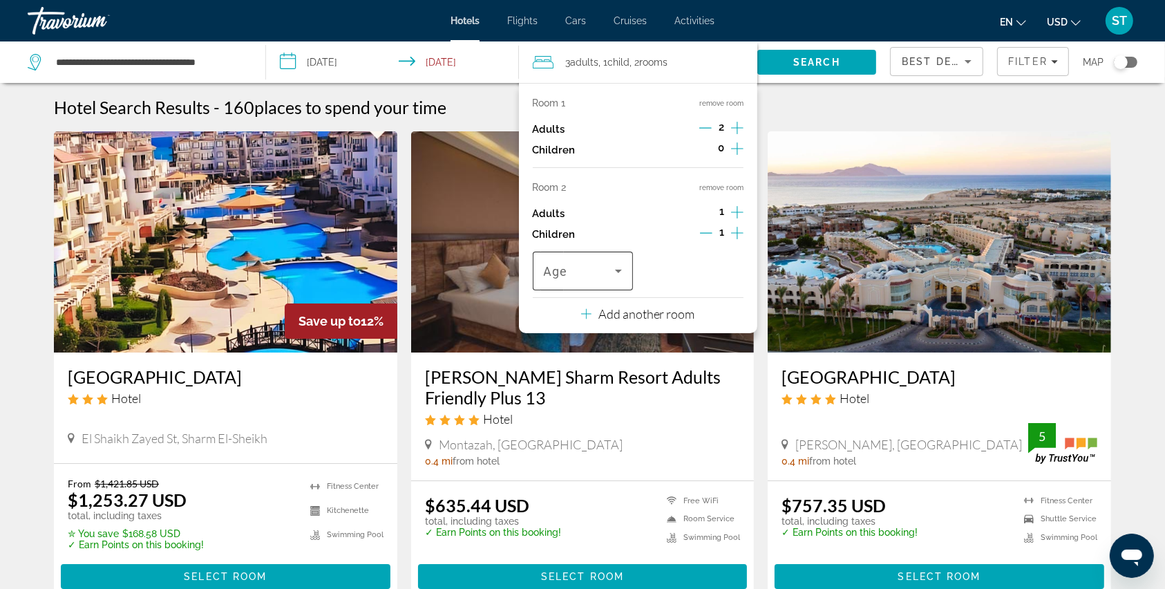
click at [597, 268] on span "Travelers: 3 adults, 1 child" at bounding box center [579, 271] width 71 height 17
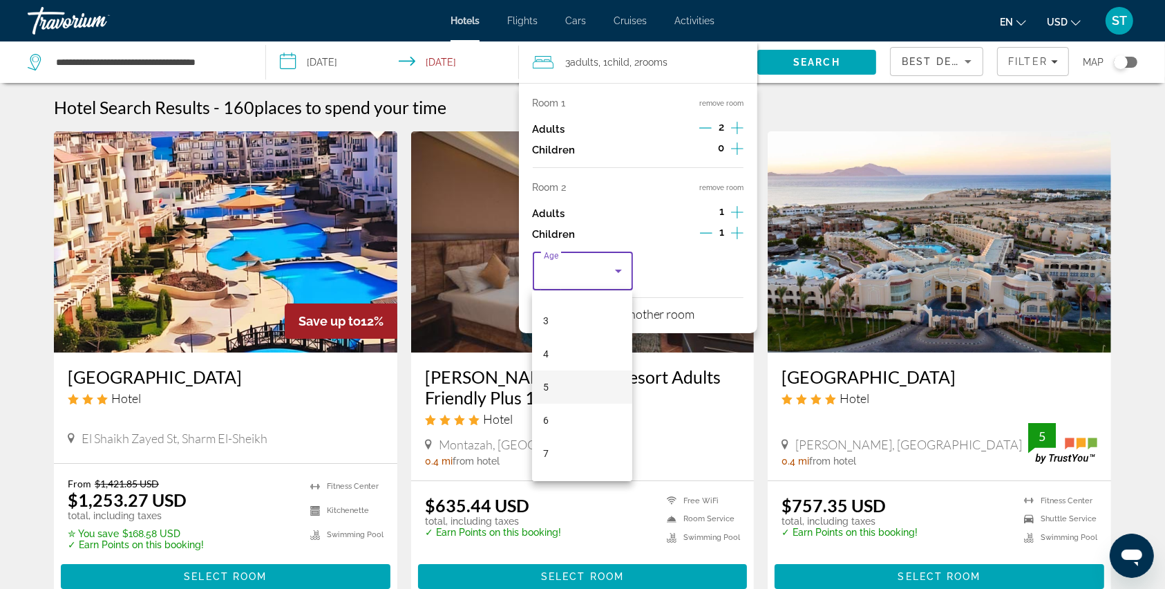
scroll to position [184, 0]
click at [542, 357] on mat-option "7" at bounding box center [582, 361] width 100 height 33
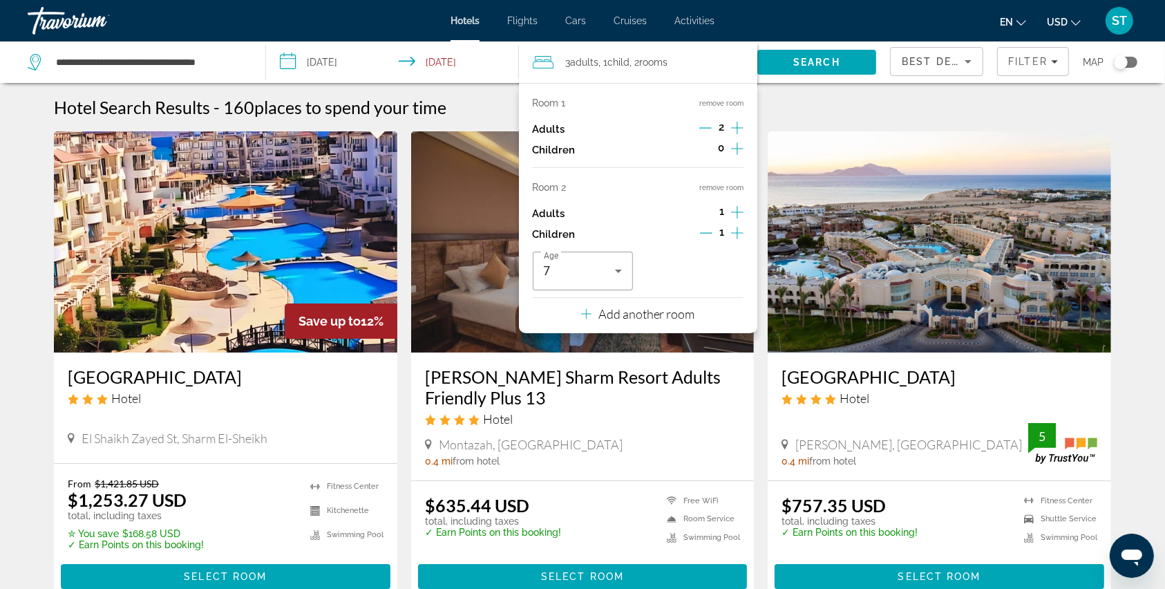
click at [654, 318] on p "Add another room" at bounding box center [646, 313] width 97 height 15
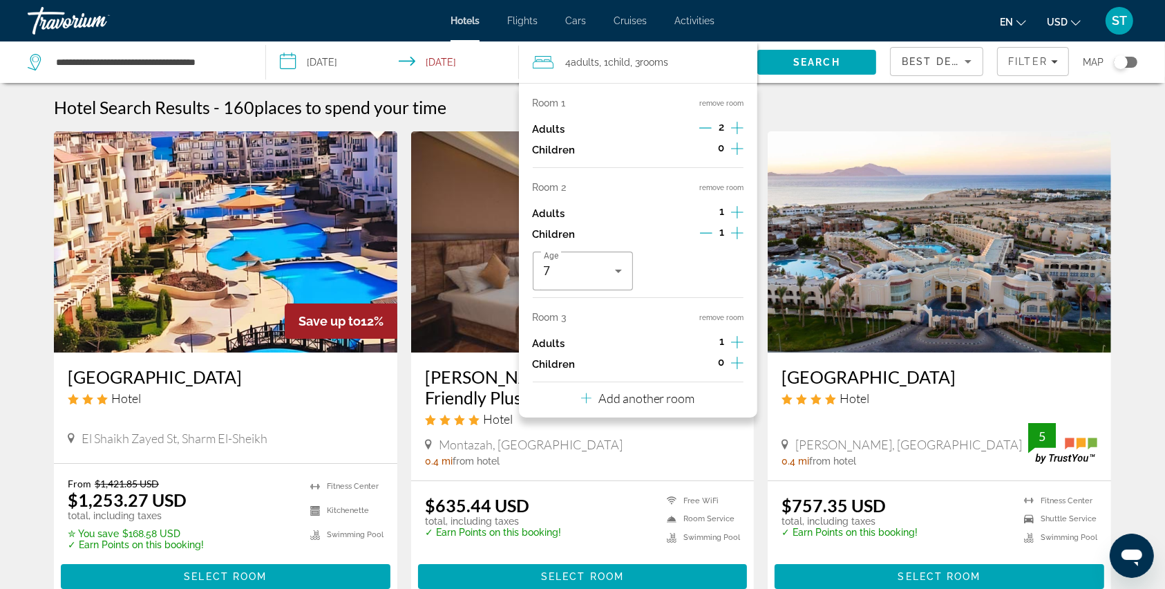
click at [735, 343] on icon "Increment adults" at bounding box center [737, 342] width 12 height 17
click at [739, 362] on icon "Increment children" at bounding box center [737, 362] width 12 height 17
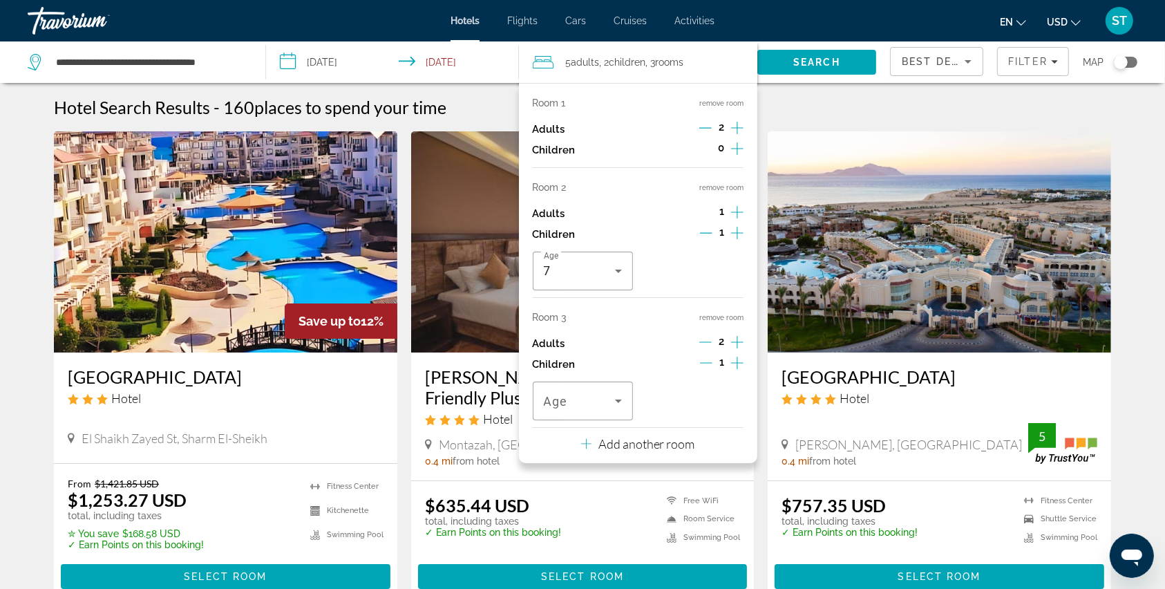
click at [732, 362] on icon "Increment children" at bounding box center [737, 362] width 12 height 17
click at [617, 398] on icon "Travelers: 5 adults, 3 children" at bounding box center [618, 400] width 17 height 17
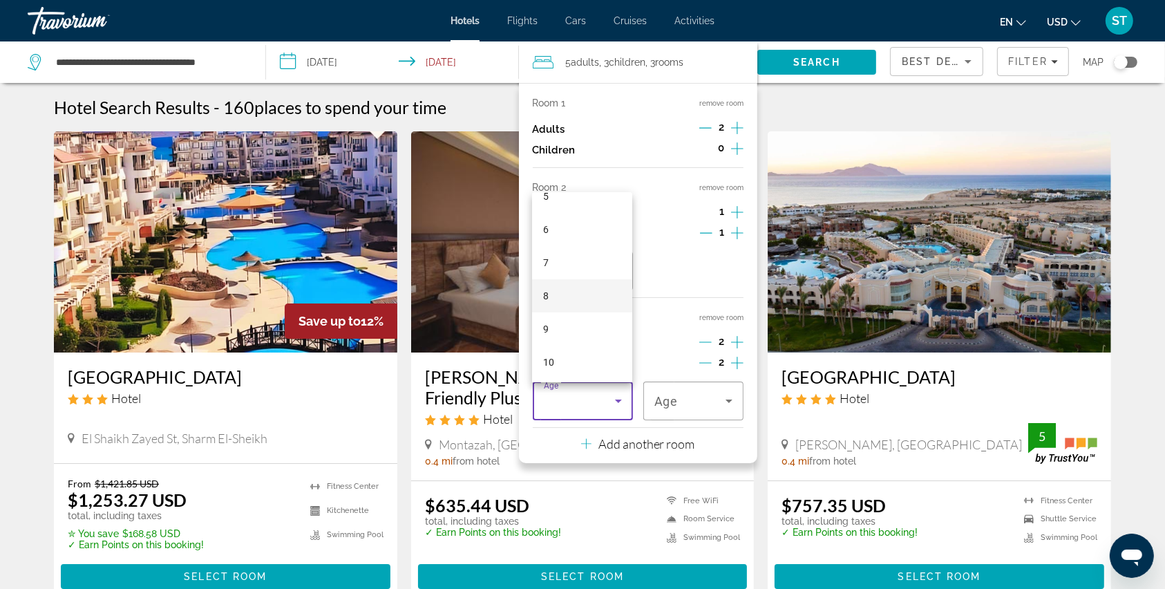
click at [551, 297] on mat-option "8" at bounding box center [582, 295] width 100 height 33
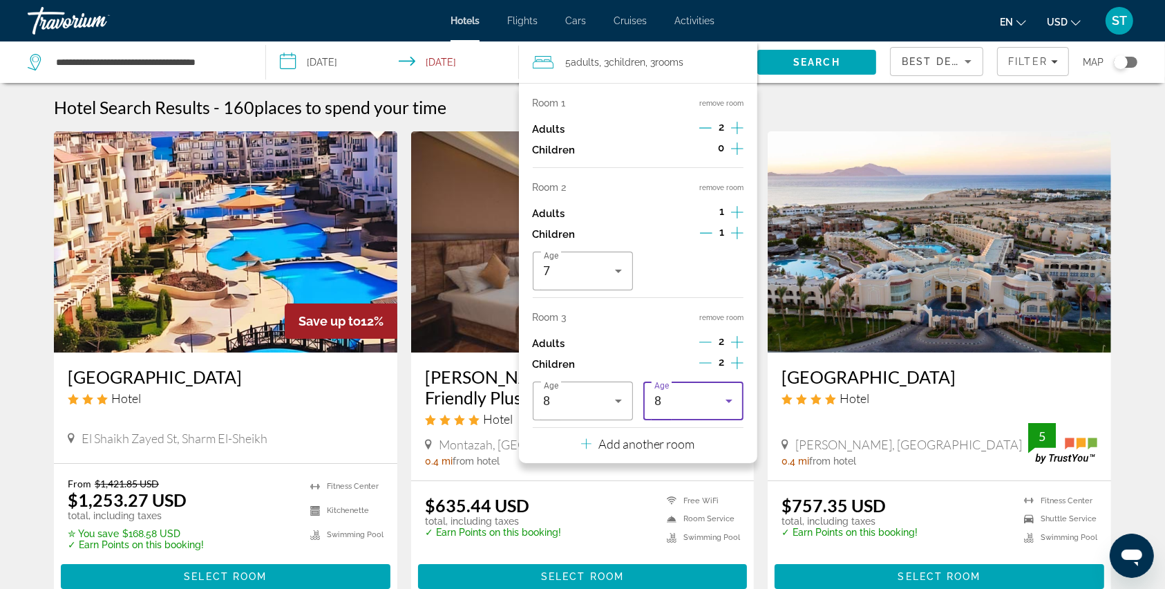
click at [692, 408] on div "8" at bounding box center [689, 400] width 71 height 17
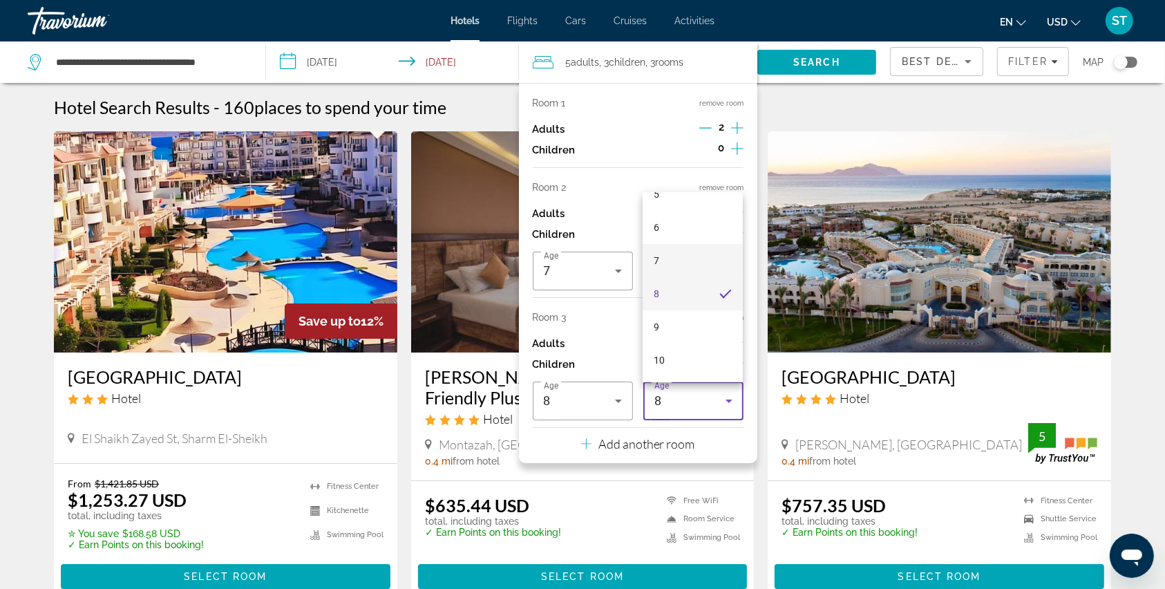
scroll to position [206, 0]
click at [665, 309] on mat-option "9" at bounding box center [693, 306] width 100 height 33
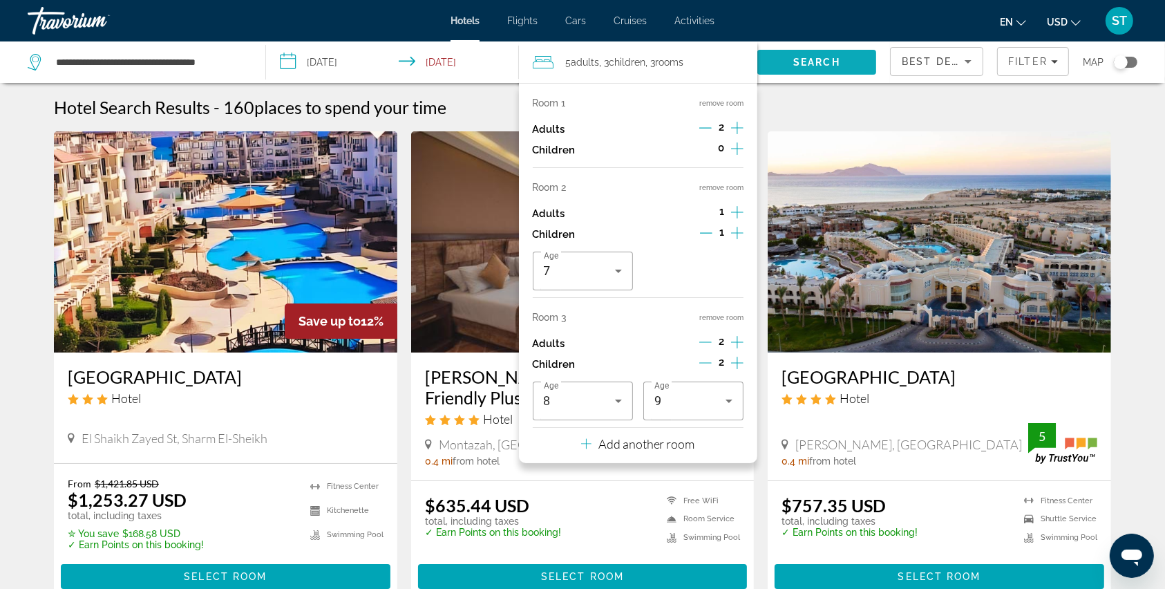
click at [806, 66] on span "Search" at bounding box center [816, 62] width 47 height 11
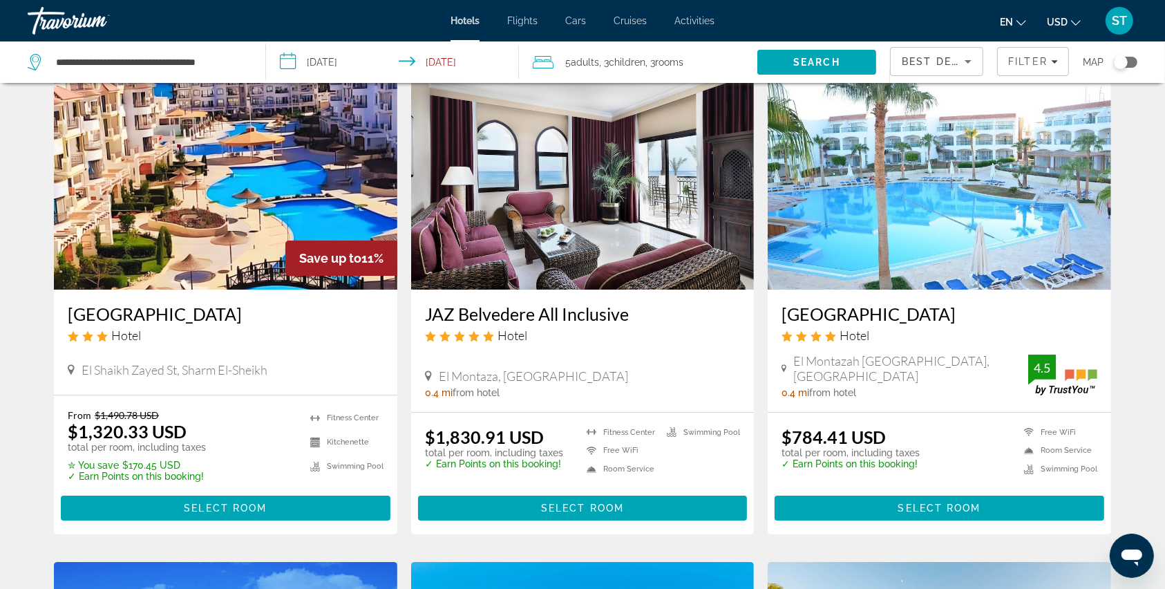
scroll to position [92, 0]
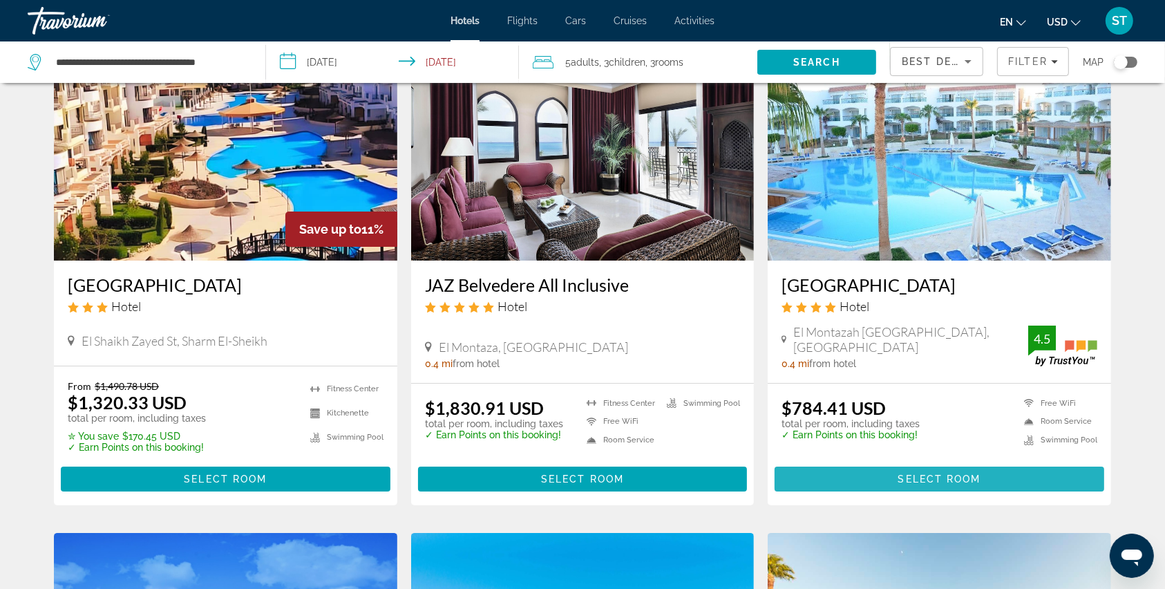
click at [914, 479] on span "Select Room" at bounding box center [939, 478] width 83 height 11
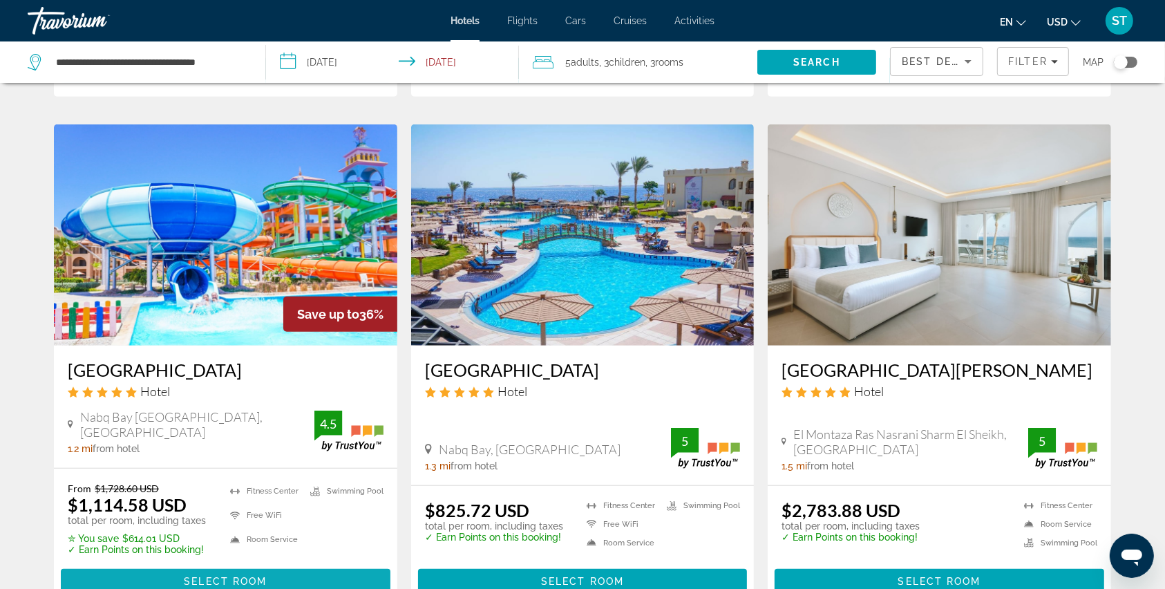
scroll to position [1106, 0]
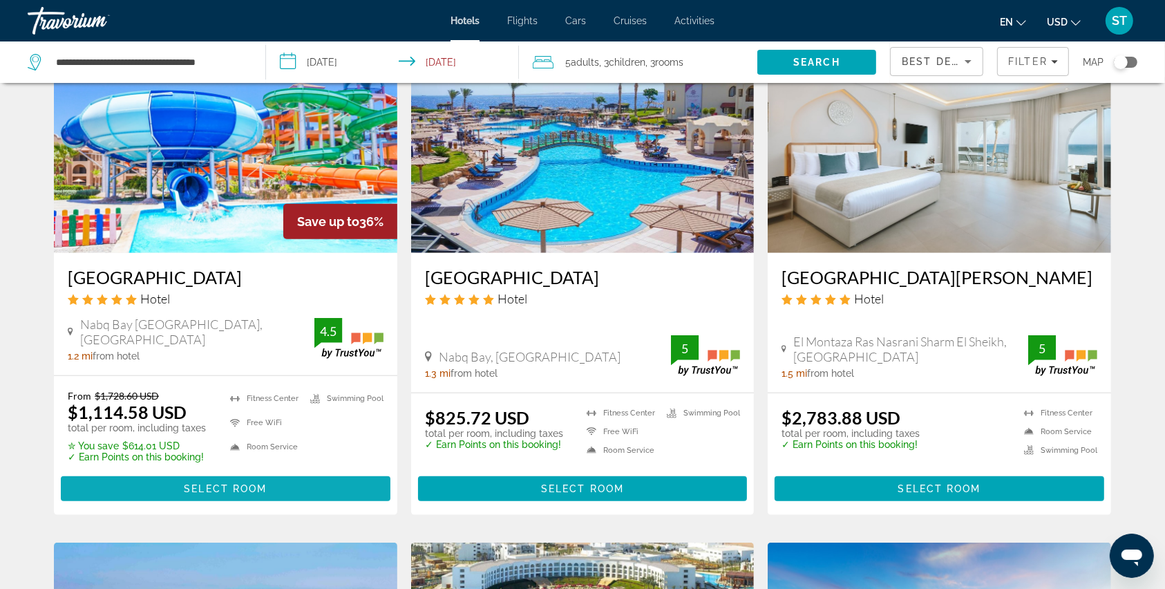
click at [218, 483] on span "Select Room" at bounding box center [225, 488] width 83 height 11
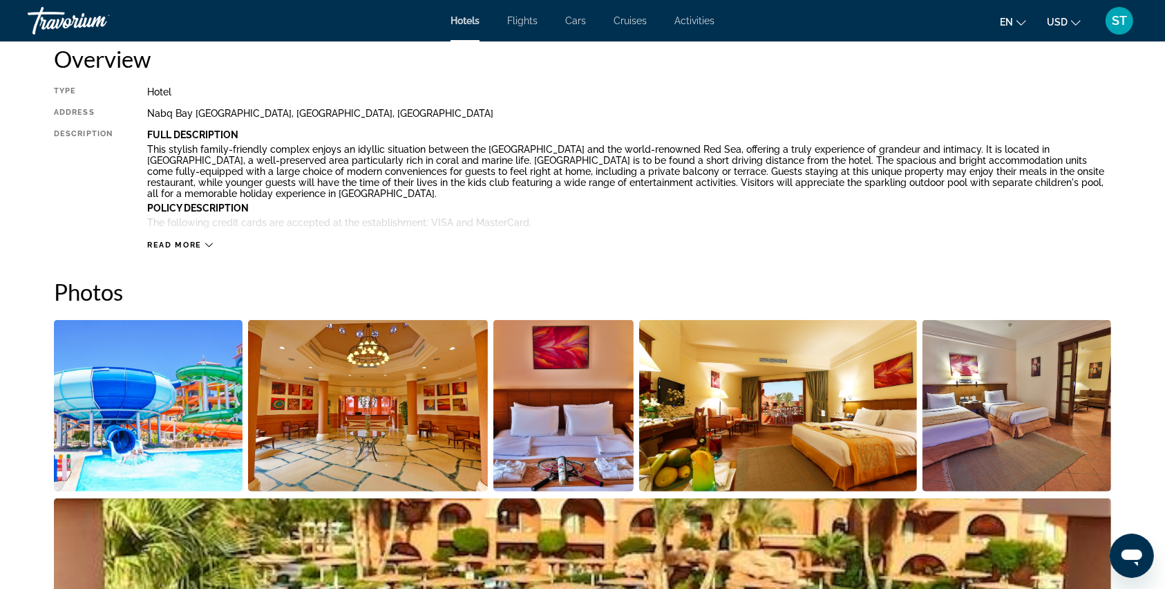
scroll to position [368, 0]
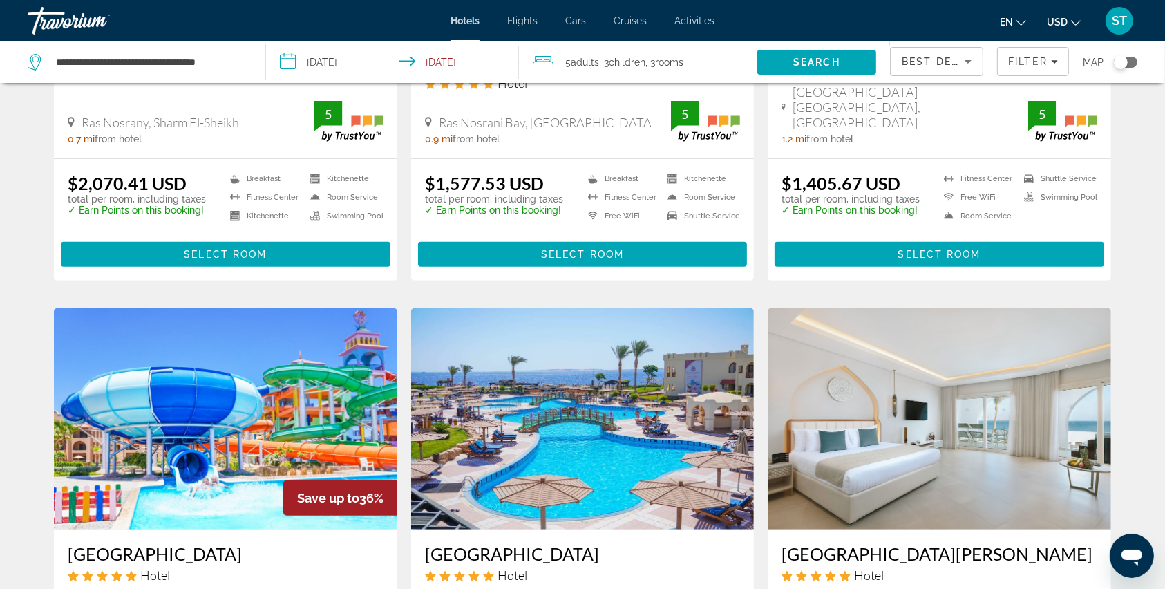
scroll to position [1106, 0]
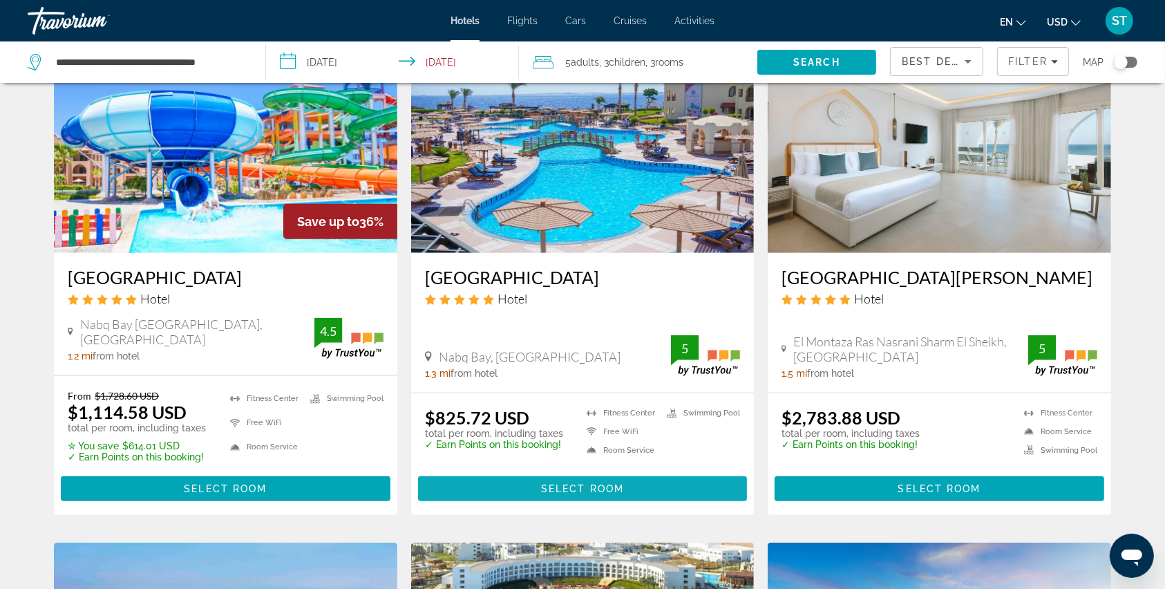
click at [517, 472] on span "Main content" at bounding box center [583, 488] width 330 height 33
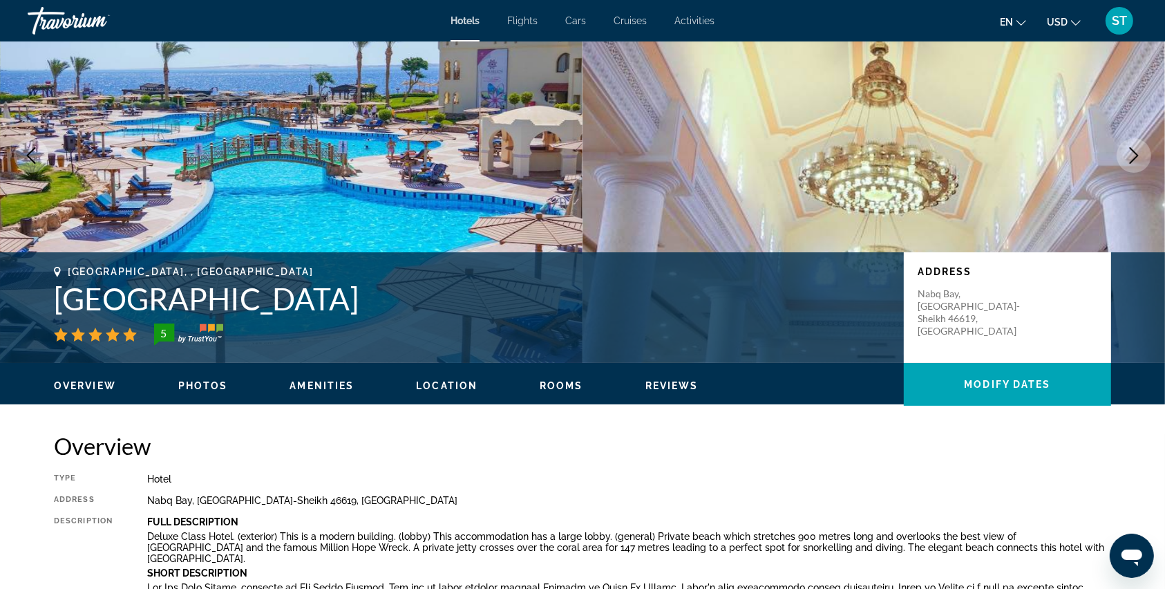
scroll to position [92, 0]
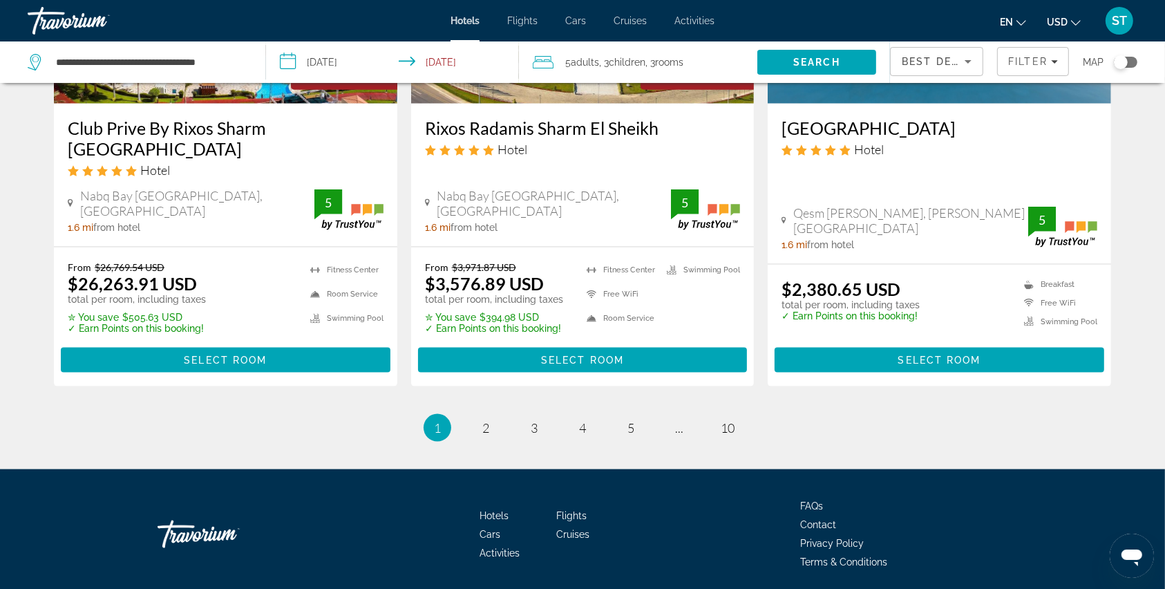
scroll to position [1772, 0]
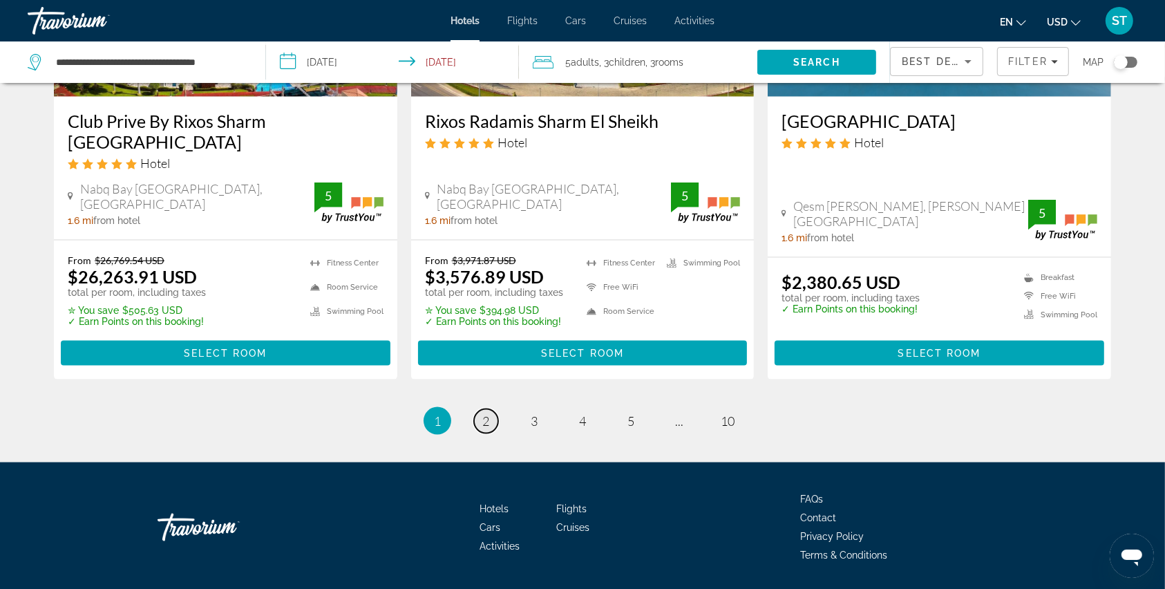
click at [480, 409] on link "page 2" at bounding box center [486, 421] width 24 height 24
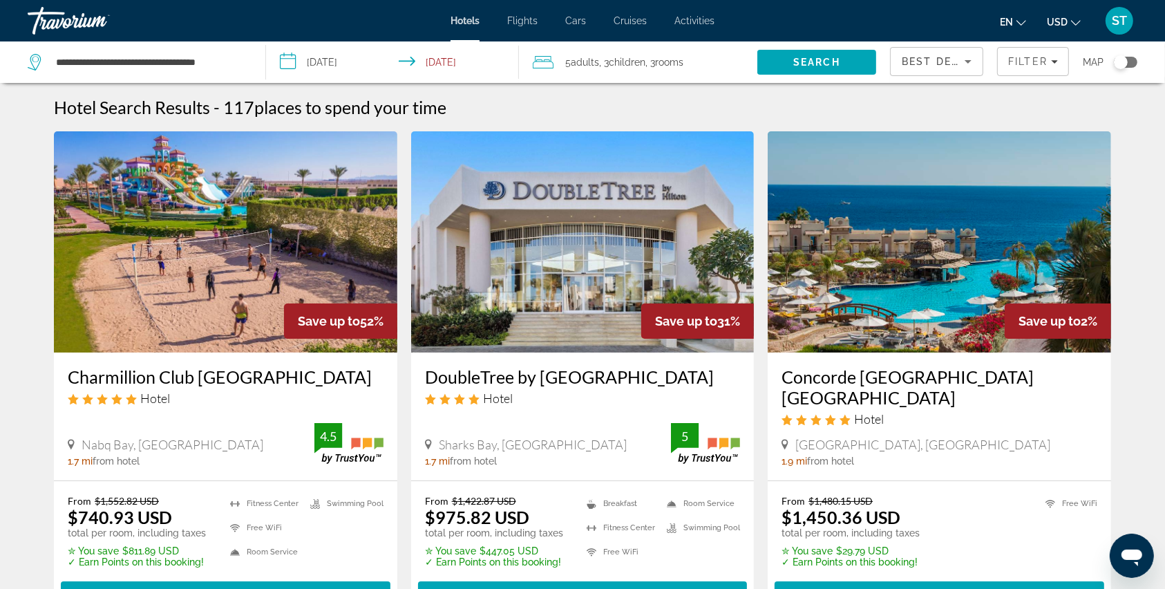
scroll to position [92, 0]
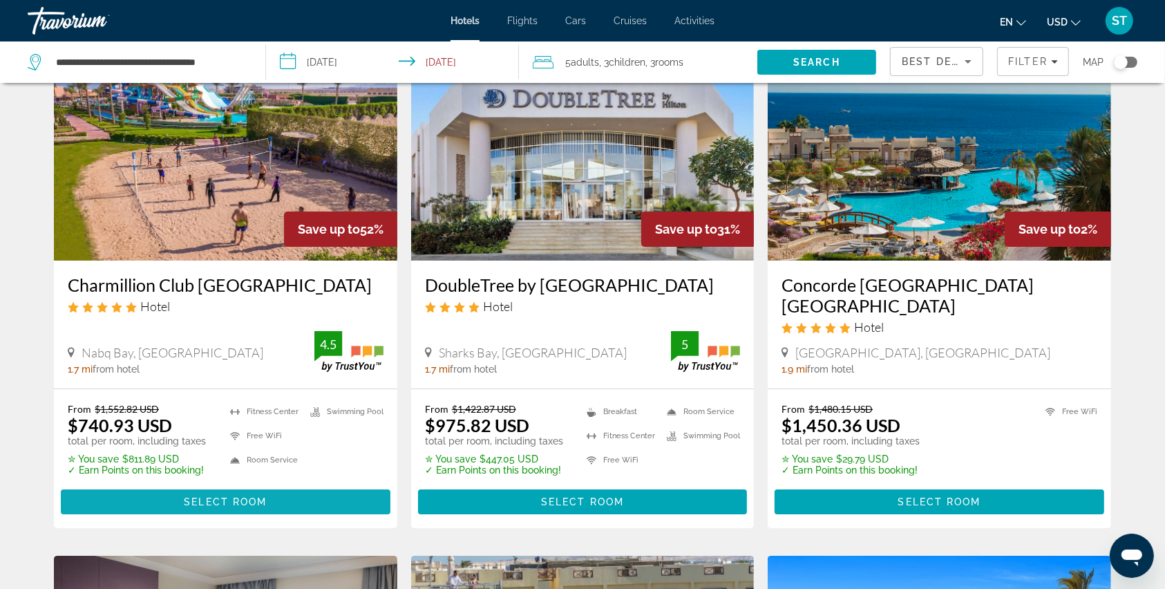
click at [205, 496] on span "Select Room" at bounding box center [225, 501] width 83 height 11
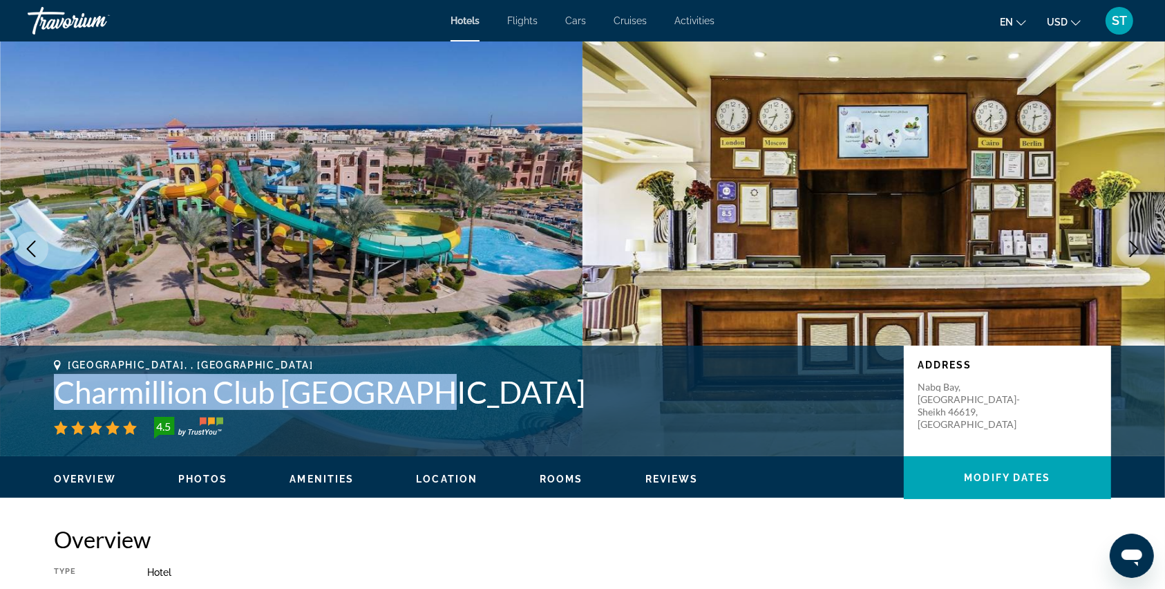
drag, startPoint x: 56, startPoint y: 394, endPoint x: 421, endPoint y: 390, distance: 364.9
click at [421, 390] on h1 "Charmillion Club Aqua Park" at bounding box center [472, 392] width 836 height 36
copy h1 "Charmillion Club Aqua Park"
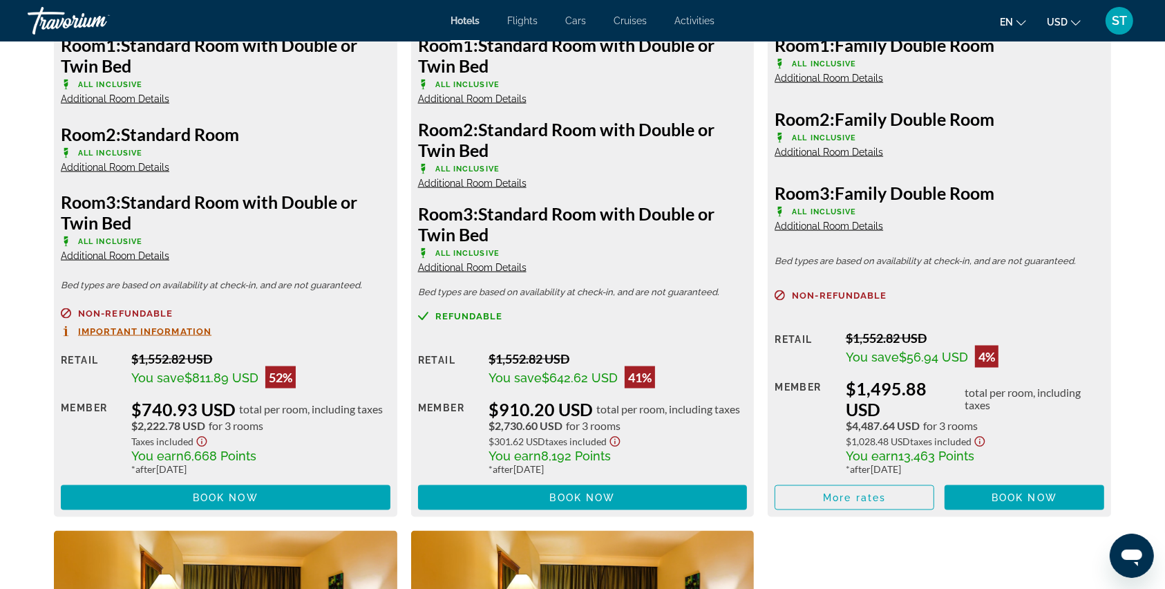
scroll to position [2119, 0]
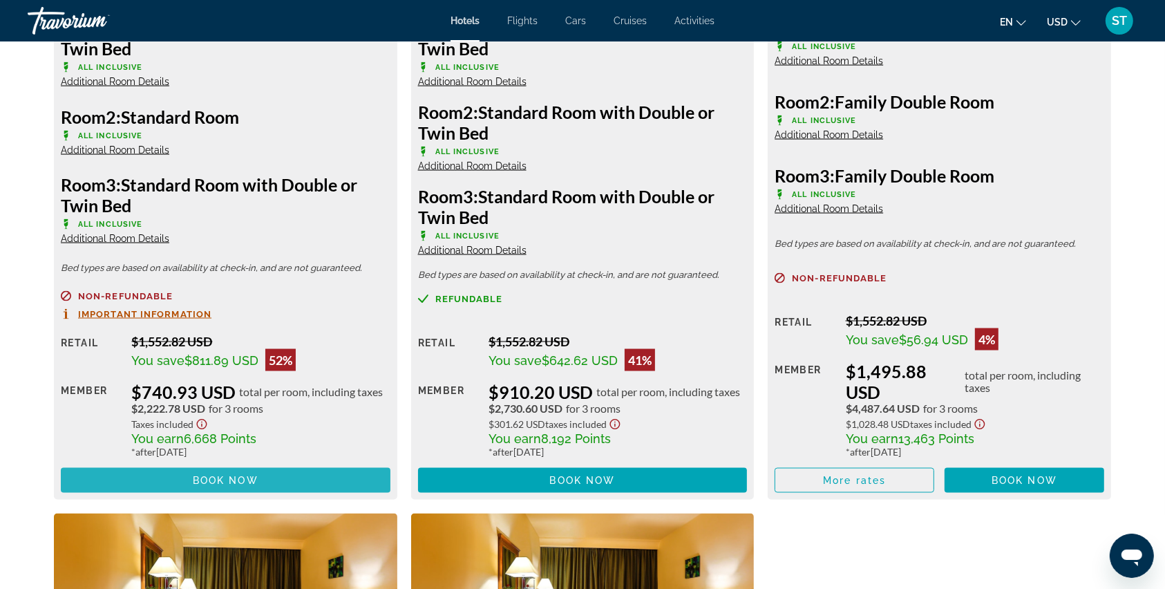
click at [230, 481] on span "Book now" at bounding box center [226, 480] width 66 height 11
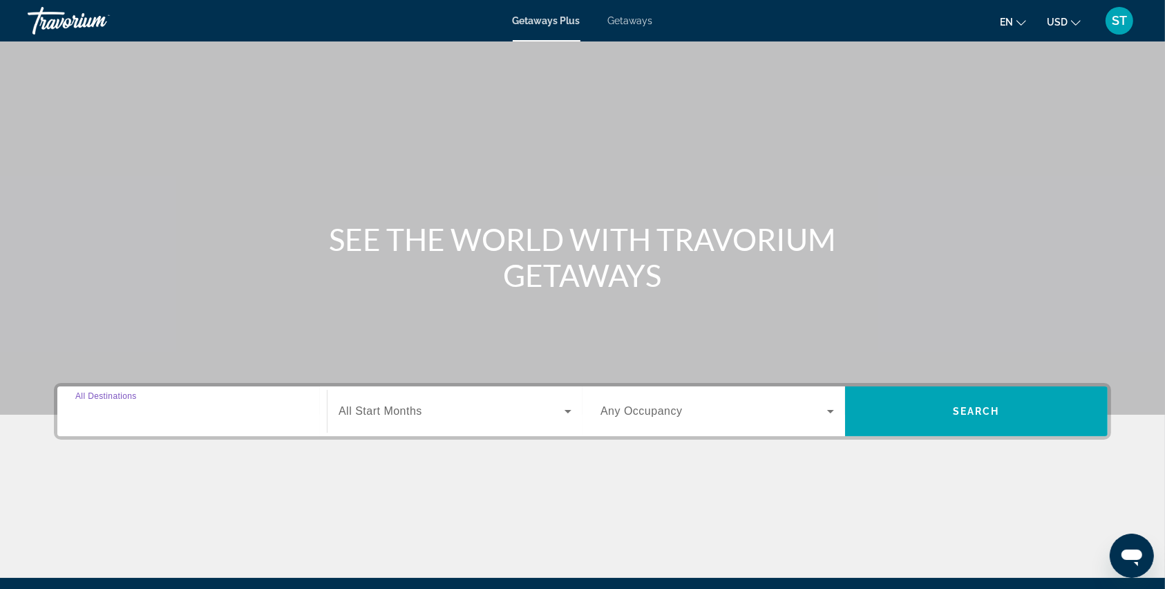
click at [247, 412] on input "Destination All Destinations" at bounding box center [192, 412] width 234 height 17
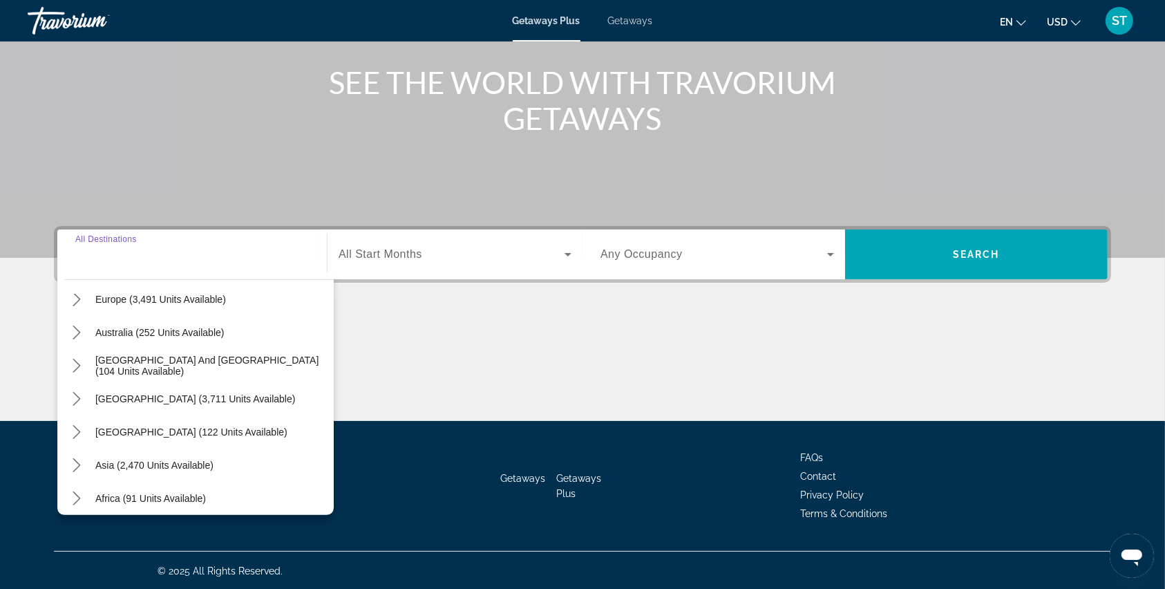
scroll to position [223, 0]
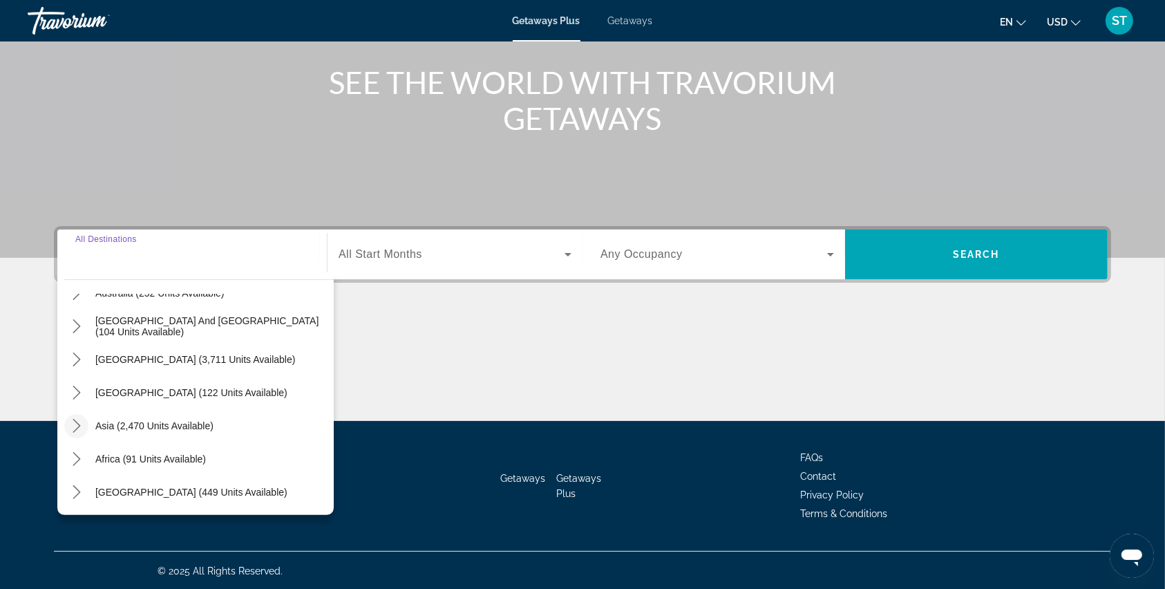
click at [78, 426] on icon "Toggle Asia (2,470 units available) submenu" at bounding box center [77, 426] width 14 height 14
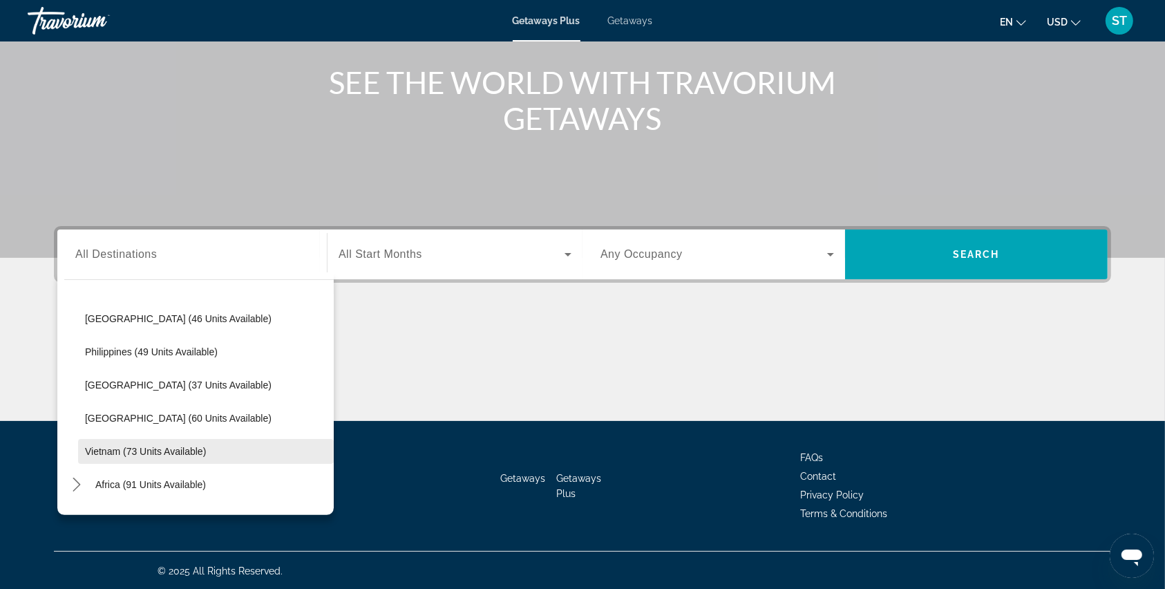
scroll to position [555, 0]
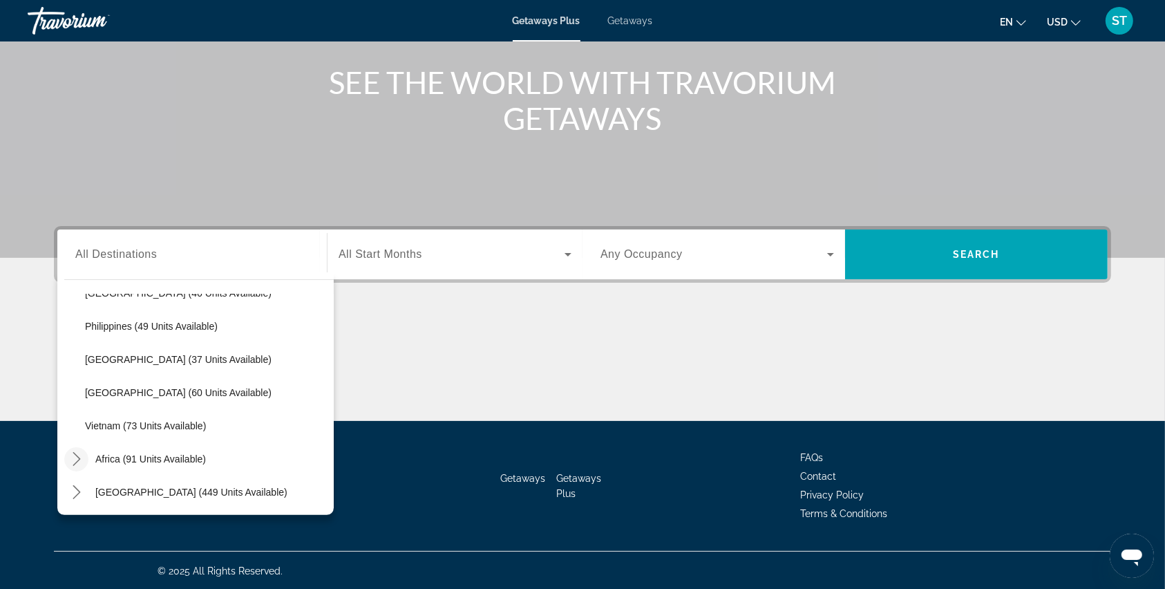
click at [75, 460] on icon "Toggle Africa (91 units available) submenu" at bounding box center [77, 459] width 14 height 14
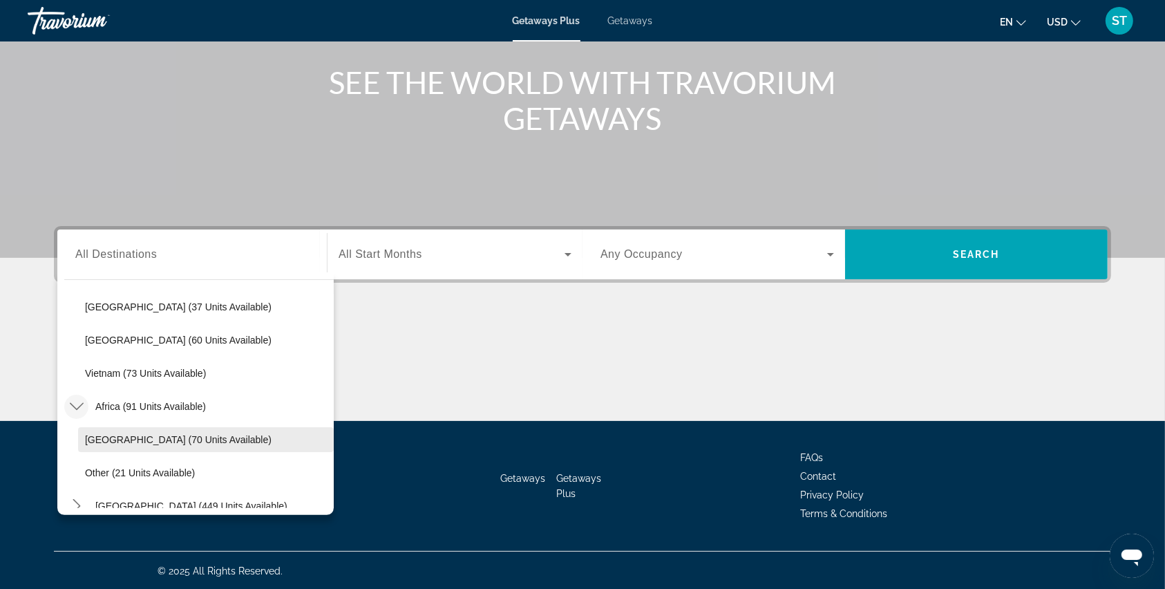
scroll to position [621, 0]
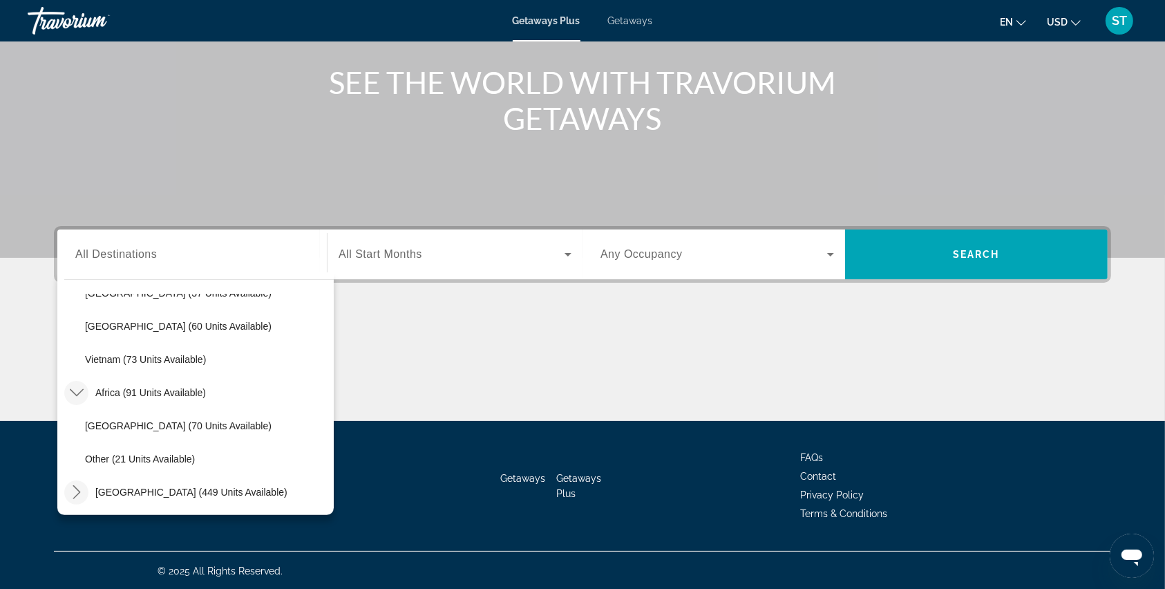
click at [75, 489] on icon "Toggle Middle East (449 units available) submenu" at bounding box center [77, 492] width 14 height 14
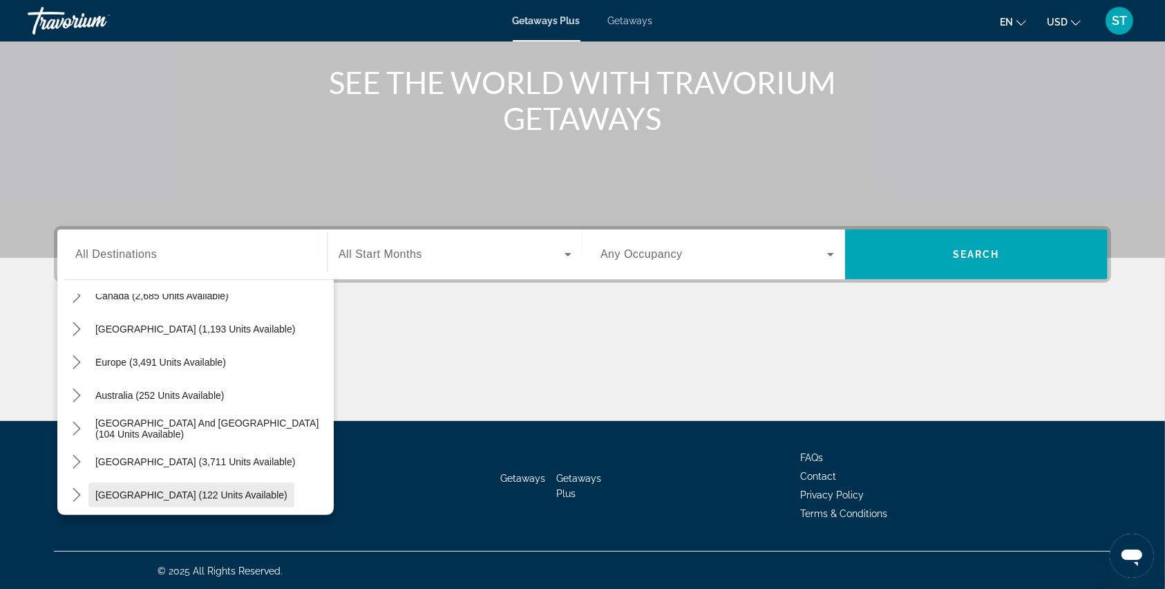
scroll to position [92, 0]
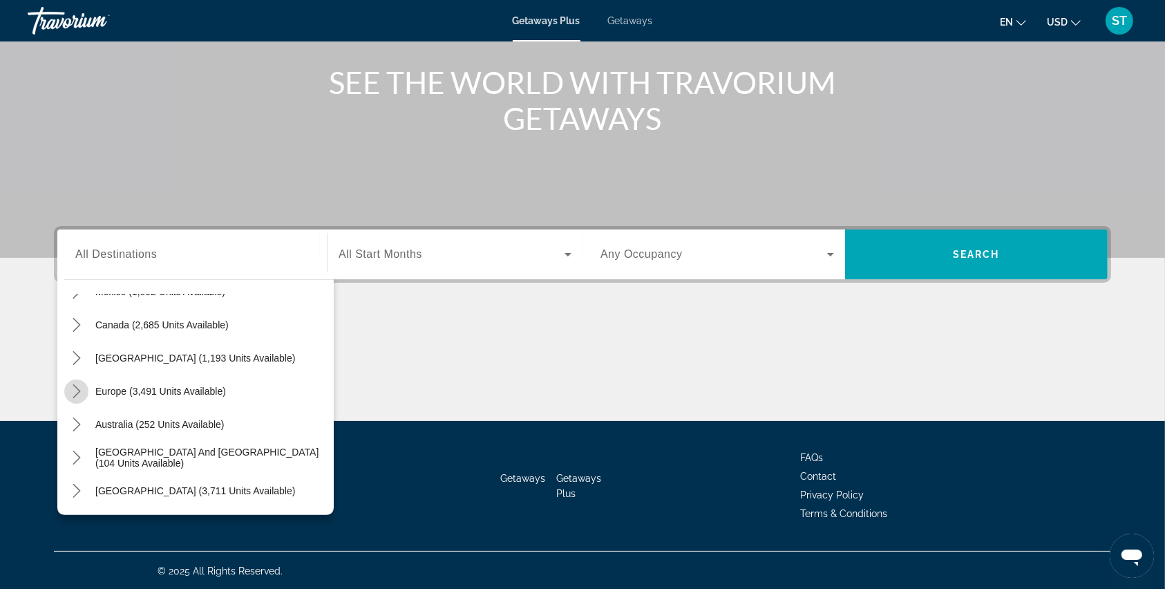
click at [76, 386] on icon "Toggle Europe (3,491 units available) submenu" at bounding box center [77, 391] width 8 height 14
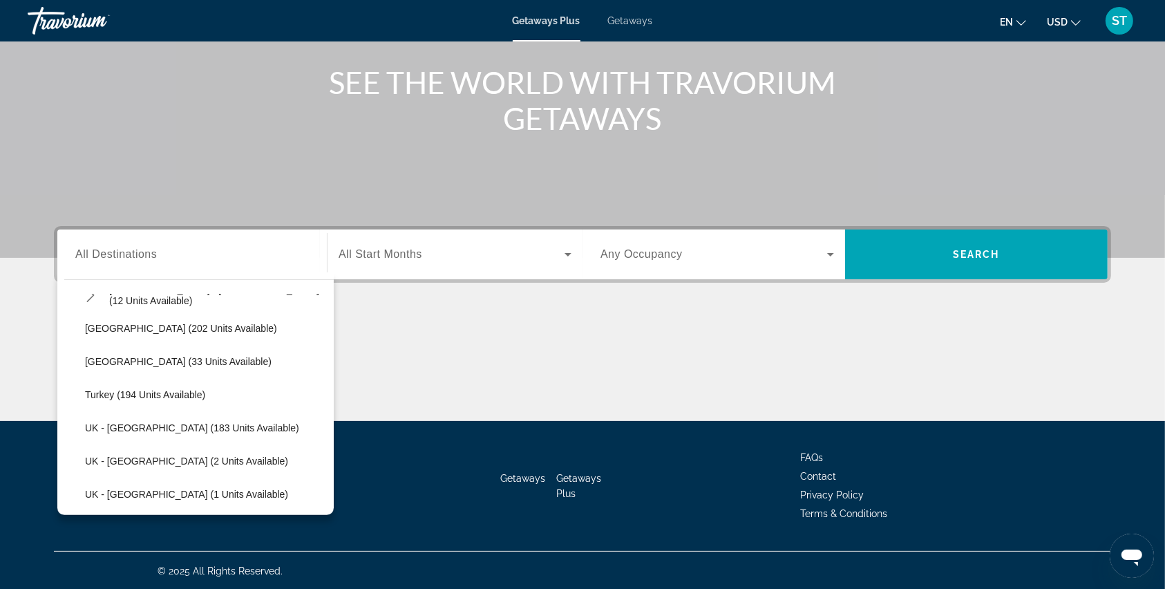
scroll to position [725, 0]
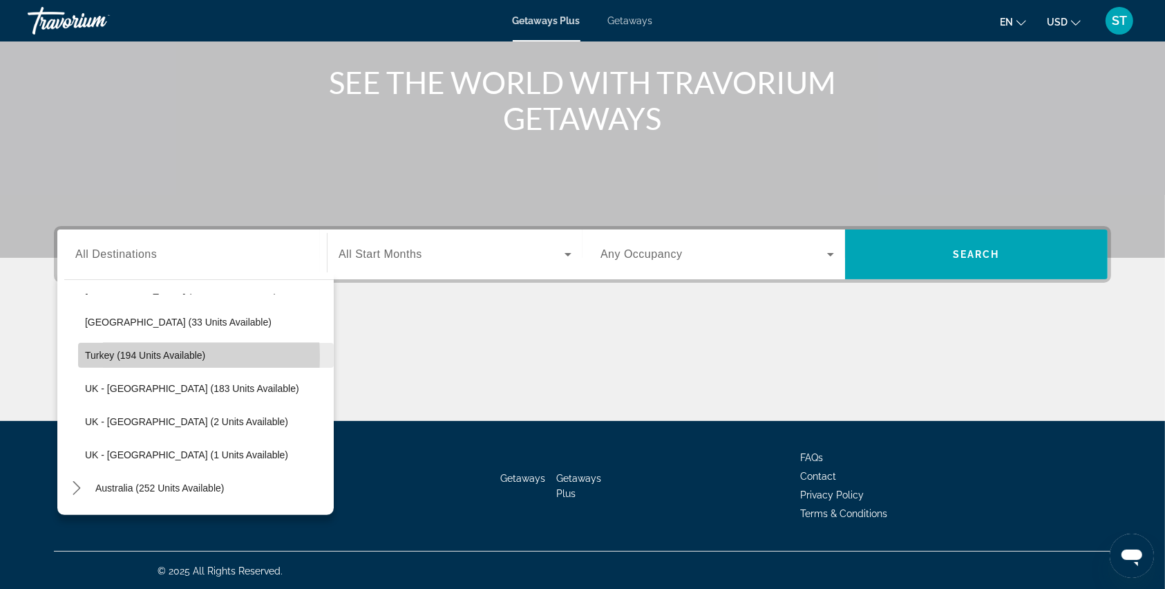
click at [123, 355] on span "Turkey (194 units available)" at bounding box center [145, 355] width 120 height 11
type input "**********"
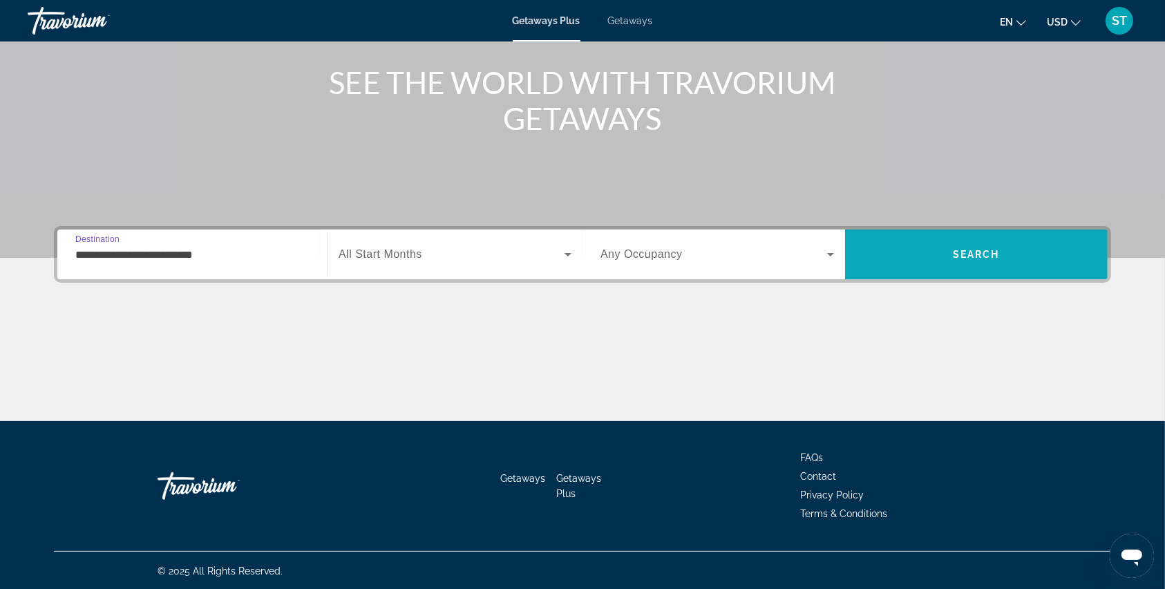
click at [964, 250] on span "Search" at bounding box center [976, 254] width 47 height 11
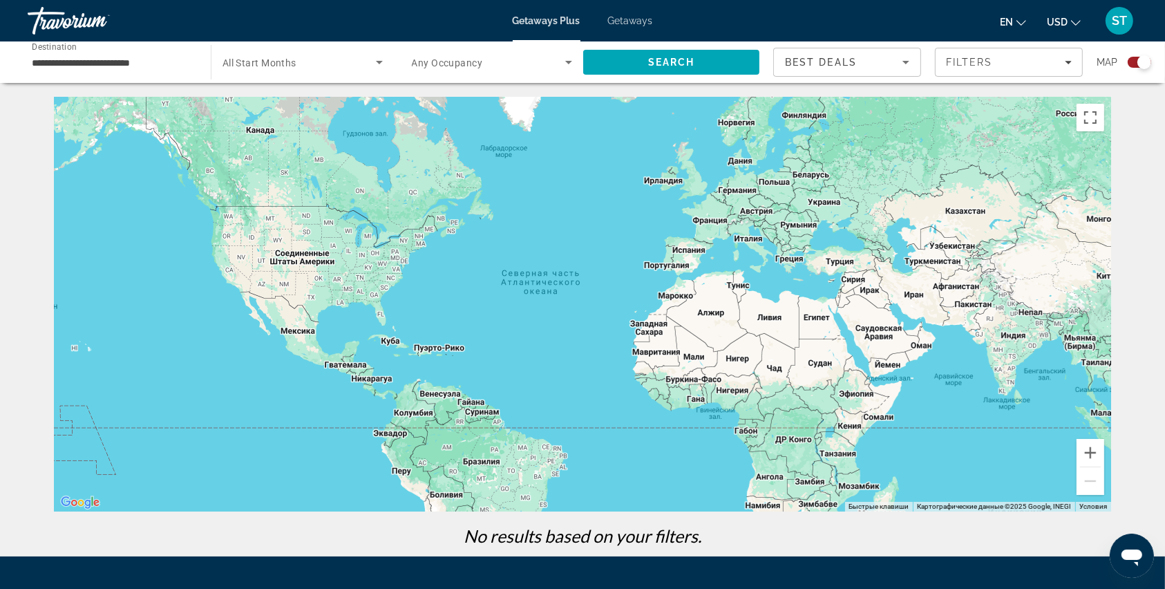
click at [236, 59] on span "All Start Months" at bounding box center [259, 62] width 74 height 11
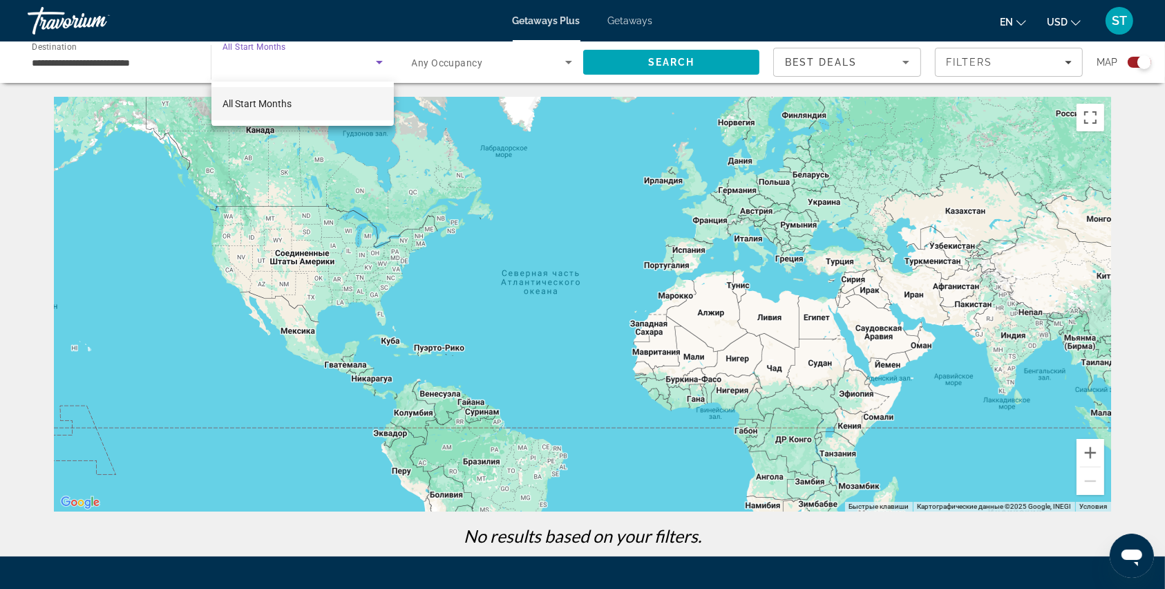
click at [236, 59] on div at bounding box center [582, 294] width 1165 height 589
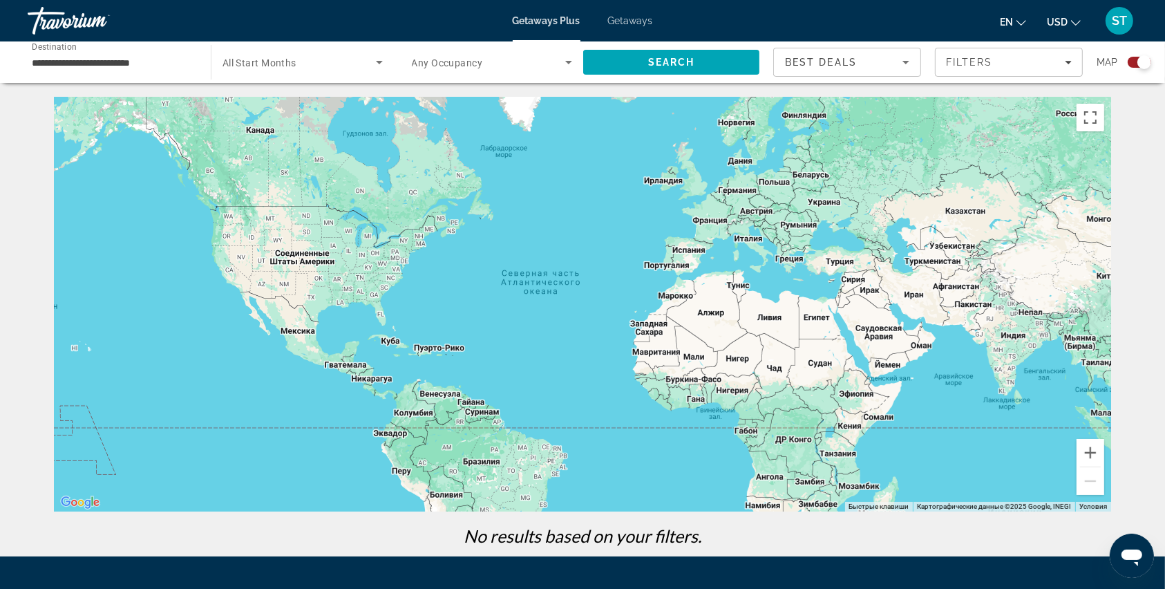
click at [427, 57] on span "Any Occupancy" at bounding box center [447, 62] width 71 height 11
click at [427, 57] on div at bounding box center [582, 294] width 1165 height 589
click at [642, 63] on span "Search" at bounding box center [671, 62] width 176 height 33
click at [627, 19] on span "Getaways" at bounding box center [630, 20] width 45 height 11
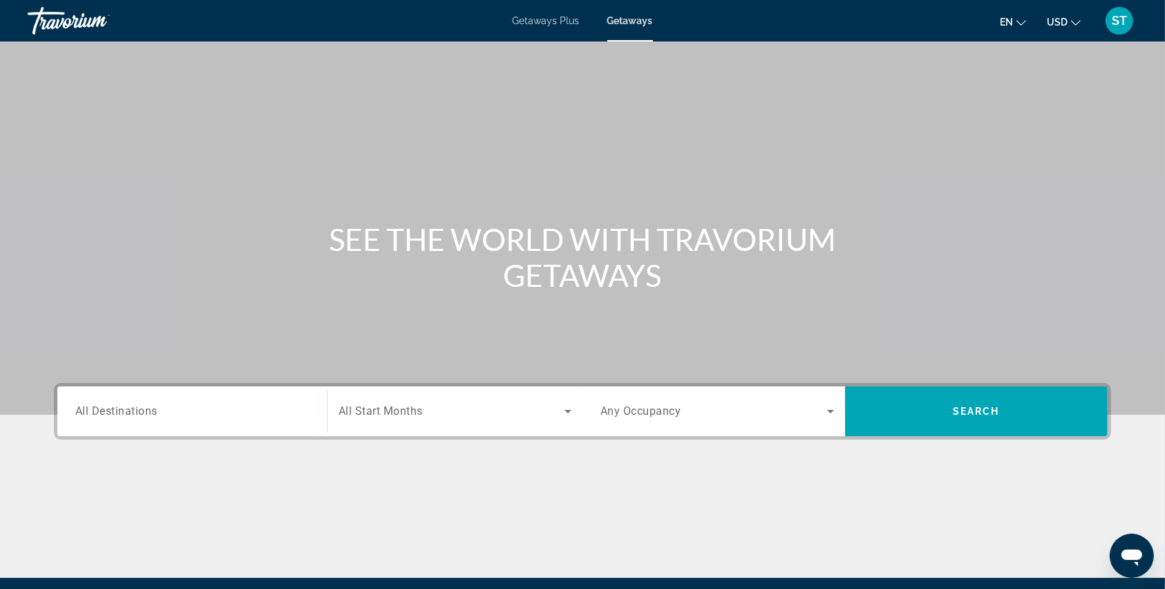
click at [108, 413] on span "All Destinations" at bounding box center [116, 410] width 82 height 13
click at [108, 413] on input "Destination All Destinations" at bounding box center [192, 412] width 234 height 17
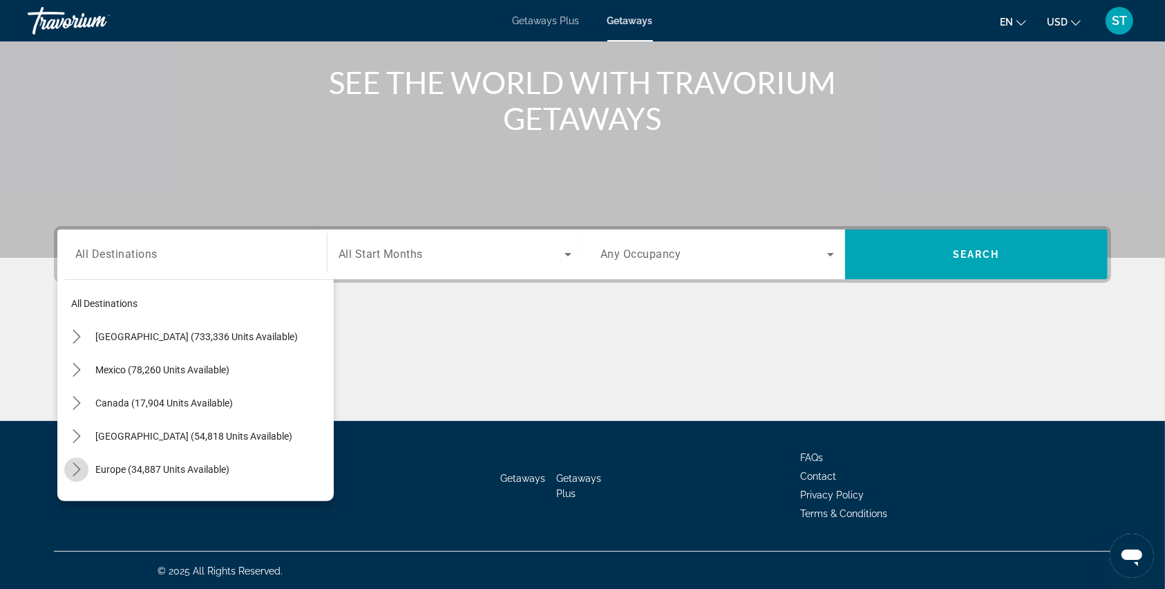
click at [76, 468] on icon "Toggle Europe (34,887 units available) submenu" at bounding box center [77, 469] width 14 height 14
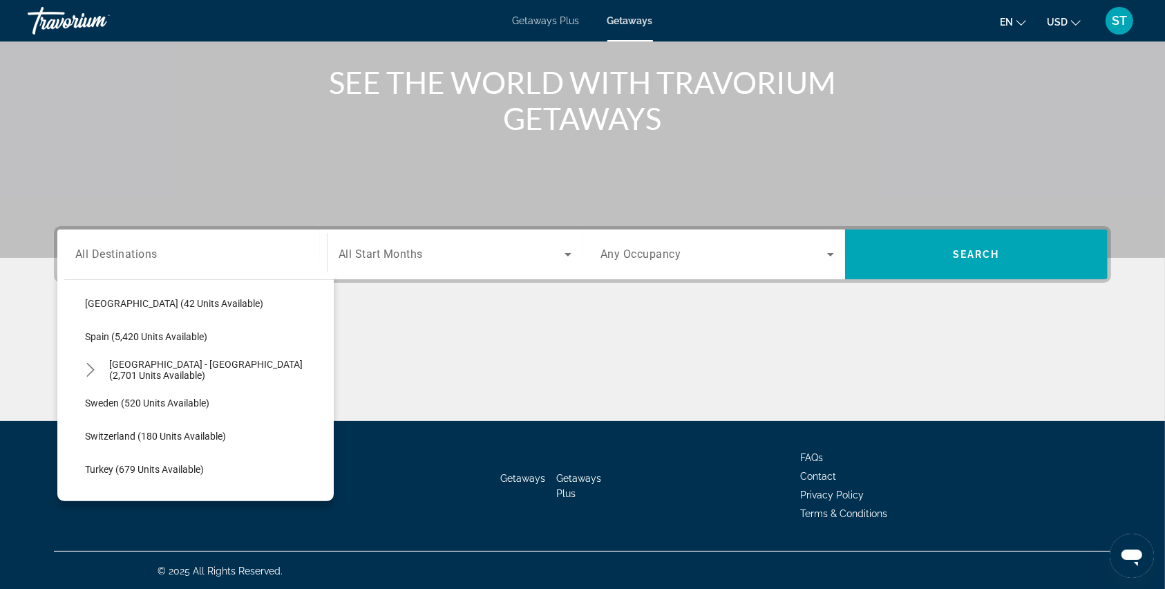
scroll to position [725, 0]
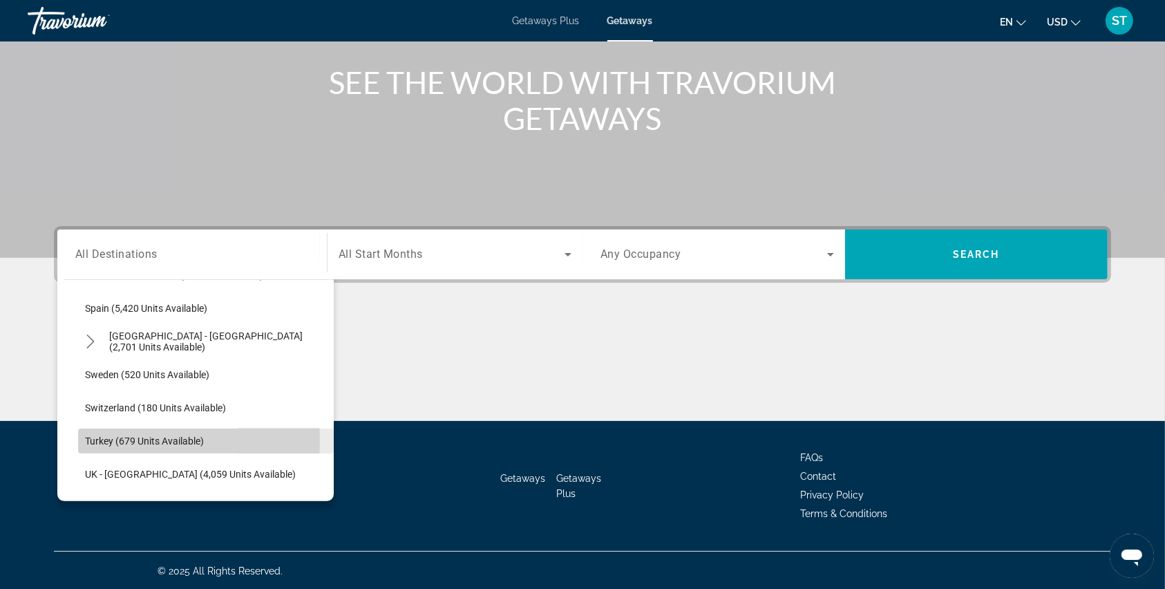
click at [102, 439] on span "Turkey (679 units available)" at bounding box center [144, 440] width 119 height 11
type input "**********"
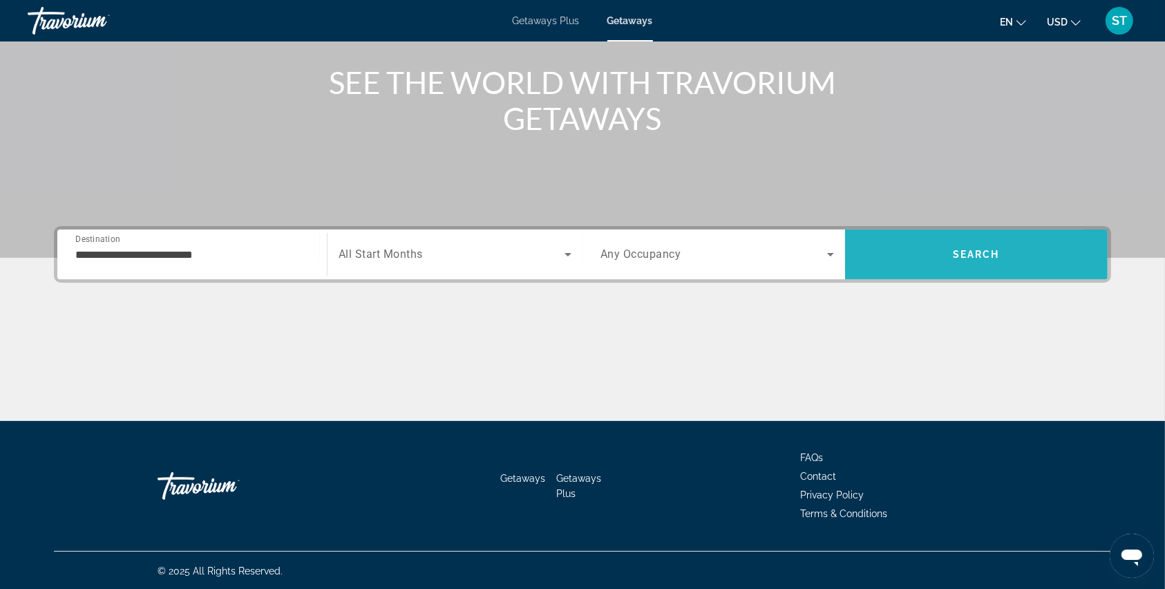
click at [922, 241] on span "Search" at bounding box center [976, 254] width 263 height 33
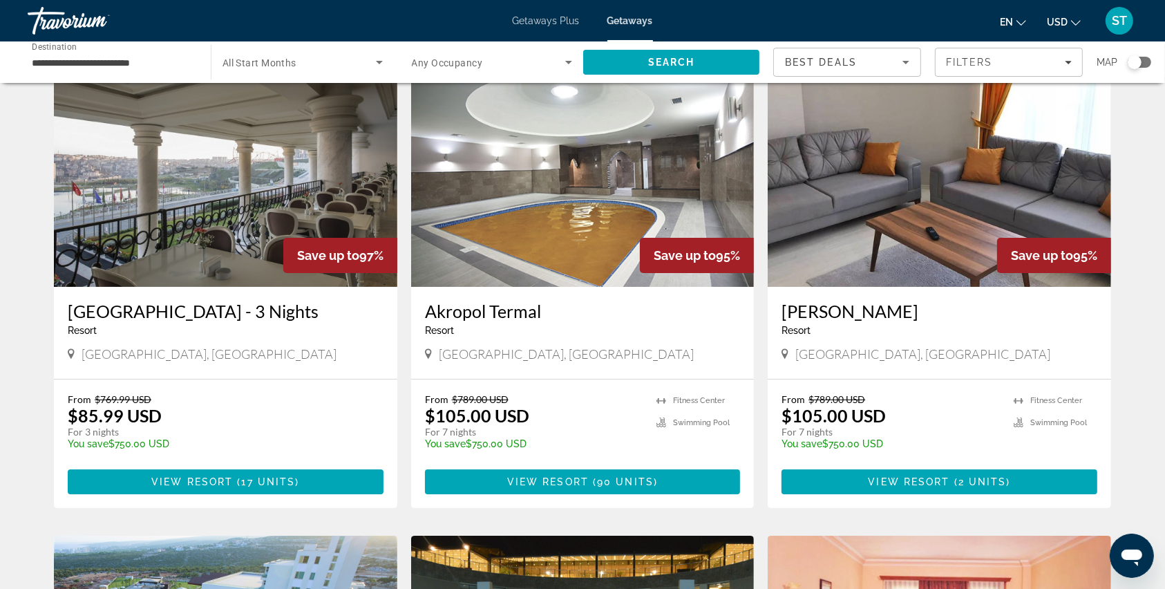
scroll to position [92, 0]
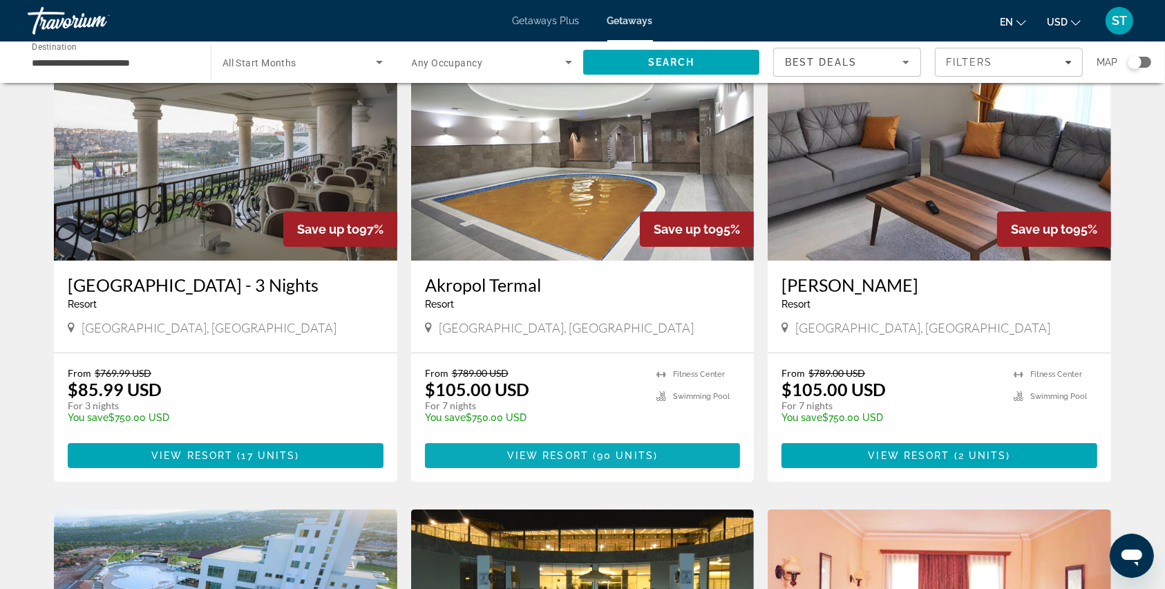
click at [594, 448] on span "Main content" at bounding box center [583, 455] width 316 height 33
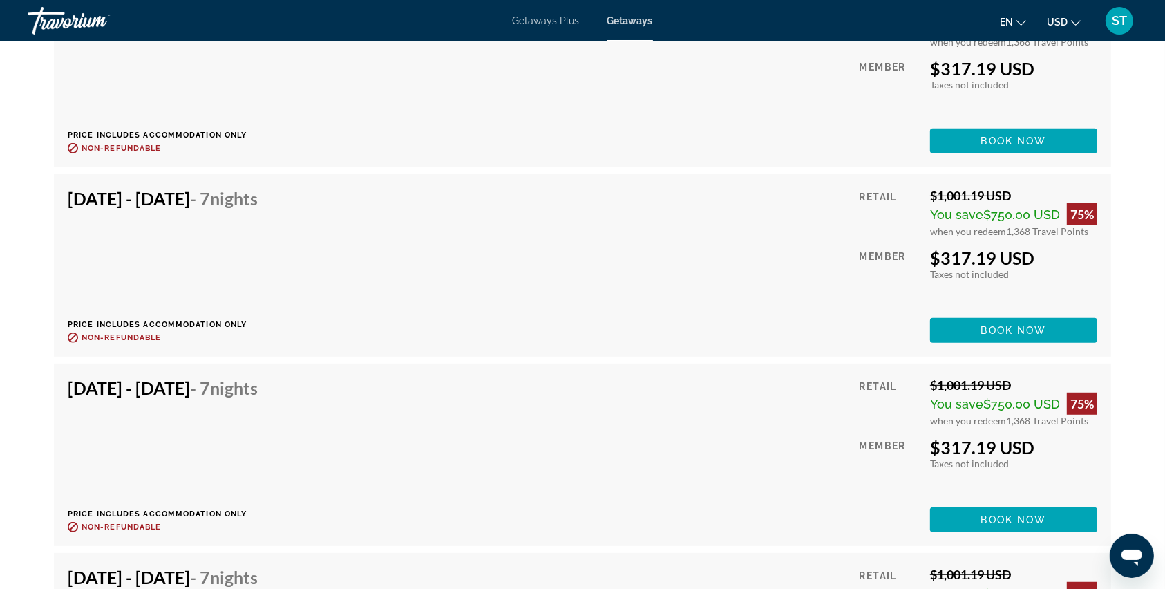
scroll to position [5988, 0]
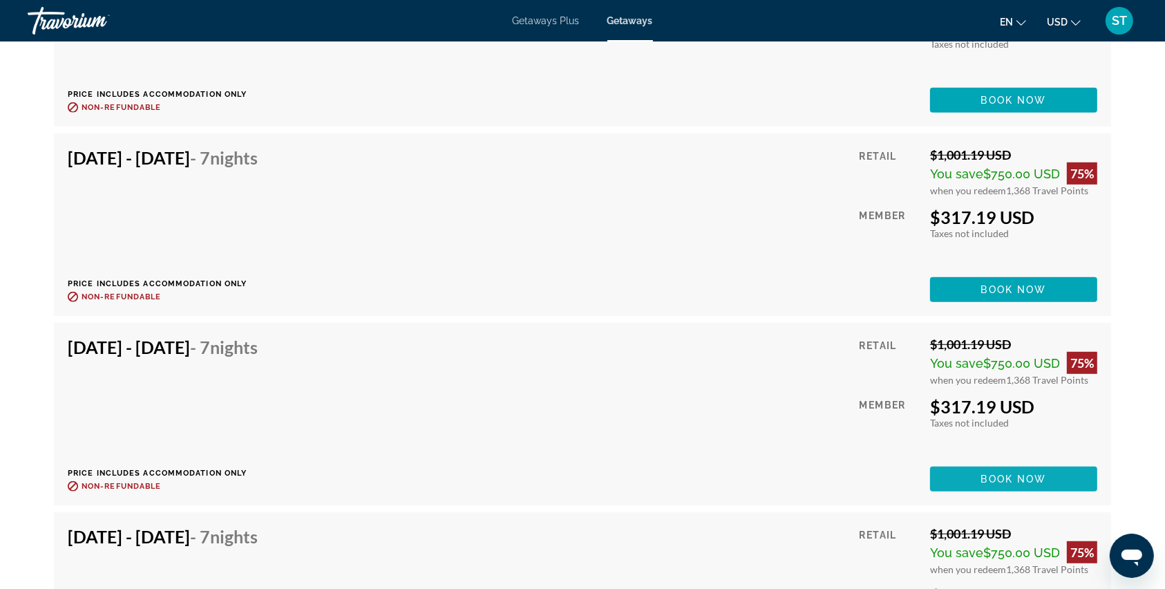
click at [978, 475] on span "Main content" at bounding box center [1013, 478] width 167 height 33
